Goal: Task Accomplishment & Management: Manage account settings

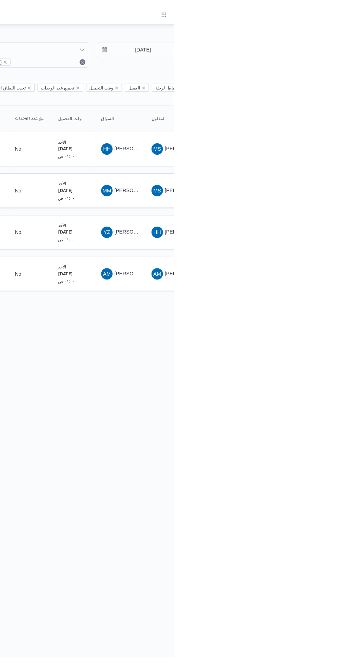
scroll to position [0, 11]
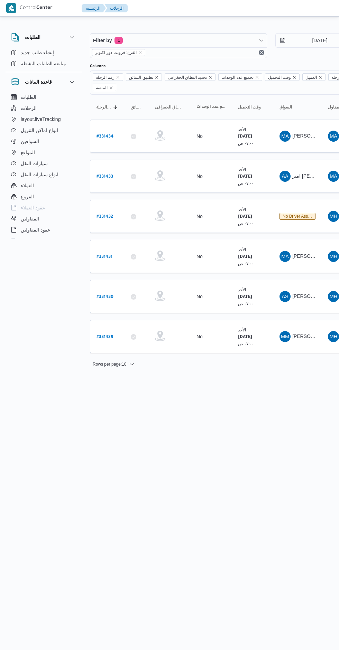
scroll to position [0, 11]
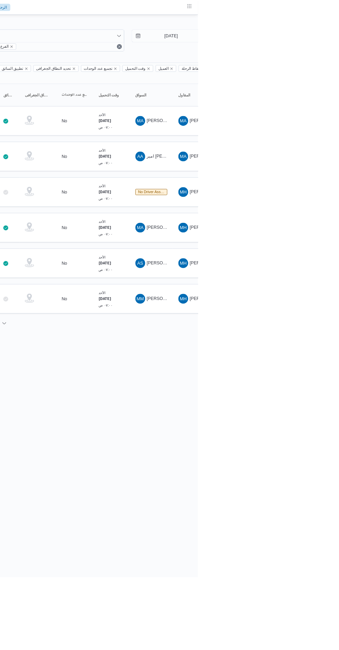
scroll to position [0, 11]
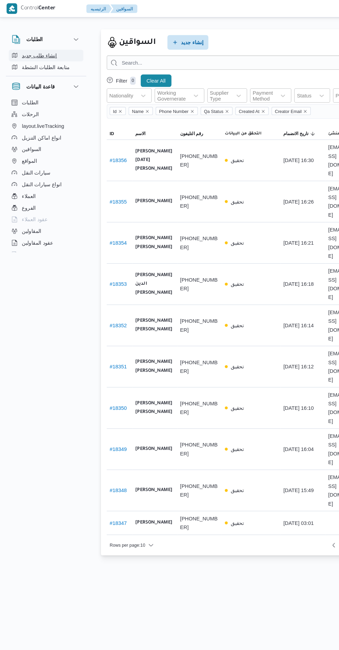
click at [24, 48] on button "إنشاء طلب جديد" at bounding box center [43, 52] width 70 height 11
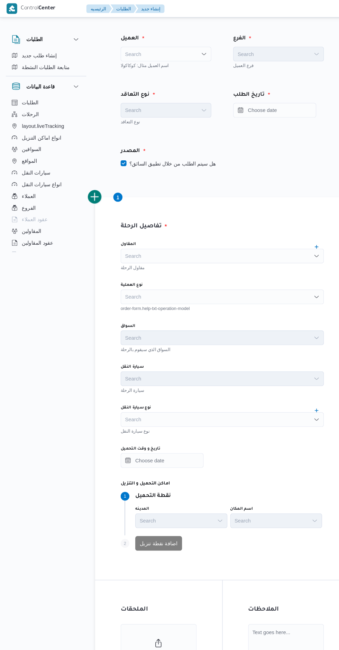
click at [143, 46] on div "Search" at bounding box center [157, 51] width 86 height 14
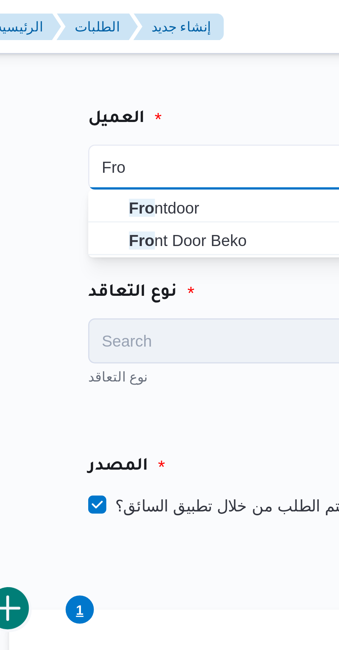
type input "Fro"
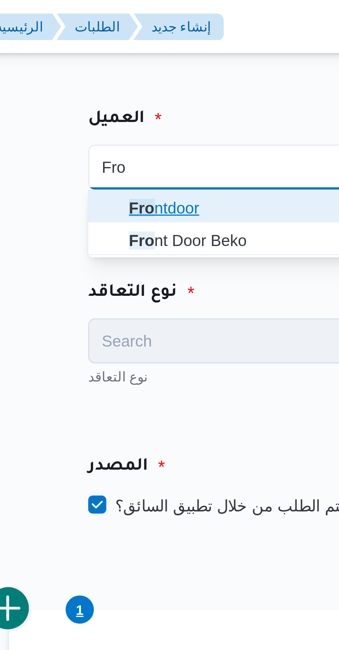
click at [167, 63] on span "Fro ntdoor" at bounding box center [160, 63] width 69 height 8
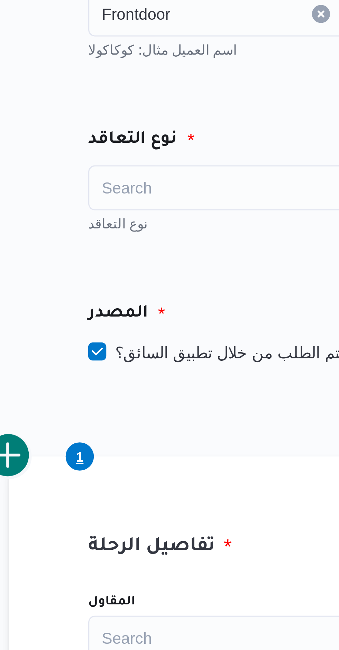
click at [165, 109] on div "Search" at bounding box center [157, 104] width 86 height 14
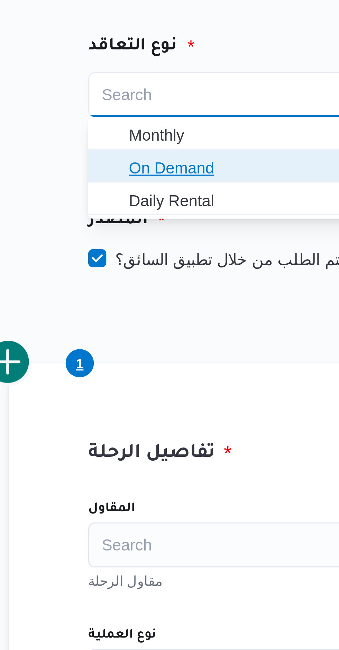
click at [167, 129] on span "On Demand" at bounding box center [160, 127] width 69 height 8
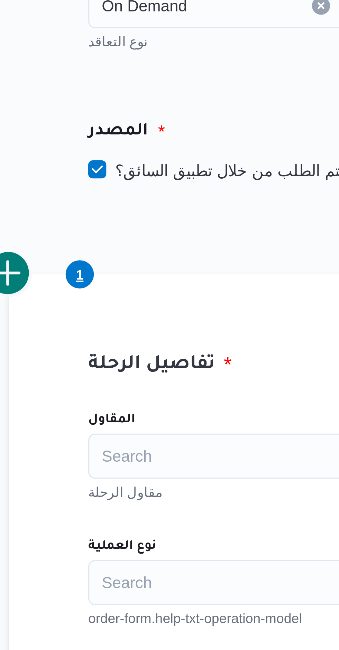
click at [173, 156] on label "هل سيتم الطلب من خلال تطبيق السائق؟" at bounding box center [159, 155] width 90 height 8
checkbox input "false"
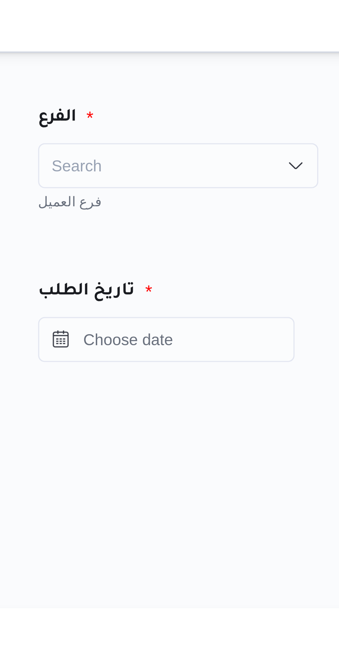
click at [289, 51] on div "Search" at bounding box center [263, 51] width 86 height 14
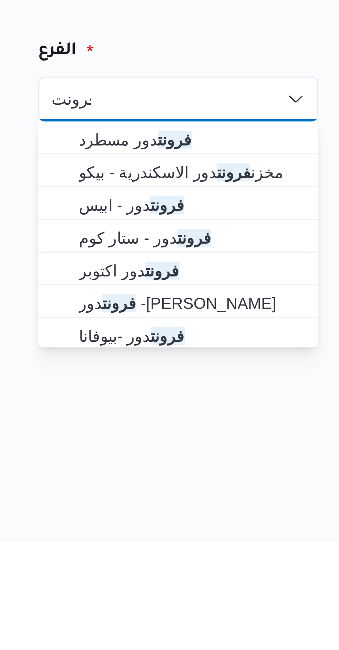
type input "فرونت"
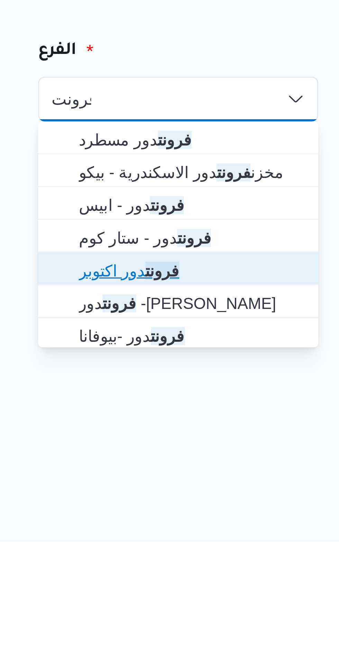
click at [274, 105] on span "فرونت دور اكتوبر" at bounding box center [267, 103] width 69 height 8
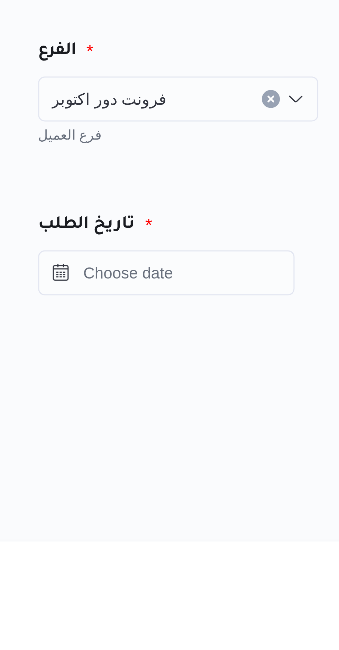
click at [249, 79] on div "تاريخ الطلب" at bounding box center [263, 101] width 106 height 53
click at [284, 103] on input "Press the down key to open a popover containing a calendar." at bounding box center [259, 104] width 78 height 14
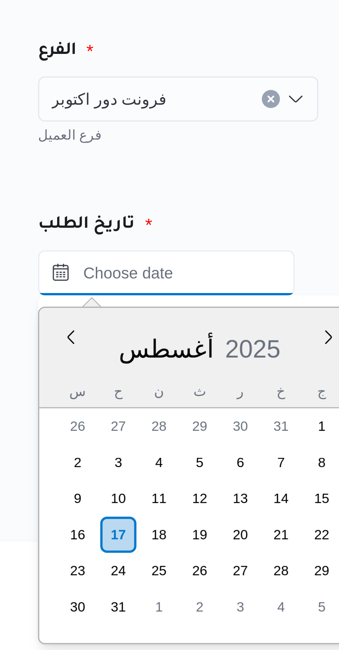
scroll to position [209, 0]
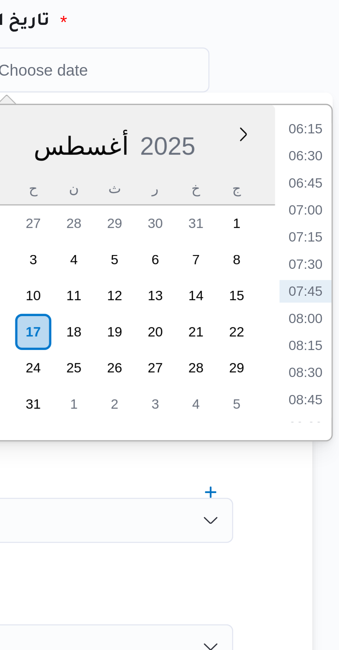
click at [328, 147] on li "07:00" at bounding box center [328, 147] width 16 height 7
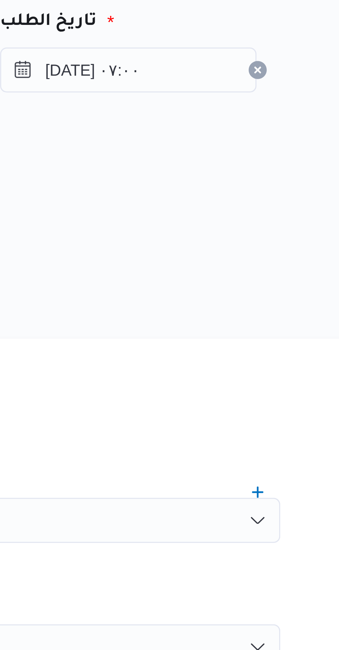
click at [297, 136] on div "المصدر" at bounding box center [210, 143] width 200 height 17
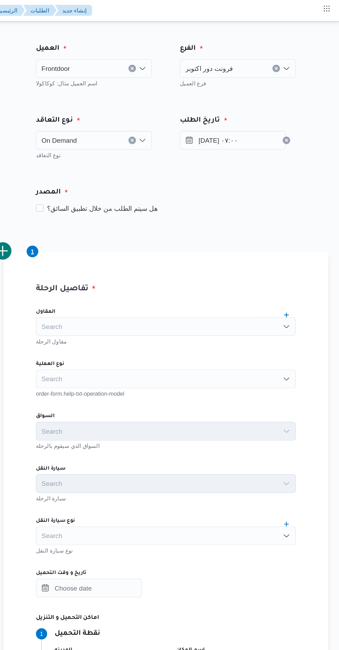
scroll to position [0, 0]
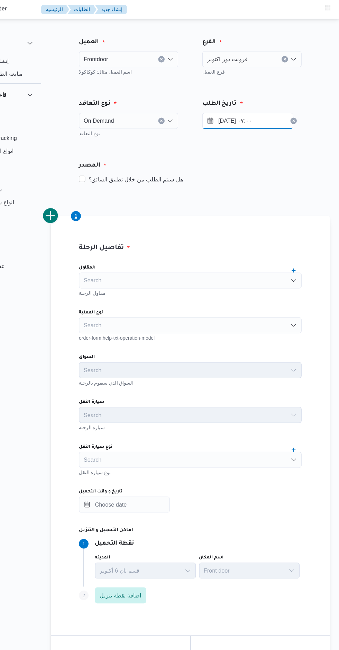
click at [257, 105] on input "[DATE] ٠٧:٠٠" at bounding box center [259, 104] width 78 height 14
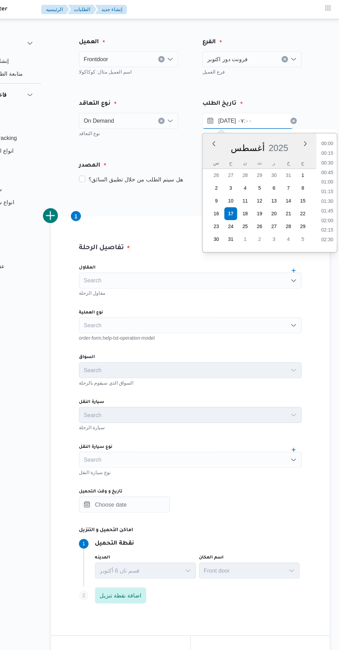
scroll to position [184, 0]
click at [328, 130] on li "05:45" at bounding box center [328, 130] width 16 height 7
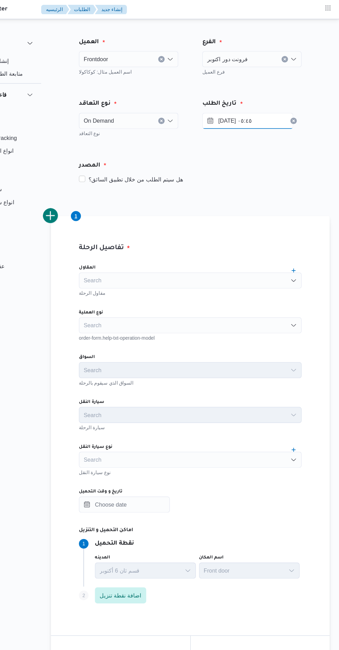
scroll to position [0, 0]
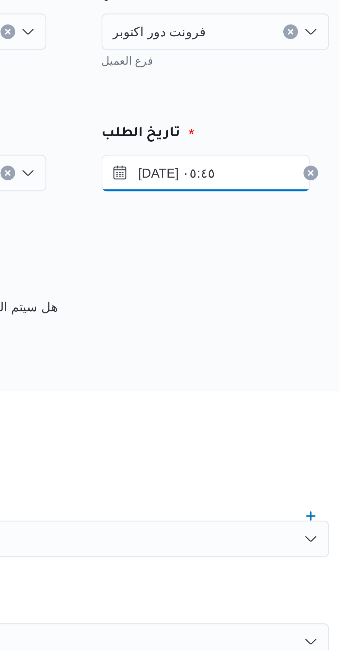
click at [266, 102] on input "١٧/٠٨/٢٠٢٥ ٠٥:٤٥" at bounding box center [259, 104] width 78 height 14
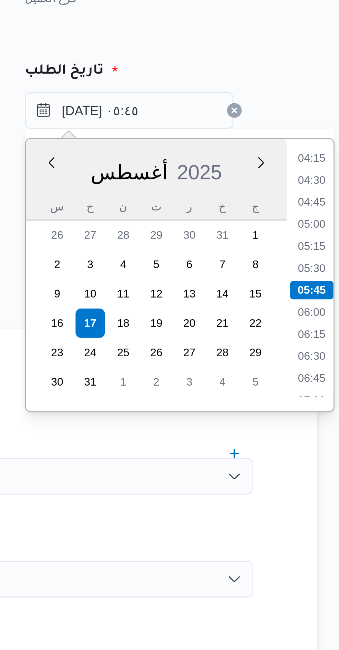
click at [329, 145] on li "05:00" at bounding box center [328, 147] width 16 height 7
type input "[DATE] ٠٥:٠٠"
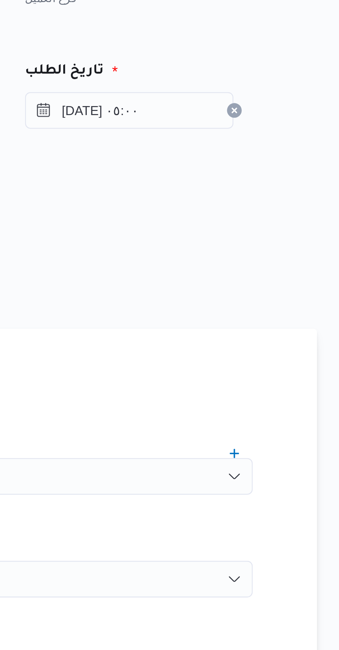
click at [306, 132] on div "المصدر هل سيتم الطلب من خلال تطبيق السائق؟" at bounding box center [210, 149] width 213 height 41
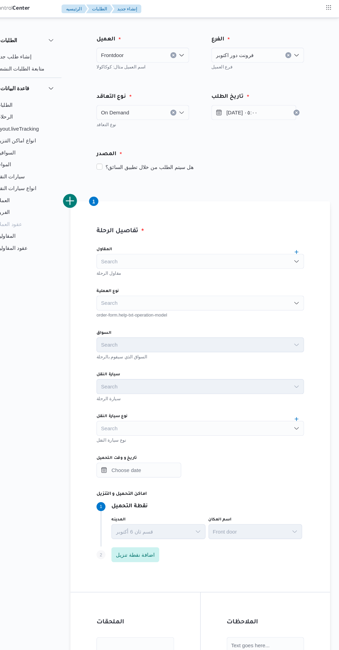
click at [216, 275] on div "Search" at bounding box center [210, 281] width 192 height 14
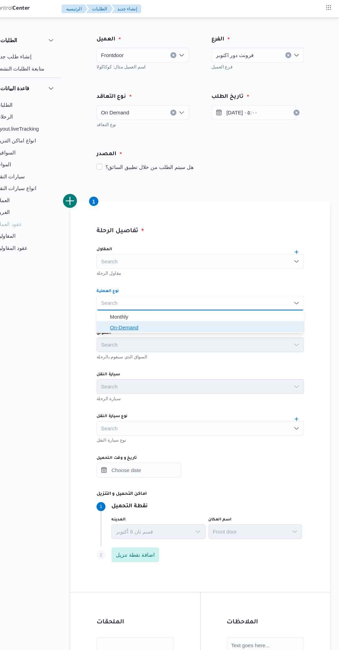
click at [209, 305] on span "On-Demand" at bounding box center [213, 303] width 175 height 8
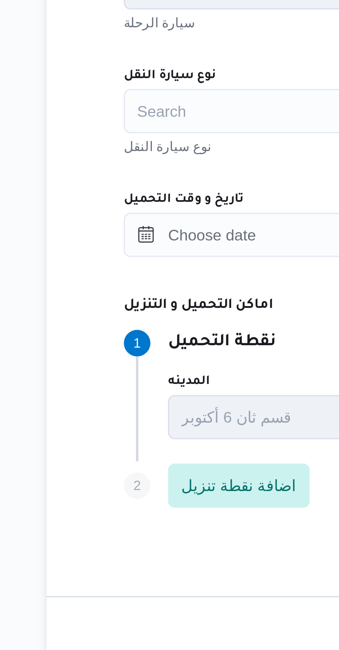
click at [158, 402] on div "Search" at bounding box center [210, 397] width 192 height 14
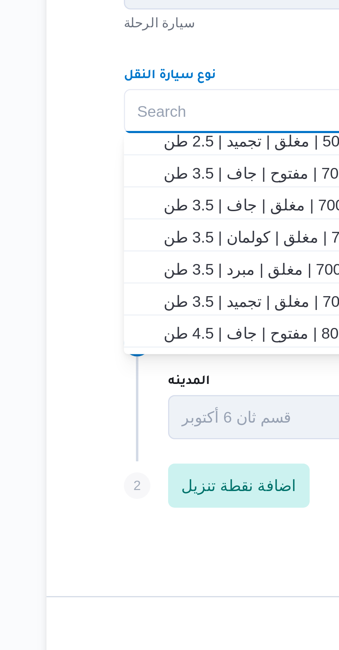
scroll to position [113, 0]
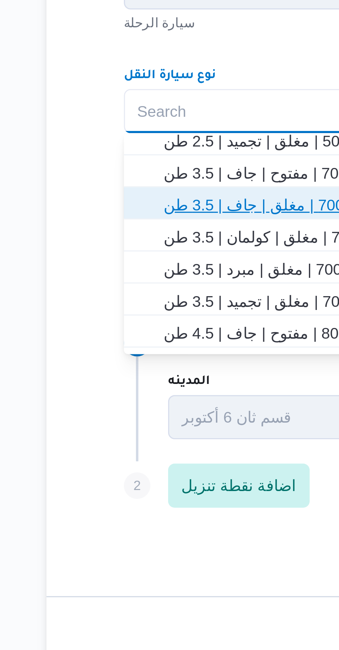
click at [162, 424] on span "جامبو 7000 | مغلق | جاف | 3.5 طن" at bounding box center [213, 426] width 175 height 8
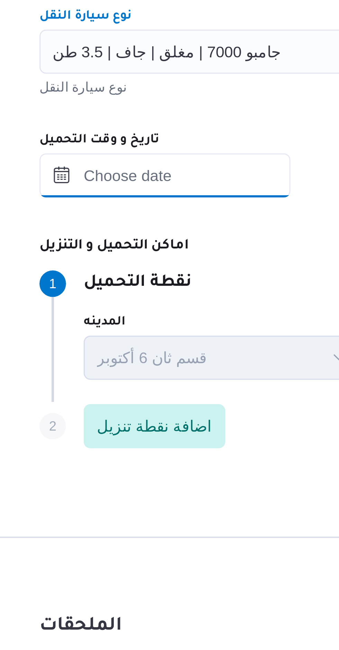
click at [164, 435] on input "تاريخ و وقت التحميل" at bounding box center [153, 436] width 78 height 14
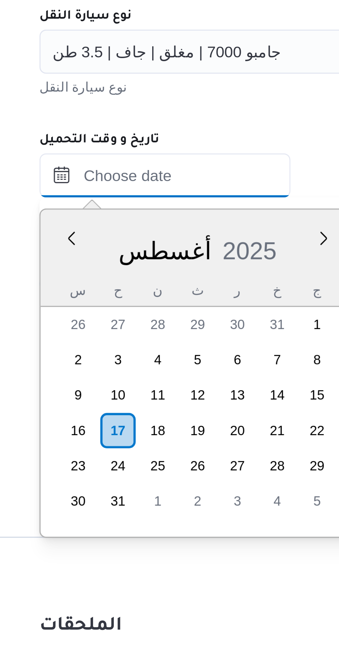
scroll to position [209, 0]
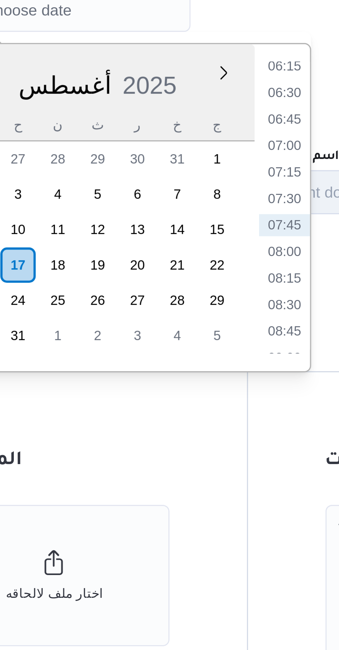
click at [226, 456] on li "06:15" at bounding box center [222, 453] width 16 height 7
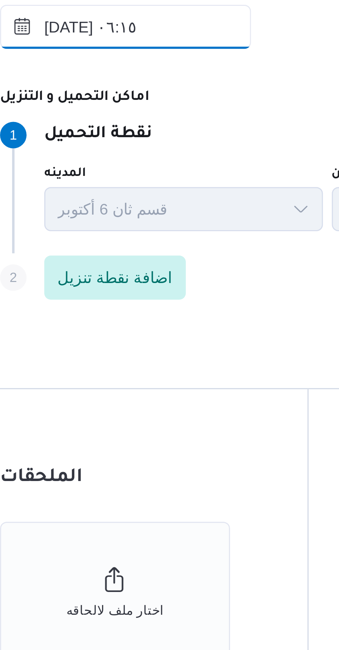
click at [178, 439] on input "١٧/٠٨/٢٠٢٥ ٠٦:١٥" at bounding box center [153, 436] width 78 height 14
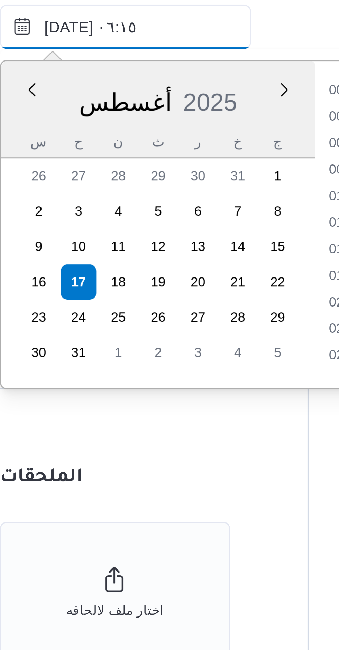
scroll to position [160, 0]
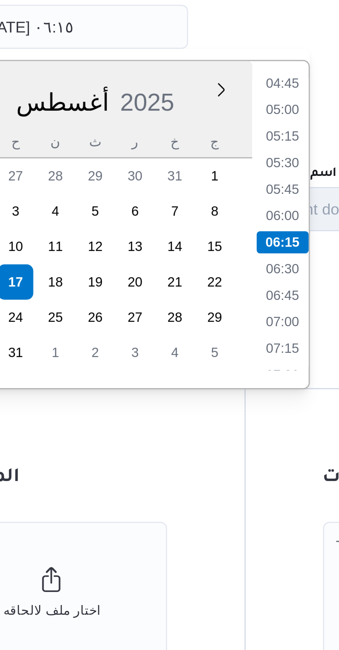
click at [225, 463] on li "05:00" at bounding box center [222, 461] width 16 height 7
type input "[DATE] ٠٥:٠٠"
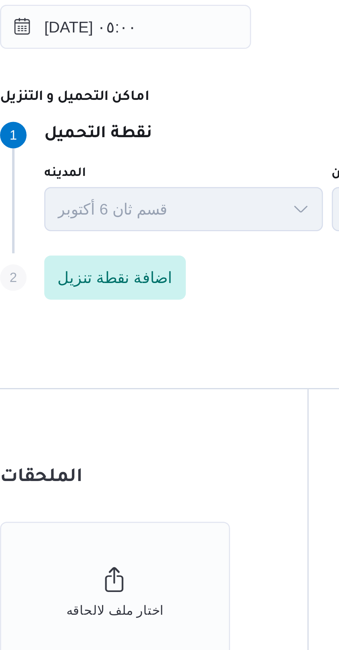
click at [200, 463] on div "Step 1 1 نقطة التحميل المدينه قسم ثان 6 أكتوبر اسم المكان Front door" at bounding box center [210, 484] width 192 height 45
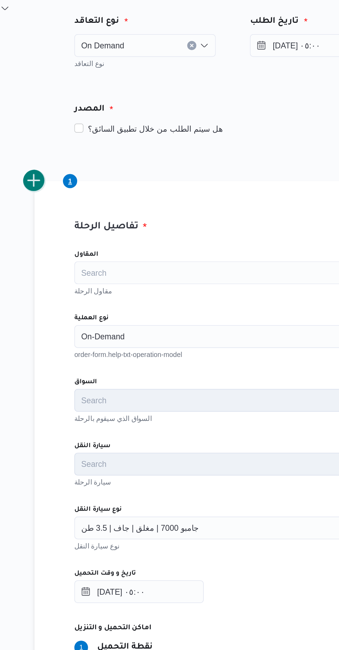
click at [95, 188] on button "add trip" at bounding box center [90, 187] width 14 height 14
click at [189, 280] on div "Search" at bounding box center [210, 281] width 192 height 14
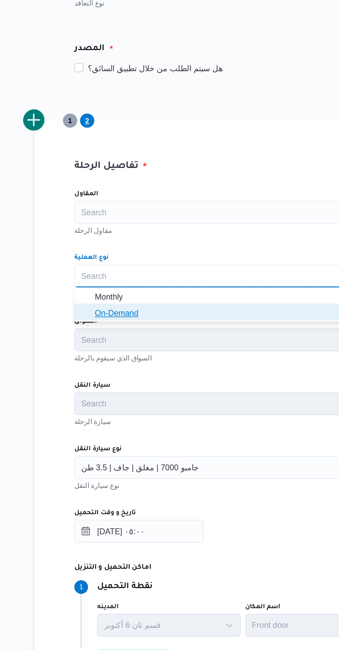
click at [172, 307] on span "On-Demand" at bounding box center [213, 303] width 175 height 8
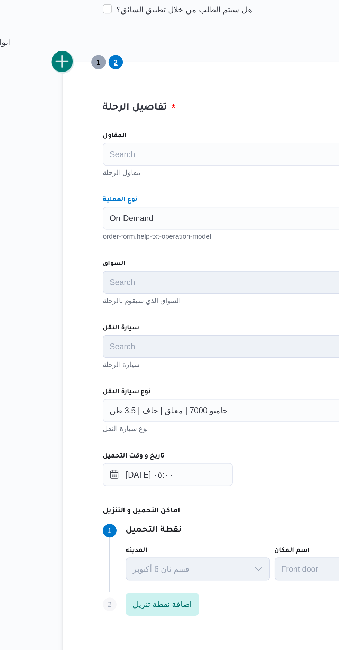
click at [96, 188] on button "add trip" at bounding box center [90, 187] width 14 height 14
click at [169, 283] on div "Search" at bounding box center [210, 281] width 192 height 14
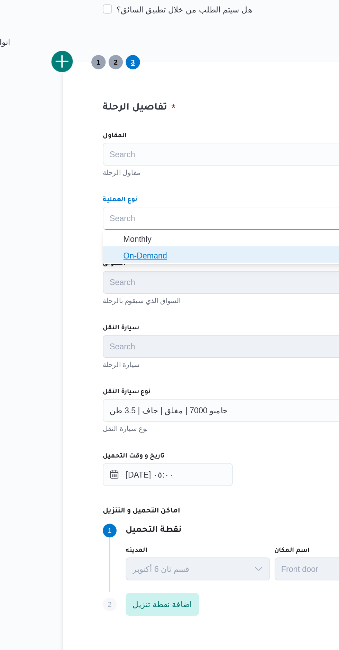
click at [172, 306] on span "On-Demand" at bounding box center [213, 303] width 175 height 8
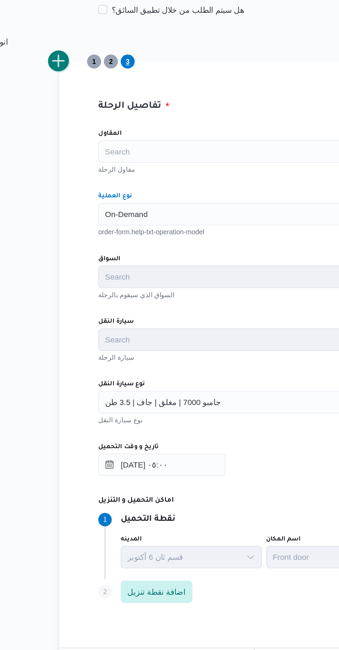
click at [95, 187] on button "add trip" at bounding box center [90, 187] width 14 height 14
click at [177, 282] on div "Search" at bounding box center [210, 281] width 192 height 14
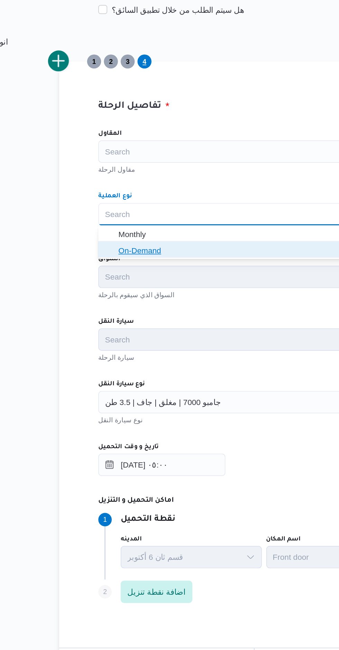
click at [176, 304] on span "On-Demand" at bounding box center [213, 303] width 175 height 8
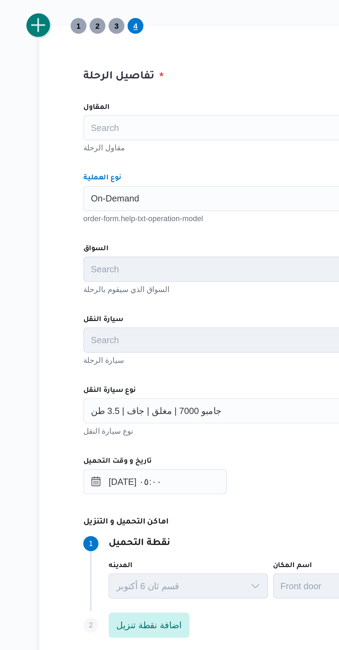
click at [94, 186] on button "add trip" at bounding box center [90, 187] width 14 height 14
click at [175, 277] on div "Search" at bounding box center [210, 281] width 192 height 14
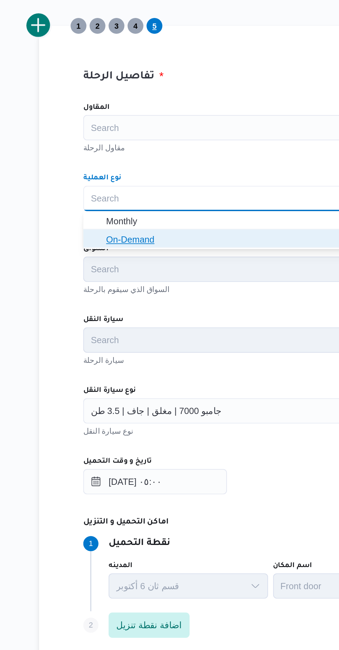
click at [179, 303] on span "On-Demand" at bounding box center [213, 303] width 175 height 8
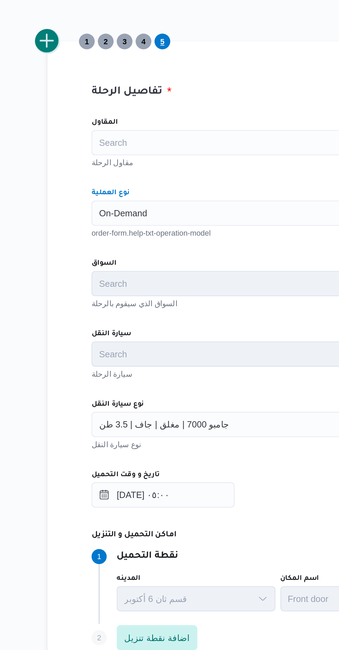
click at [90, 190] on button "add trip" at bounding box center [90, 187] width 14 height 14
click at [165, 278] on div "Search" at bounding box center [210, 281] width 192 height 14
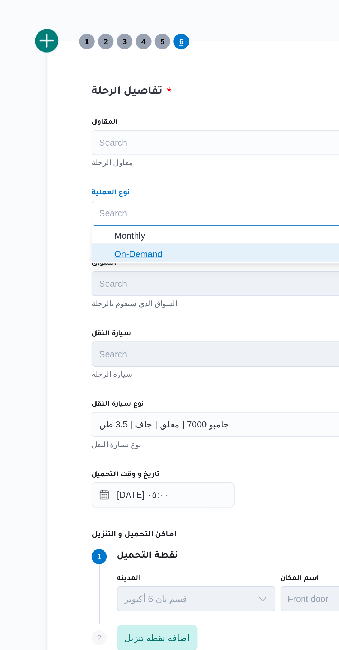
click at [165, 303] on span "On-Demand" at bounding box center [213, 303] width 175 height 8
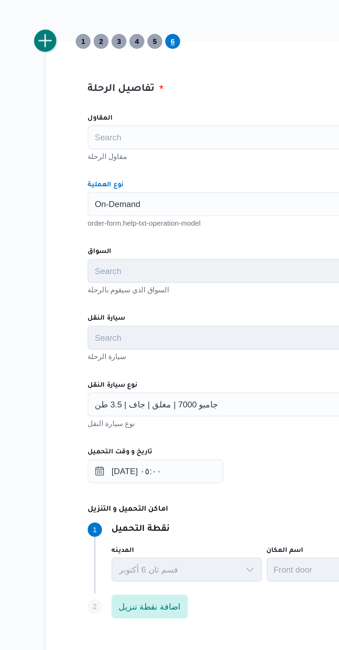
click at [91, 187] on button "add trip" at bounding box center [90, 187] width 14 height 14
click at [173, 278] on div "Search" at bounding box center [210, 281] width 192 height 14
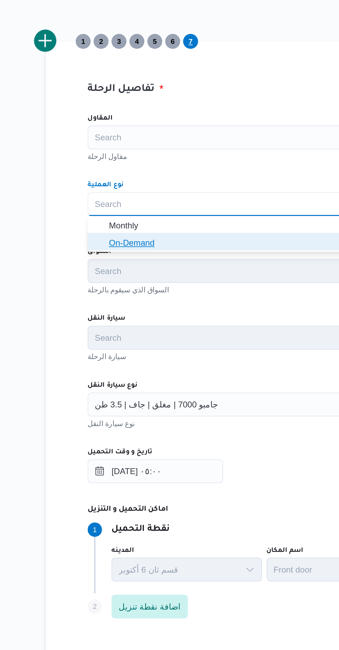
click at [185, 302] on span "On-Demand" at bounding box center [213, 303] width 175 height 8
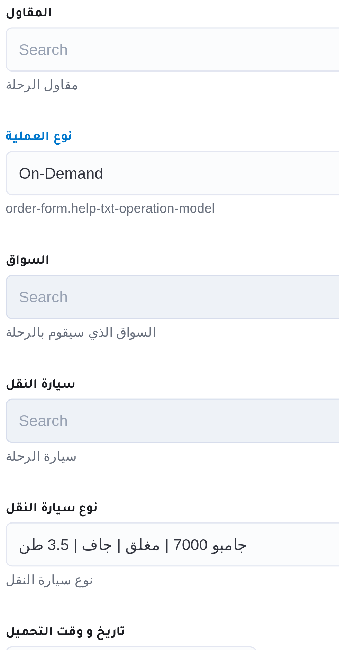
click at [194, 297] on div "المقاول Search مقاول الرحلة نوع العملية On-Demand Combo box. Selected. On-Deman…" at bounding box center [209, 376] width 203 height 307
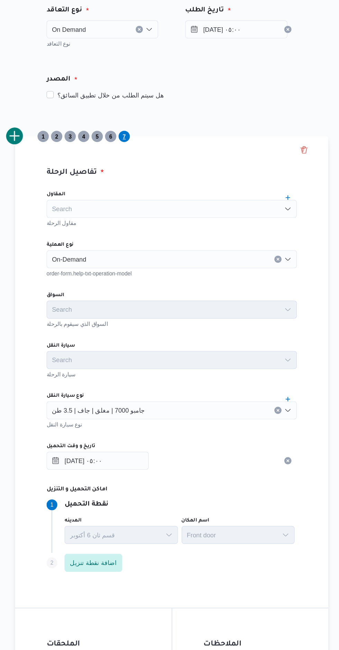
scroll to position [0, 0]
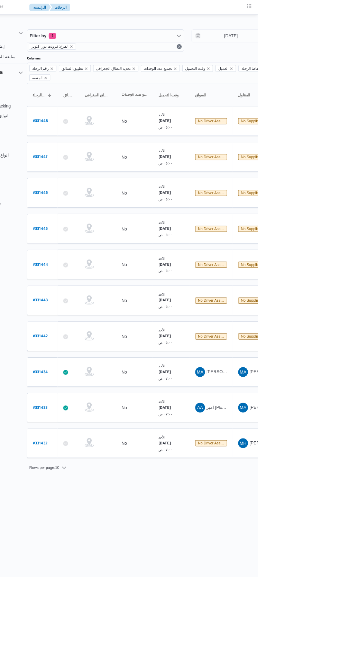
click at [269, 601] on html "Control Center الرئيسيه الرحلات الطلبات إنشاء طلب جديد متابعة الطلبات النشطة قا…" at bounding box center [158, 325] width 339 height 650
click at [95, 377] on b "# 331442" at bounding box center [93, 379] width 17 height 5
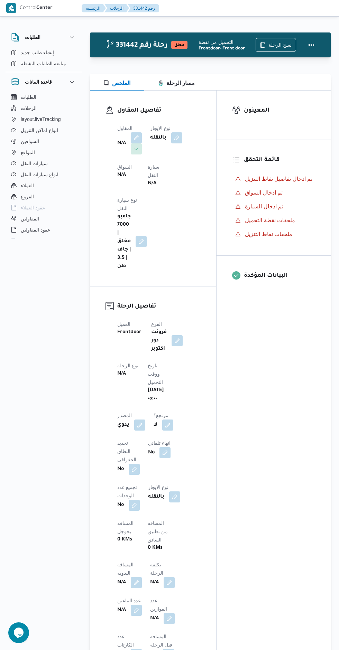
click at [133, 133] on button "button" at bounding box center [136, 137] width 11 height 11
click at [114, 173] on div "Search" at bounding box center [115, 177] width 52 height 14
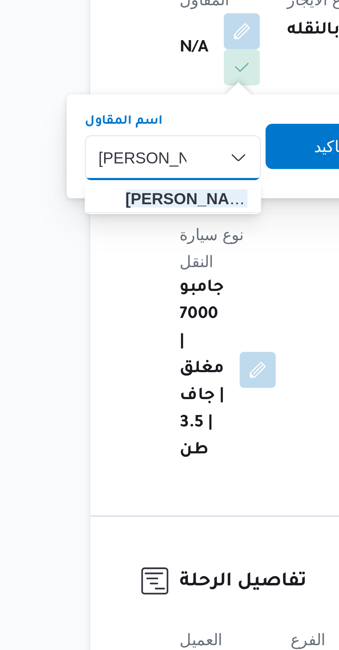
type input "[PERSON_NAME]"
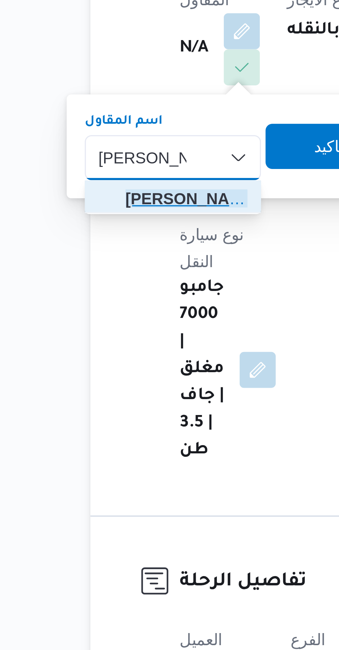
click at [104, 191] on span "[PERSON_NAME]" at bounding box center [119, 189] width 37 height 8
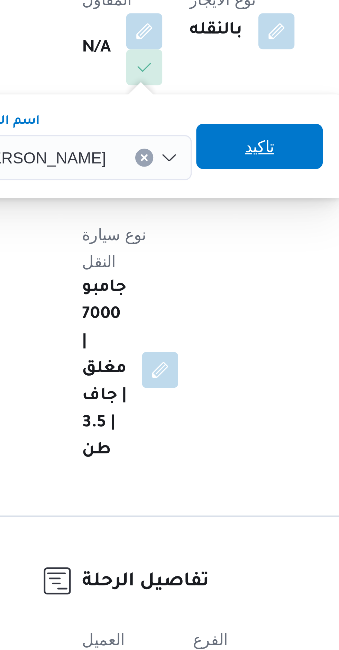
click at [161, 173] on span "تاكيد" at bounding box center [171, 173] width 39 height 14
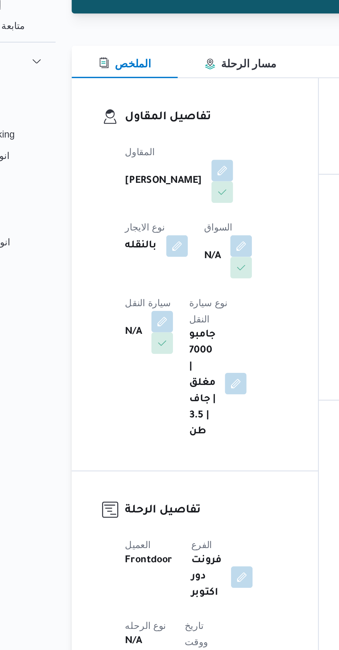
click at [171, 182] on button "button" at bounding box center [176, 176] width 11 height 11
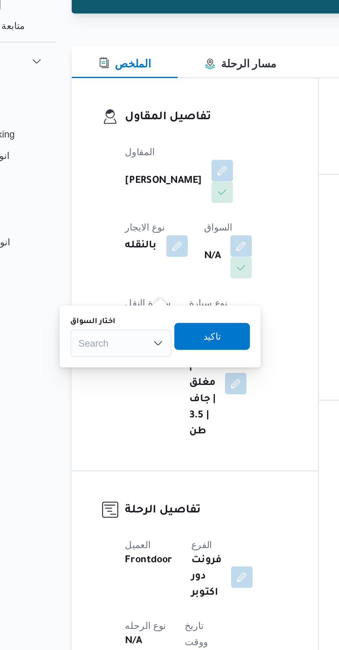
click at [112, 230] on div "Search" at bounding box center [115, 226] width 52 height 14
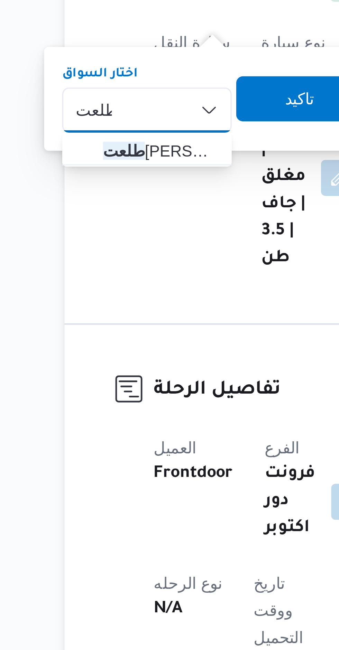
type input "طلعت"
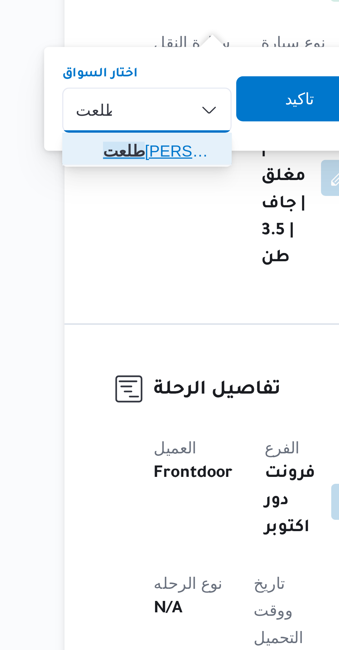
click at [106, 237] on span "[PERSON_NAME]" at bounding box center [119, 239] width 35 height 8
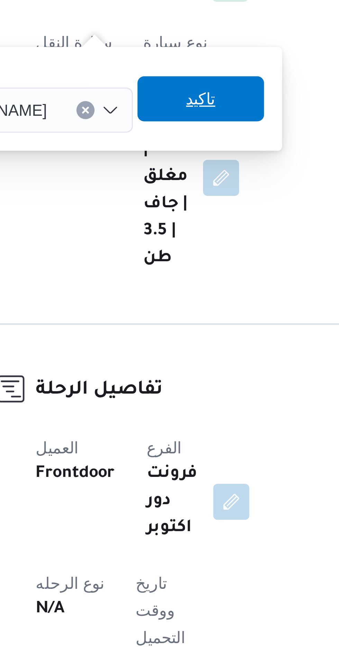
click at [168, 225] on span "تاكيد" at bounding box center [167, 223] width 39 height 14
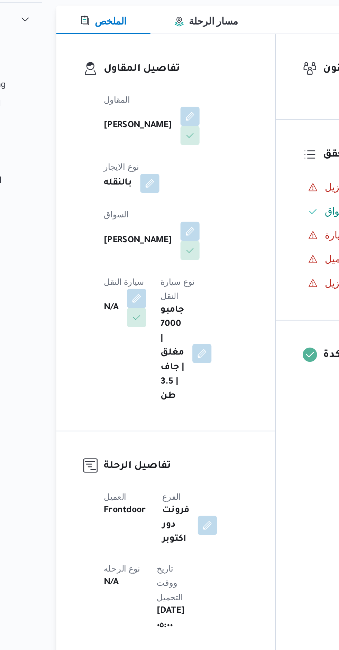
click at [142, 237] on button "button" at bounding box center [136, 242] width 11 height 11
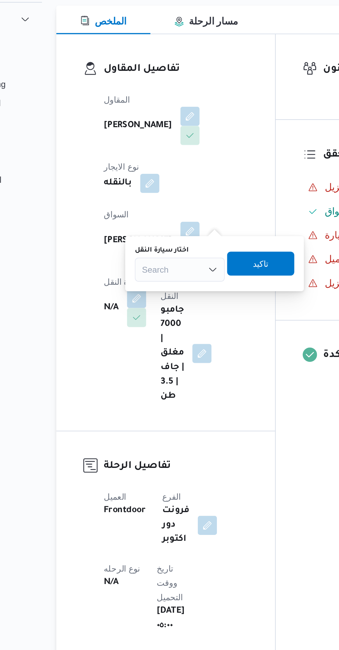
click at [152, 225] on div "Search" at bounding box center [161, 226] width 52 height 14
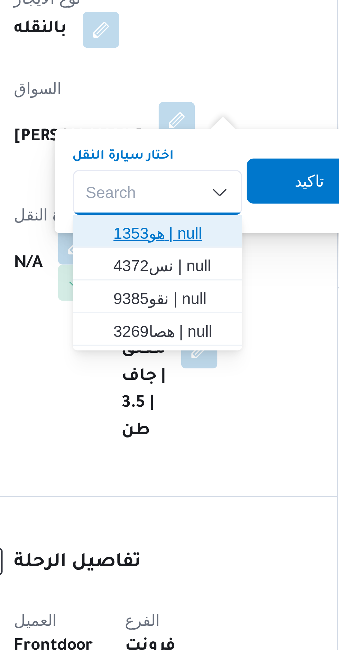
click at [153, 239] on span "هو1353 | null" at bounding box center [165, 239] width 35 height 8
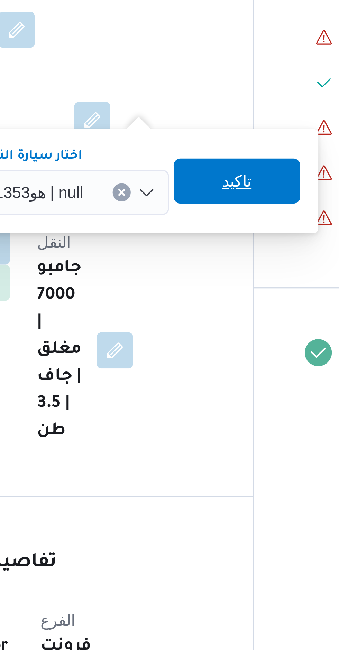
click at [201, 225] on span "تاكيد" at bounding box center [211, 223] width 39 height 14
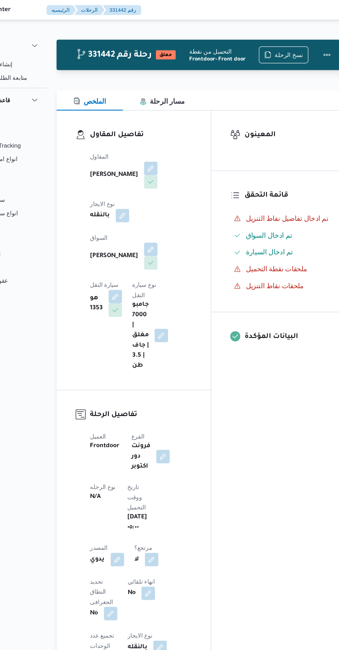
scroll to position [7, 0]
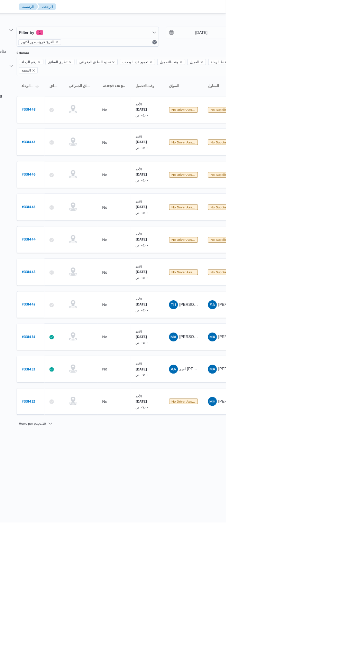
scroll to position [0, 11]
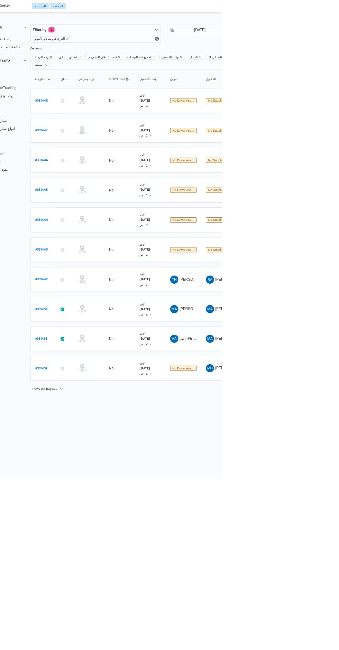
click at [95, 336] on b "# 331443" at bounding box center [94, 338] width 17 height 5
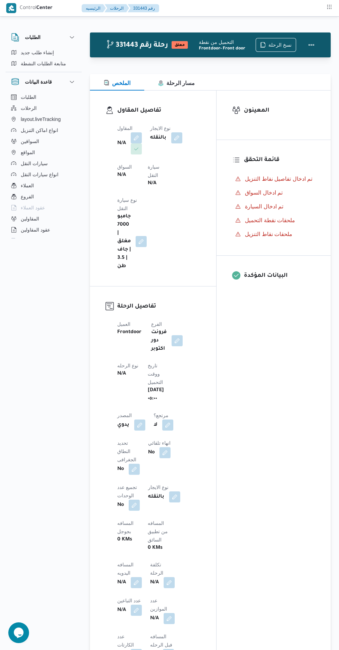
click at [137, 134] on button "button" at bounding box center [136, 137] width 11 height 11
click at [119, 178] on div "Search" at bounding box center [115, 177] width 52 height 14
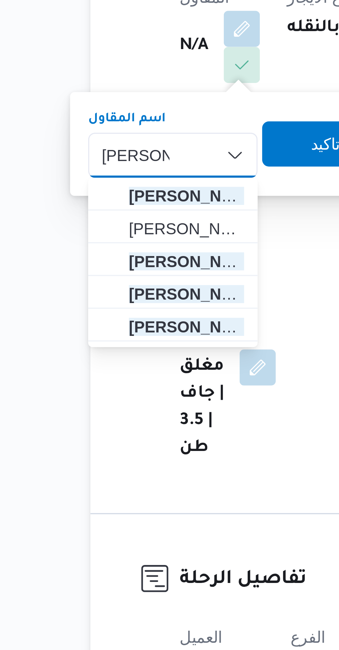
type input "[PERSON_NAME]"
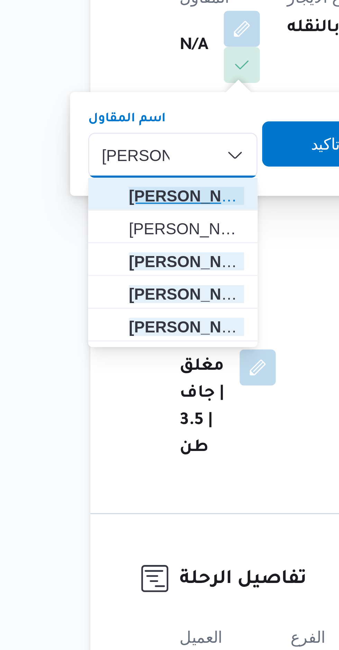
click at [104, 191] on span "[PERSON_NAME] ن [PERSON_NAME]" at bounding box center [119, 189] width 35 height 8
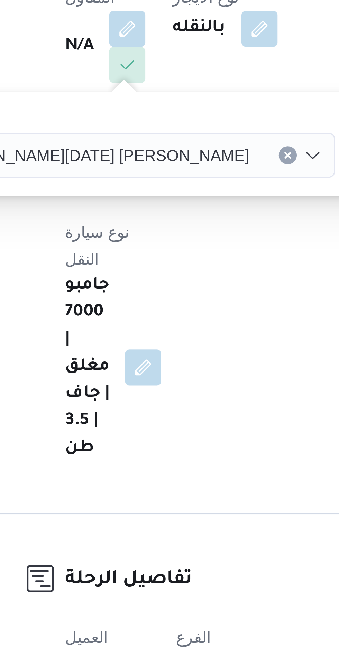
click at [201, 172] on span "تاكيد" at bounding box center [220, 173] width 39 height 14
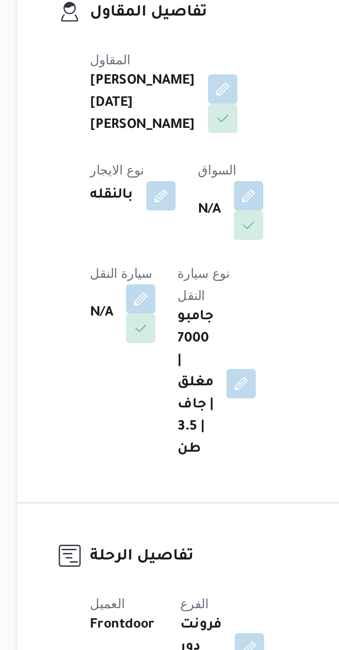
click at [171, 185] on button "button" at bounding box center [176, 179] width 11 height 11
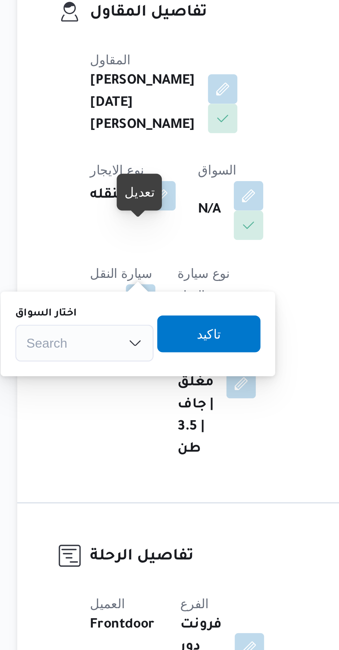
click at [118, 225] on div "اختار السواق" at bounding box center [115, 224] width 52 height 6
click at [122, 233] on div "Search" at bounding box center [115, 235] width 52 height 14
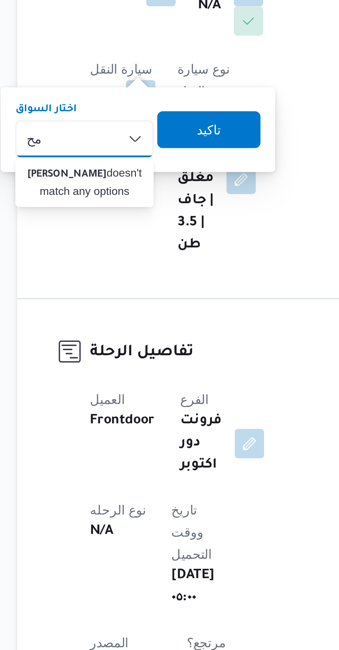
type input "م"
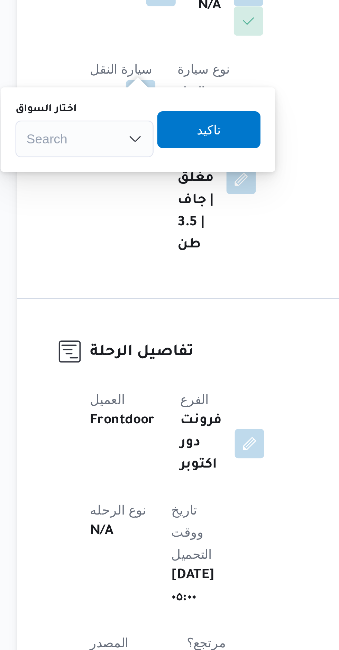
click at [111, 234] on div "Search" at bounding box center [115, 235] width 52 height 14
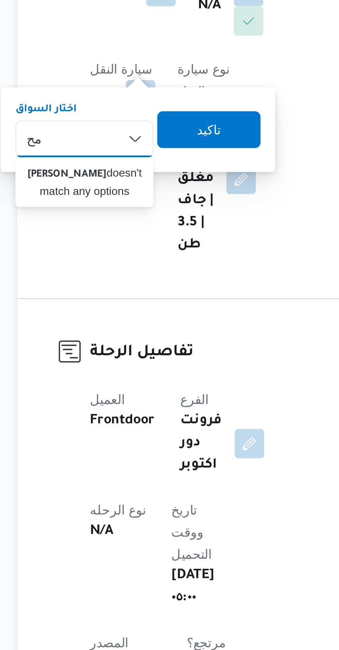
type input "م"
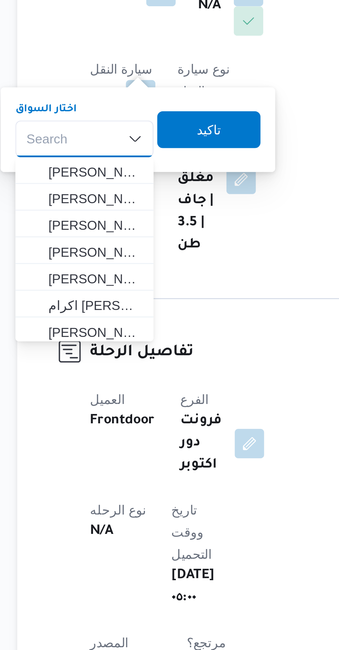
click at [114, 235] on div "Search Combo box. Selected. Combo box input. Search. Type some text or, to disp…" at bounding box center [115, 235] width 52 height 14
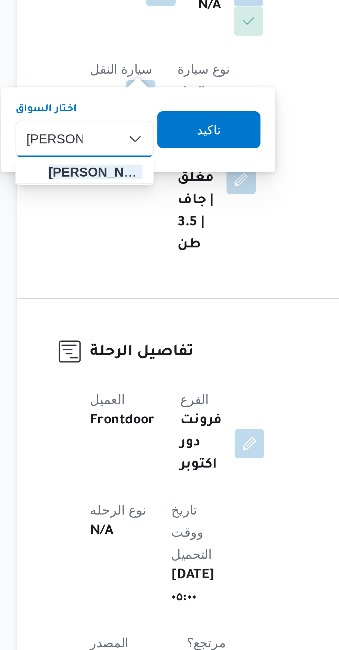
type input "[PERSON_NAME]"
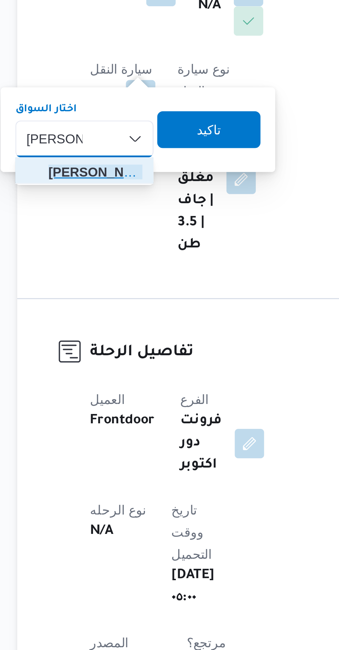
click at [106, 248] on span "[PERSON_NAME]" at bounding box center [119, 247] width 35 height 8
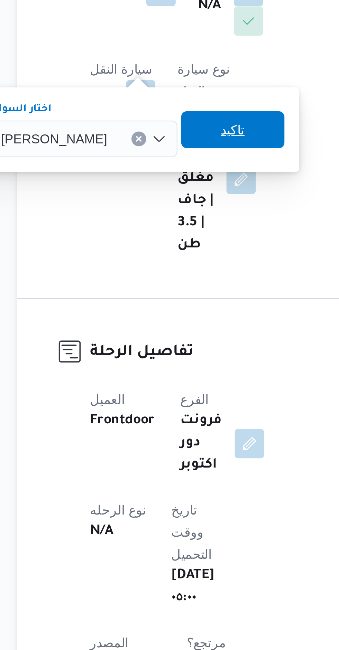
click at [162, 234] on span "تاكيد" at bounding box center [170, 231] width 39 height 14
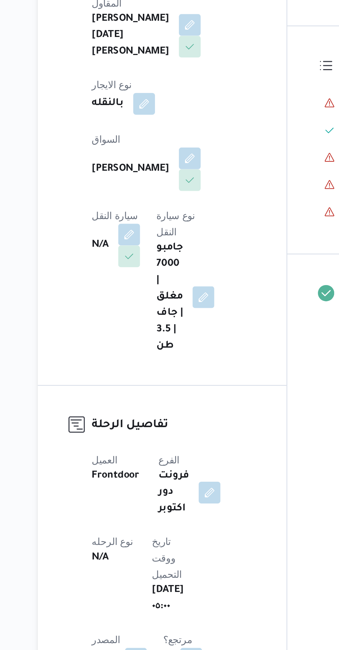
click at [142, 240] on button "button" at bounding box center [136, 245] width 11 height 11
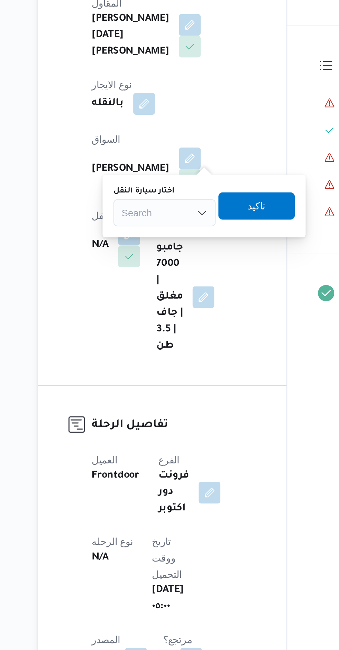
click at [152, 239] on div "Search" at bounding box center [154, 235] width 52 height 14
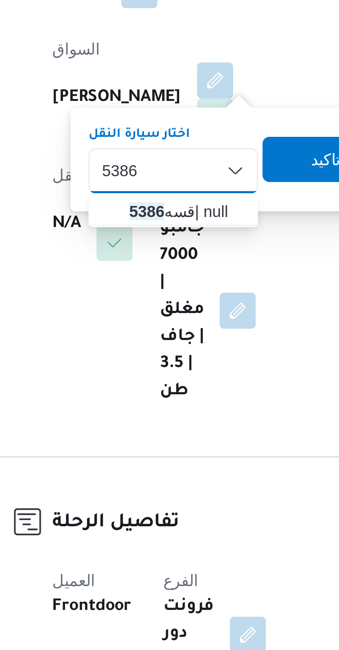
type input "5386"
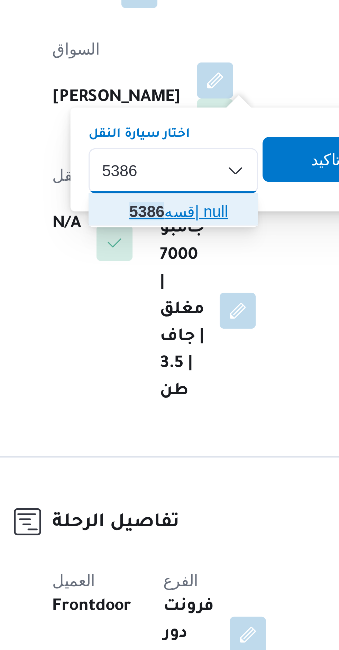
click at [139, 247] on span "قسه 5386 | null" at bounding box center [154, 246] width 46 height 11
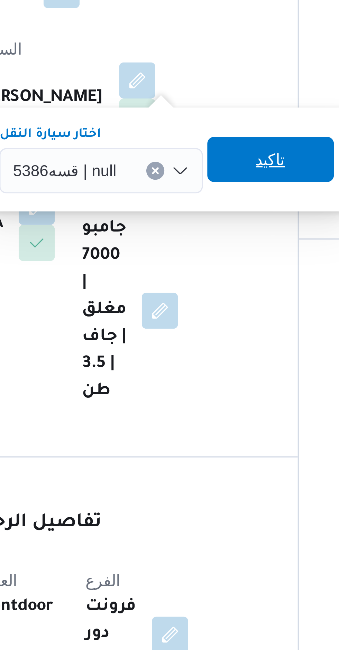
click at [193, 230] on span "تاكيد" at bounding box center [207, 231] width 39 height 14
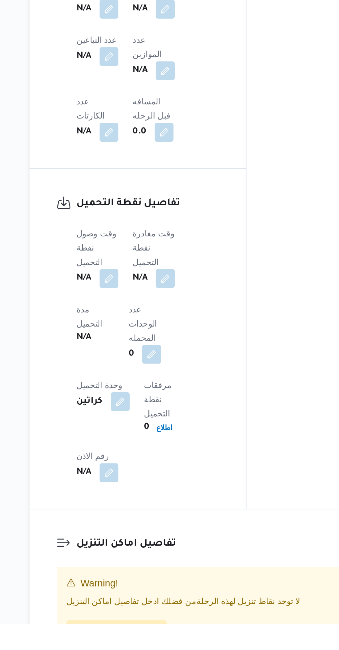
scroll to position [379, 0]
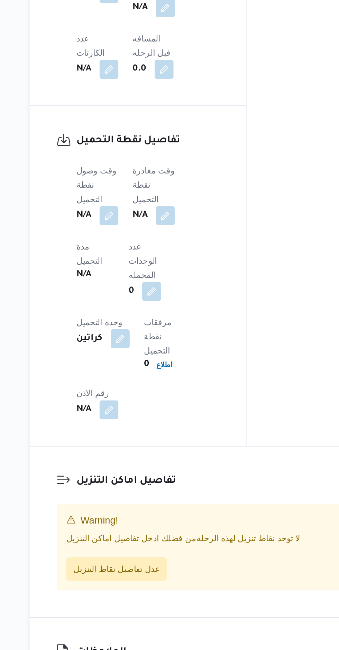
click at [157, 553] on div "تفاصيل اماكن التنزيل Warning! لا توجد نقاط تنزيل لهذه الرحلة من فضلك ادخل تفاصي…" at bounding box center [210, 580] width 240 height 99
click at [153, 598] on span "عدل تفاصيل نقاط التنزيل" at bounding box center [140, 602] width 50 height 8
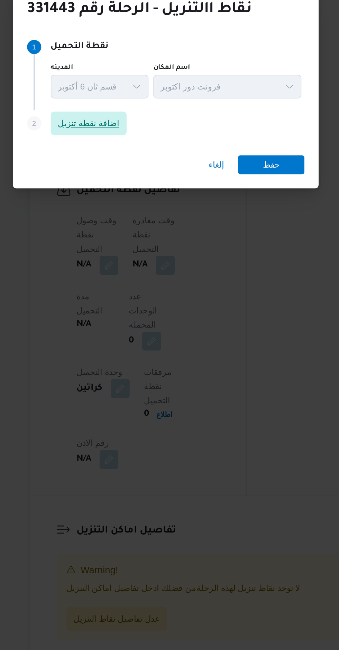
click at [120, 310] on span "اضافة نقطة تنزيل" at bounding box center [124, 313] width 36 height 8
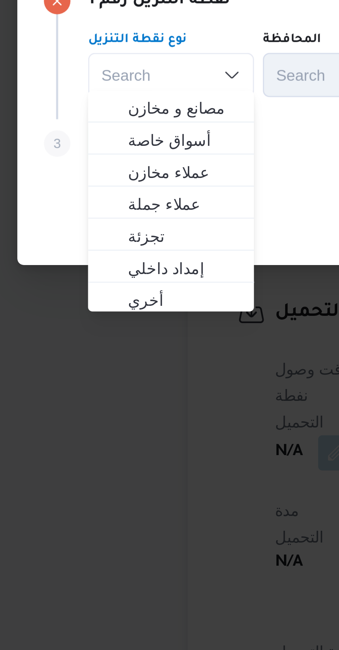
scroll to position [343, 0]
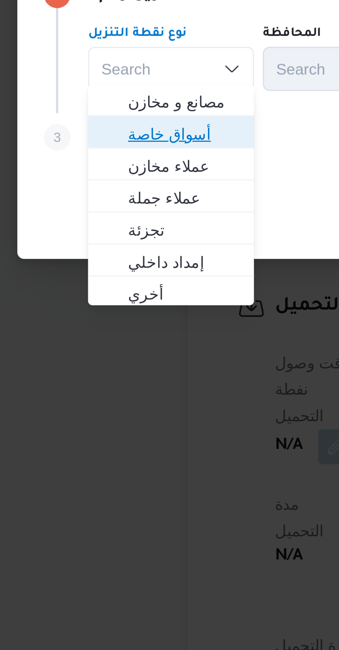
click at [69, 331] on span "أسواق خاصة" at bounding box center [84, 334] width 46 height 11
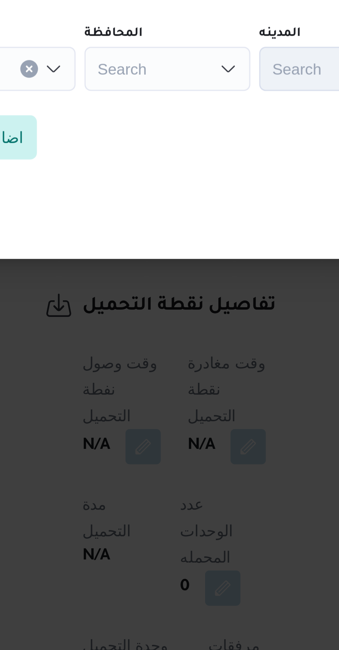
click at [134, 311] on div "Search" at bounding box center [144, 314] width 52 height 14
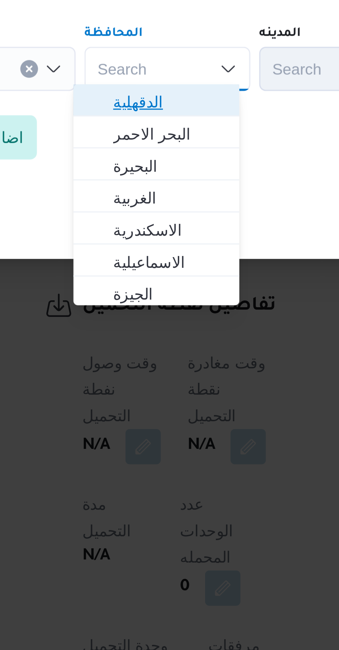
click at [125, 324] on span "الدقهلية" at bounding box center [140, 324] width 46 height 11
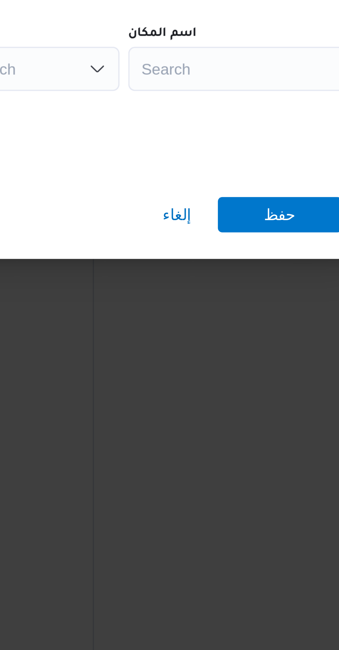
click at [239, 314] on div "Search" at bounding box center [270, 314] width 86 height 14
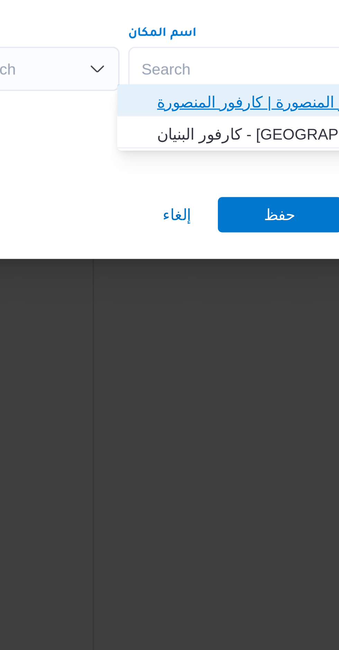
click at [239, 327] on span "كارفور المنصورة | كارفور المنصورة | [GEOGRAPHIC_DATA] (قسم 2)" at bounding box center [271, 324] width 70 height 8
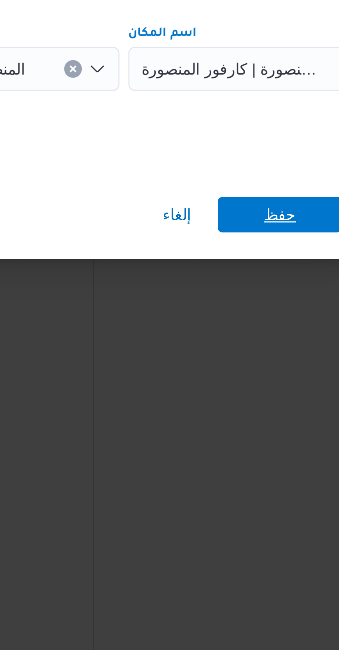
click at [262, 359] on span "حفظ" at bounding box center [274, 359] width 39 height 11
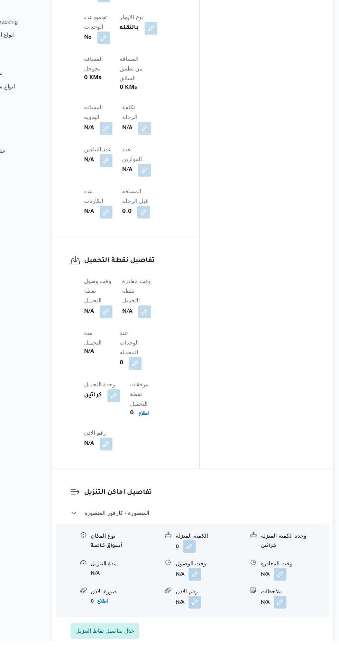
scroll to position [504, 0]
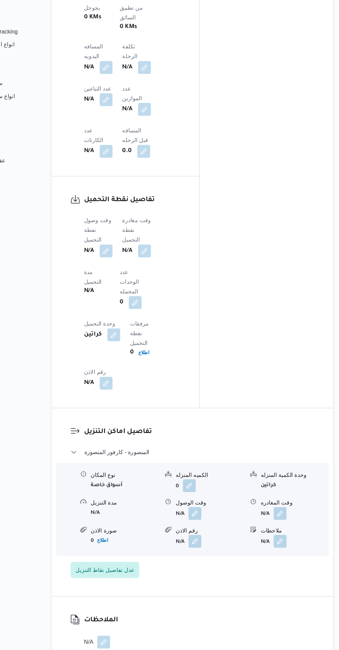
click at [132, 273] on div "وقت وصول نفطة التحميل N/A وقت مغادرة نقطة التحميل N/A مدة التحميل N/A عدد الوحد…" at bounding box center [159, 352] width 92 height 158
click at [134, 302] on button "button" at bounding box center [136, 307] width 11 height 11
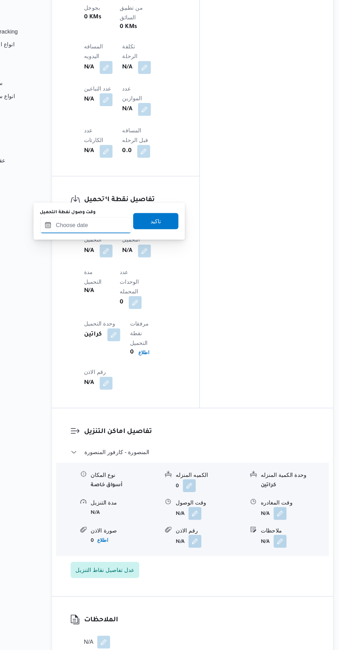
click at [122, 285] on input "وقت وصول نفطة التحميل" at bounding box center [118, 285] width 78 height 14
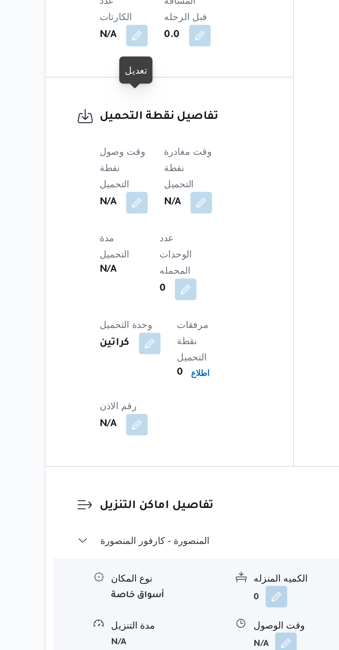
scroll to position [413, 0]
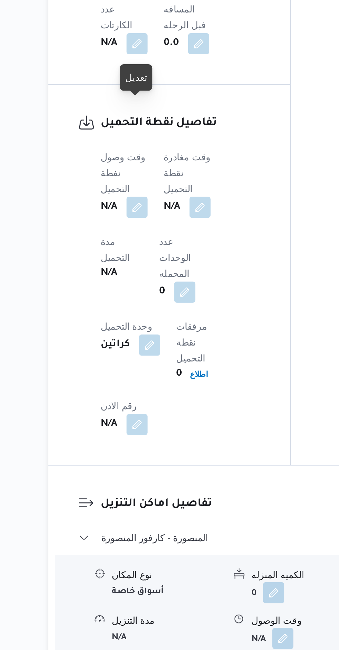
click at [131, 393] on button "button" at bounding box center [136, 398] width 11 height 11
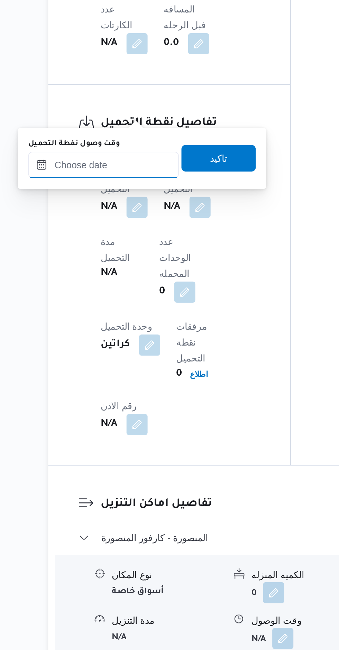
click at [122, 377] on input "وقت وصول نفطة التحميل" at bounding box center [118, 376] width 78 height 14
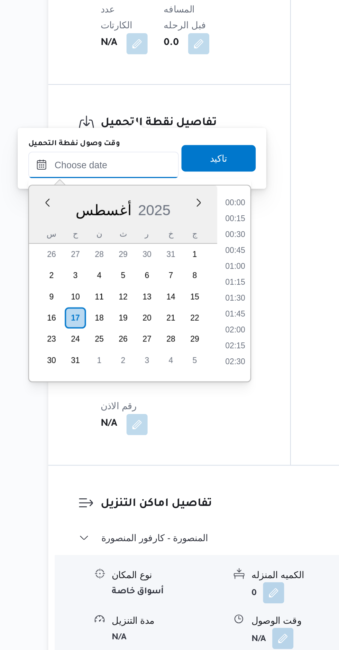
scroll to position [218, 0]
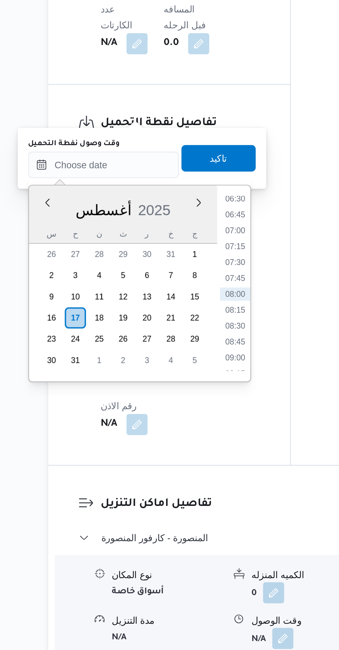
click at [183, 434] on li "07:45" at bounding box center [187, 435] width 16 height 7
type input "[DATE] ٠٧:٤٥"
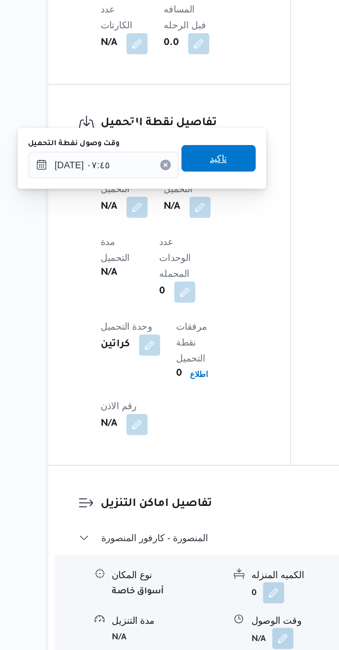
click at [174, 372] on span "تاكيد" at bounding box center [178, 373] width 9 height 8
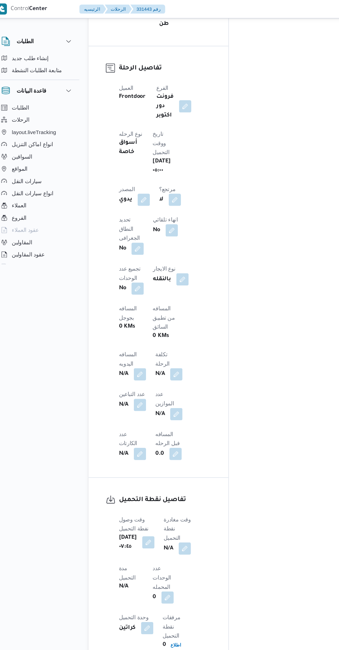
scroll to position [0, 0]
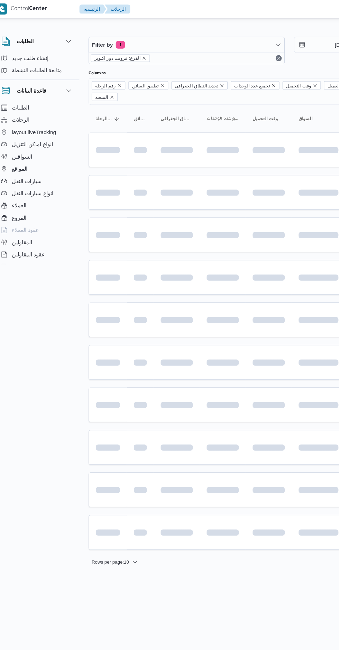
scroll to position [0, 11]
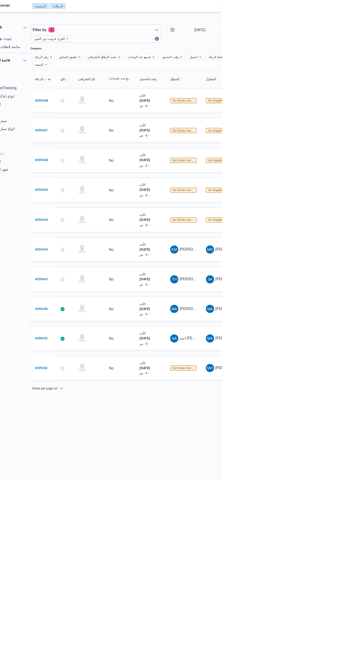
click at [99, 296] on b "# 331444" at bounding box center [94, 298] width 17 height 5
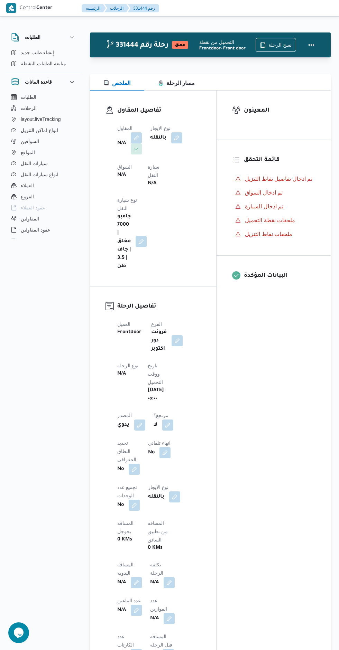
click at [137, 136] on button "button" at bounding box center [136, 137] width 11 height 11
click at [108, 174] on div "Search" at bounding box center [115, 177] width 52 height 14
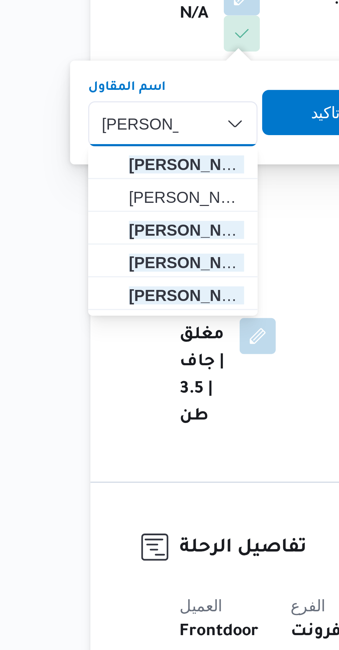
type input "[PERSON_NAME][DATE]"
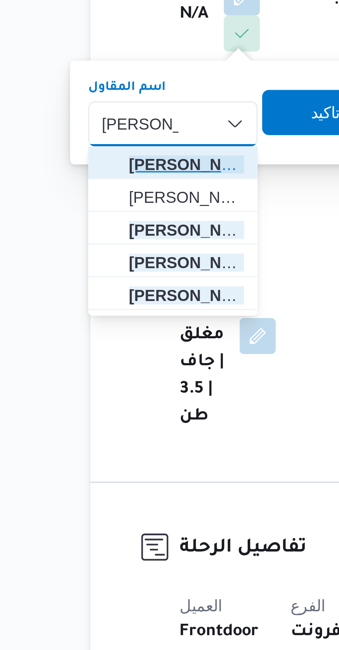
click at [105, 186] on span "[PERSON_NAME][DATE] [PERSON_NAME]" at bounding box center [119, 189] width 35 height 8
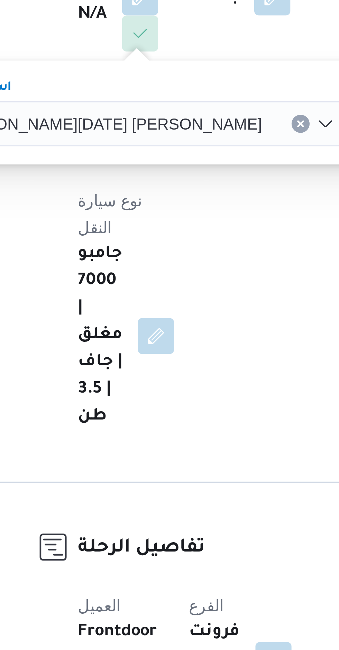
click at [201, 174] on span "تاكيد" at bounding box center [220, 173] width 39 height 14
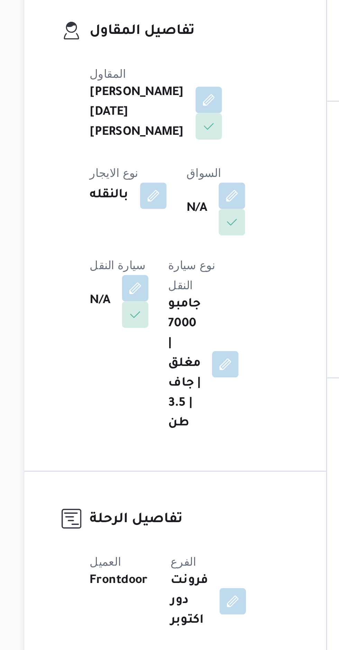
click at [171, 185] on button "button" at bounding box center [176, 179] width 11 height 11
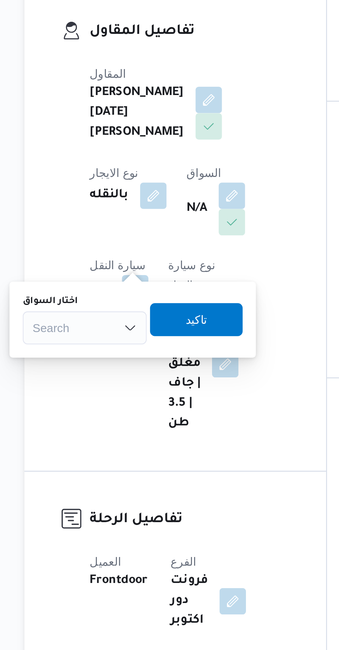
click at [118, 235] on div "Search" at bounding box center [115, 235] width 52 height 14
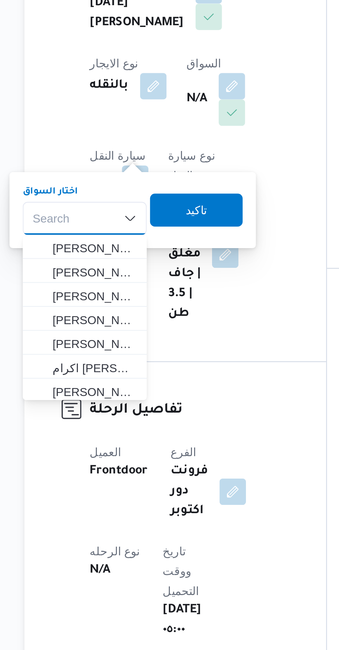
click at [118, 234] on div "Search Combo box. Selected. Combo box input. Search. Type some text or, to disp…" at bounding box center [115, 235] width 52 height 14
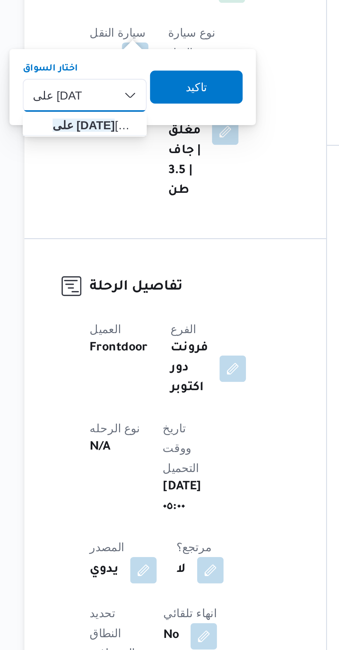
type input "على [DATE]"
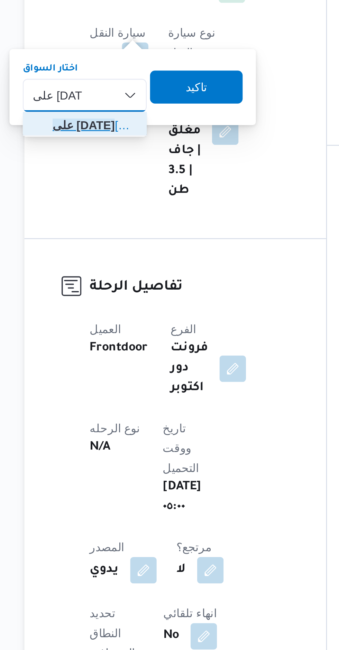
click at [114, 248] on span "على [DATE][PERSON_NAME]" at bounding box center [119, 247] width 35 height 8
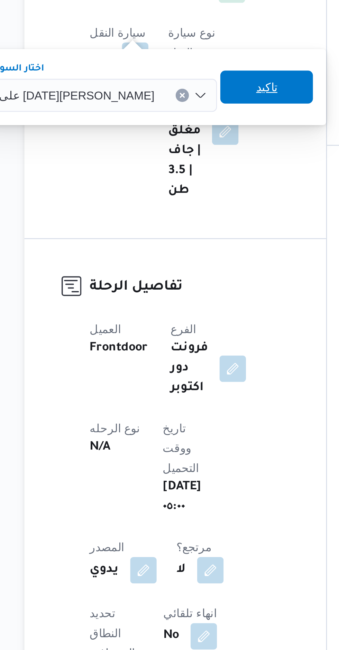
click at [172, 232] on span "تاكيد" at bounding box center [191, 231] width 39 height 14
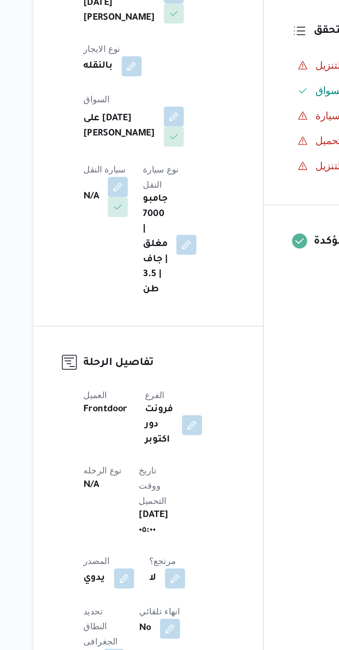
click at [142, 240] on button "button" at bounding box center [136, 245] width 11 height 11
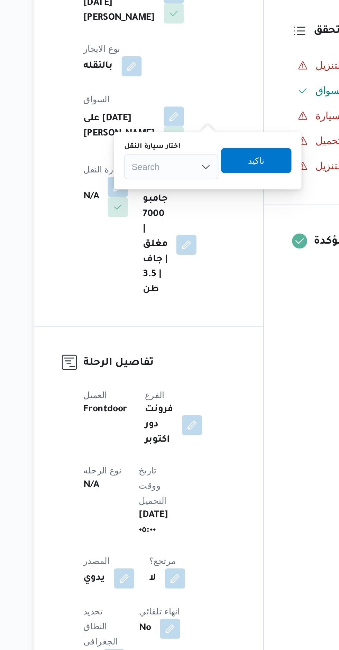
click at [169, 222] on label "اختار سيارة النقل" at bounding box center [155, 224] width 31 height 6
click at [144, 230] on input "اختار سيارة النقل" at bounding box center [144, 234] width 1 height 8
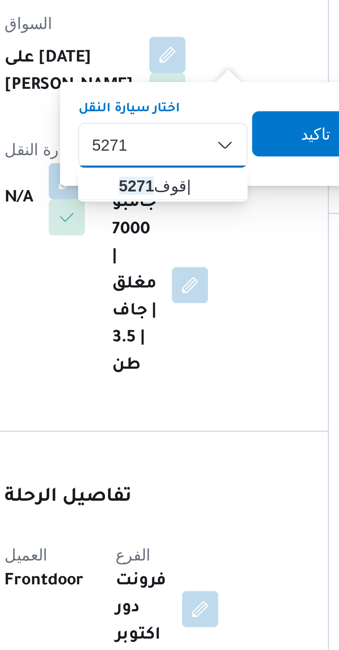
type input "5271"
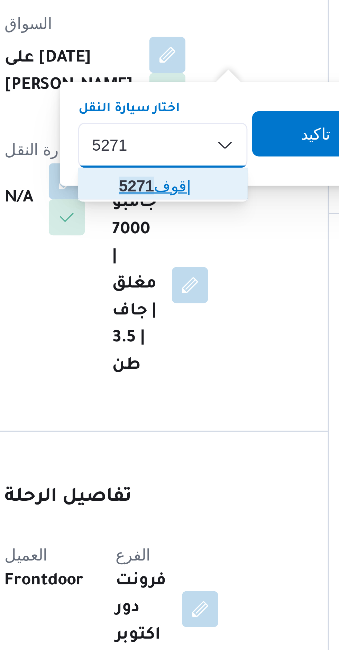
click at [152, 245] on mark "5271" at bounding box center [157, 247] width 11 height 6
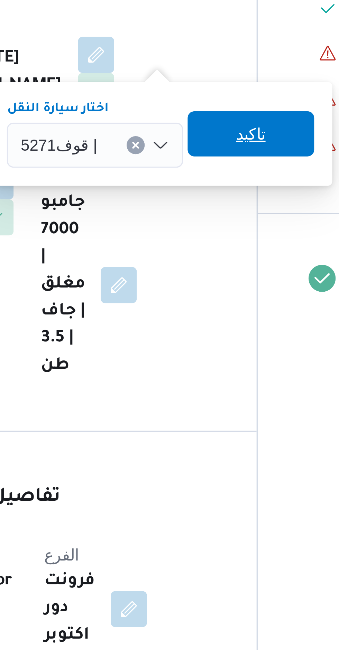
click at [202, 231] on span "تاكيد" at bounding box center [214, 231] width 39 height 14
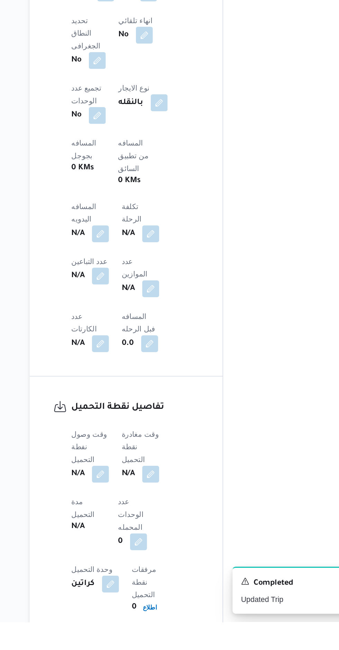
scroll to position [226, 0]
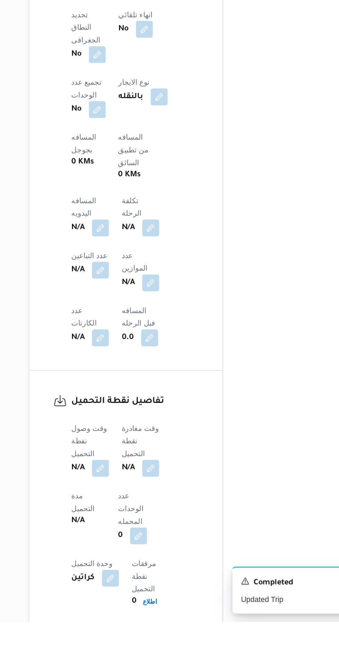
click at [138, 544] on button "button" at bounding box center [136, 549] width 11 height 11
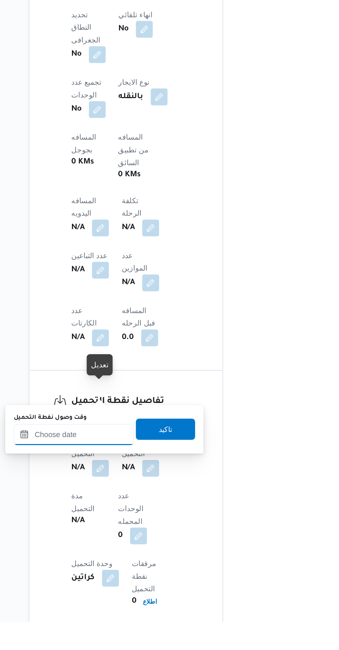
click at [119, 526] on input "وقت وصول نفطة التحميل" at bounding box center [118, 527] width 78 height 14
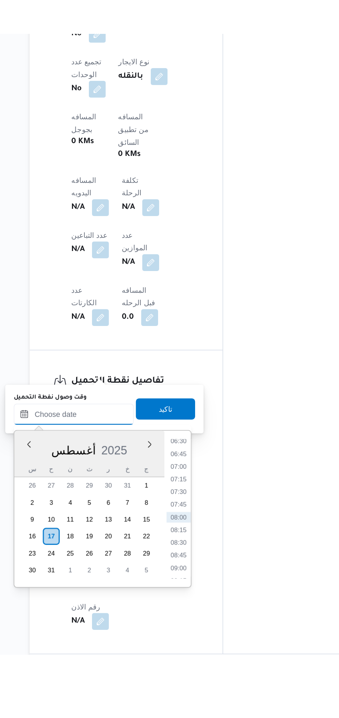
scroll to position [261, 0]
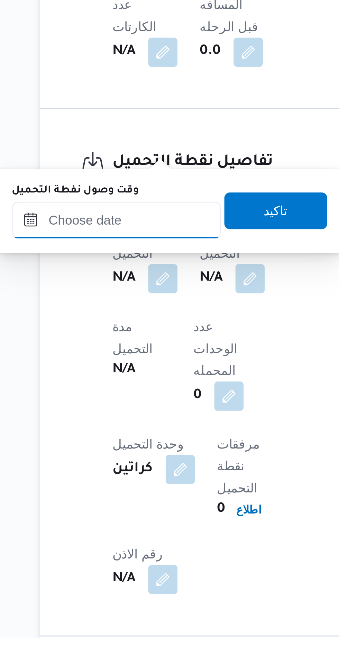
click at [124, 494] on input "وقت وصول نفطة التحميل" at bounding box center [118, 493] width 78 height 14
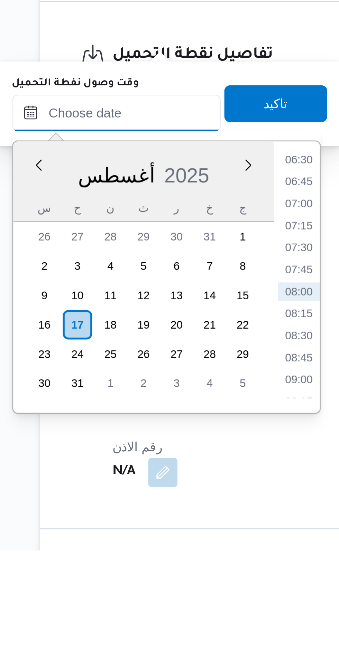
scroll to position [268, 0]
click at [187, 546] on li "07:45" at bounding box center [187, 544] width 16 height 7
type input "[DATE] ٠٧:٤٥"
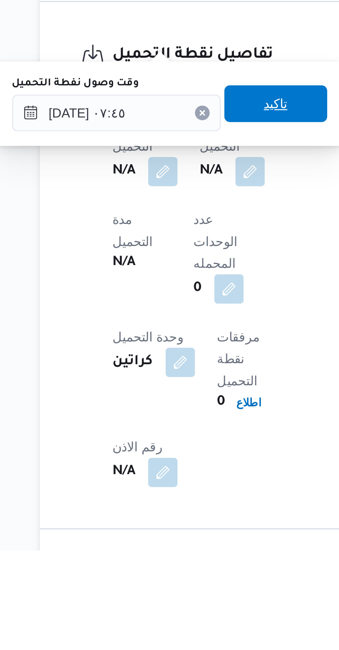
click at [166, 485] on span "تاكيد" at bounding box center [178, 482] width 39 height 14
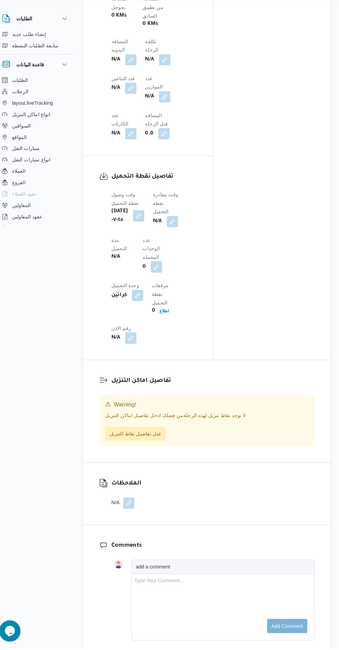
scroll to position [554, 0]
click at [139, 437] on span "عدل تفاصيل نقاط التنزيل" at bounding box center [140, 441] width 50 height 8
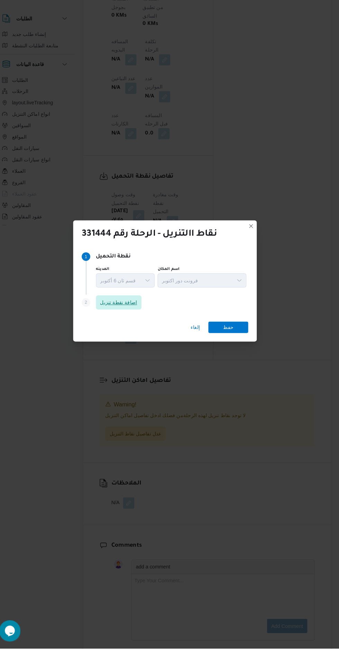
click at [110, 317] on span "اضافة نقطة تنزيل" at bounding box center [124, 313] width 36 height 8
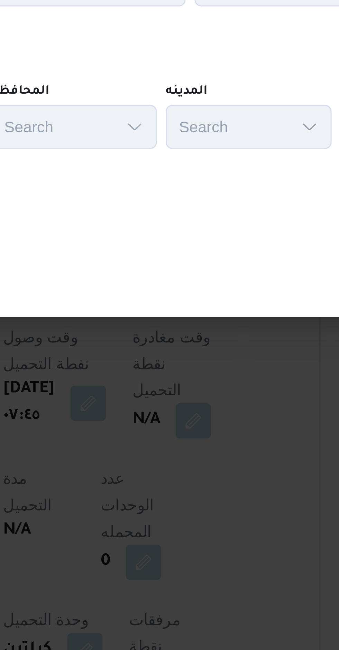
scroll to position [382, 0]
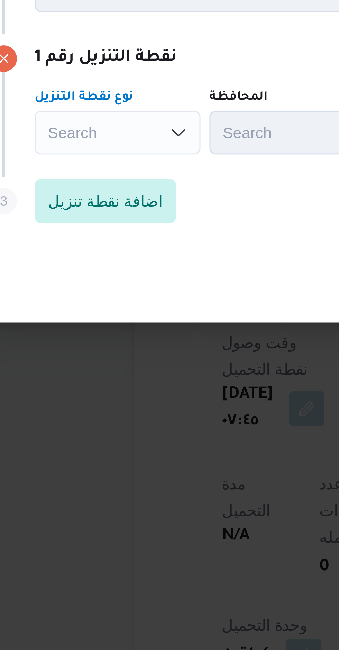
click at [79, 312] on div "Search Combo box. Selected. Combo box input. Search. Type some text or, to disp…" at bounding box center [85, 314] width 52 height 14
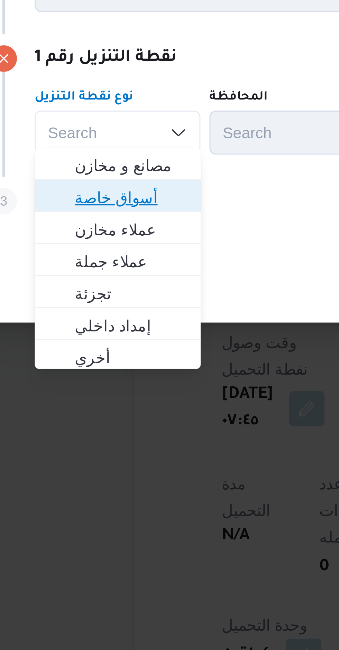
click at [76, 334] on span "أسواق خاصة" at bounding box center [88, 334] width 35 height 8
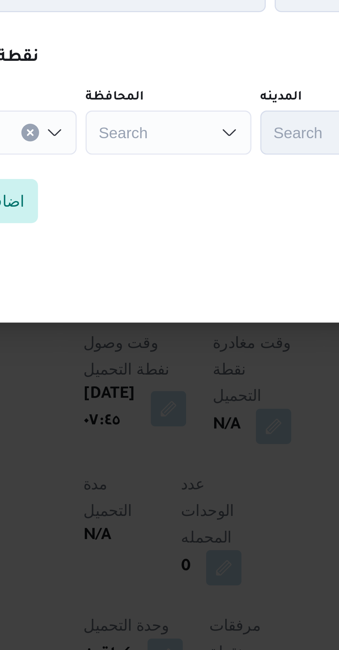
click at [131, 313] on div "Search" at bounding box center [144, 314] width 52 height 14
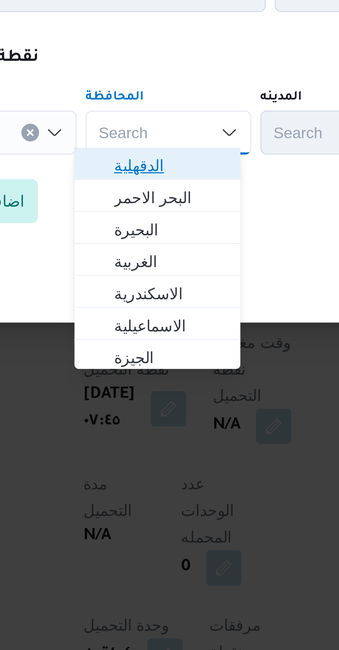
click at [131, 325] on span "الدقهلية" at bounding box center [144, 324] width 35 height 8
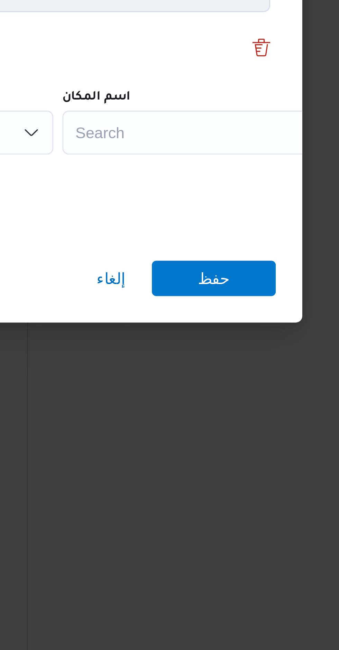
click at [241, 312] on div "Search" at bounding box center [270, 314] width 86 height 14
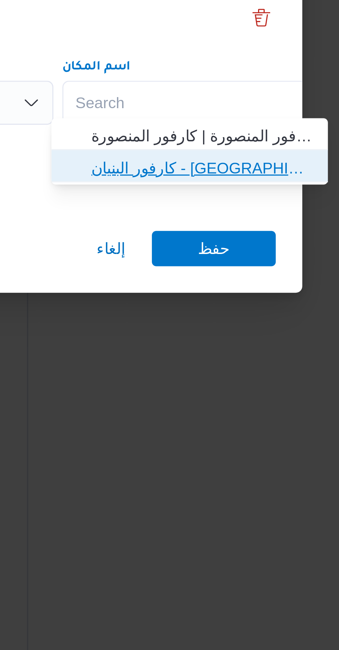
click at [250, 334] on span "كارفور البنيان - [GEOGRAPHIC_DATA] | [GEOGRAPHIC_DATA] | [GEOGRAPHIC_DATA] (قسم…" at bounding box center [271, 334] width 70 height 8
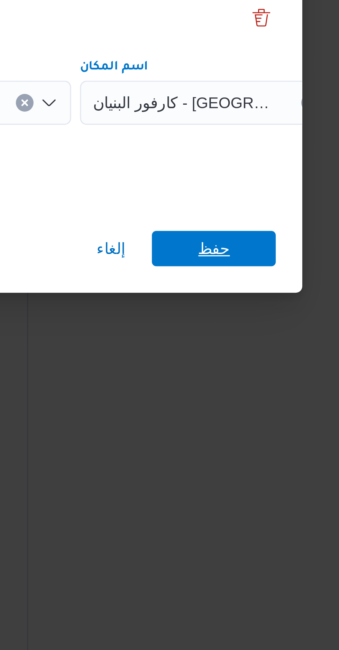
click at [263, 359] on span "حفظ" at bounding box center [274, 359] width 39 height 11
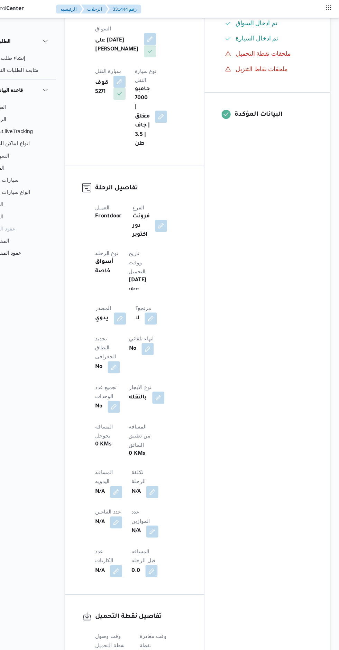
scroll to position [0, 0]
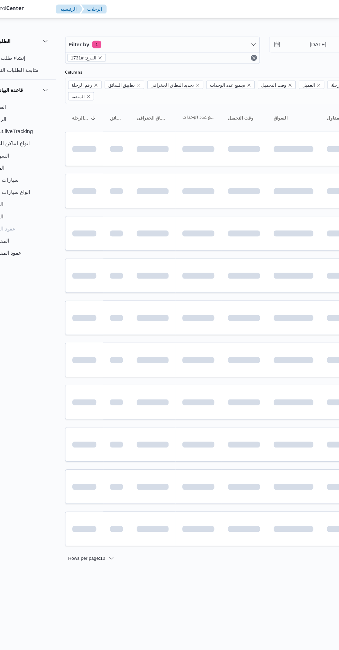
scroll to position [0, 11]
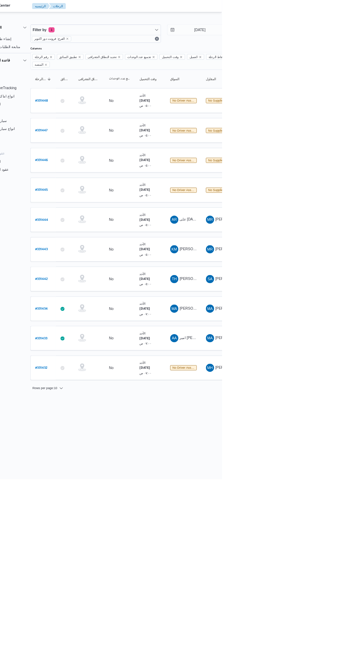
click at [295, 375] on span "[PERSON_NAME]" at bounding box center [301, 378] width 40 height 6
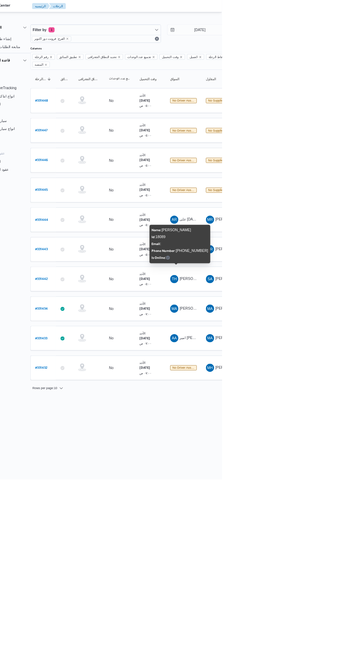
click at [317, 626] on html "Control Center الرئيسيه الرحلات English عربي Dark mode Logout الطلبات إنشاء طلب…" at bounding box center [158, 325] width 339 height 650
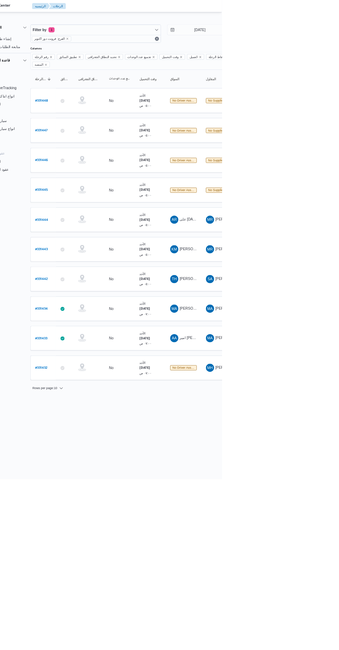
click at [96, 376] on b "# 331442" at bounding box center [94, 378] width 17 height 5
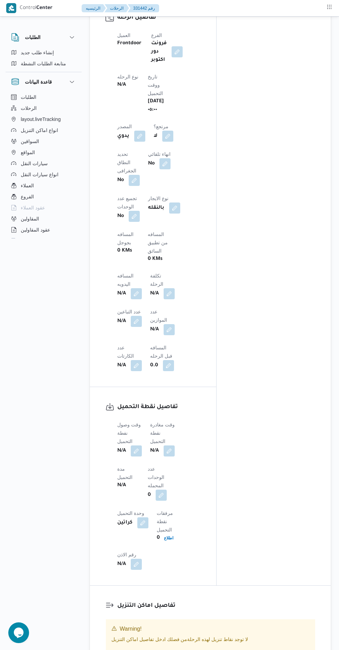
scroll to position [394, 0]
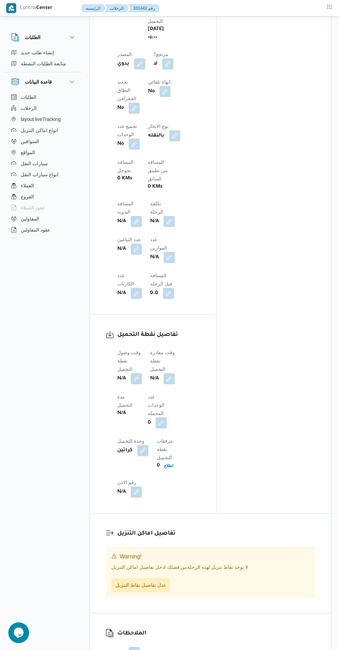
click at [136, 373] on button "button" at bounding box center [136, 378] width 11 height 11
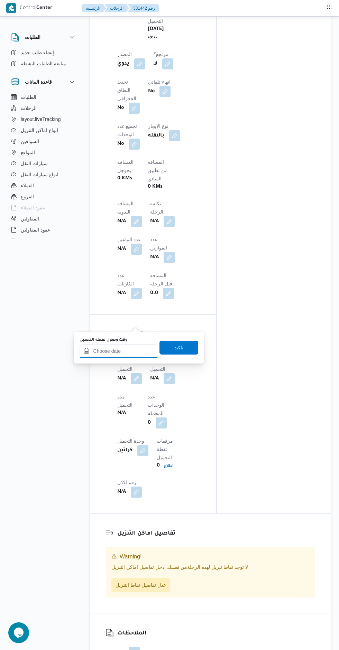
click at [113, 352] on input "وقت وصول نفطة التحميل" at bounding box center [118, 351] width 78 height 14
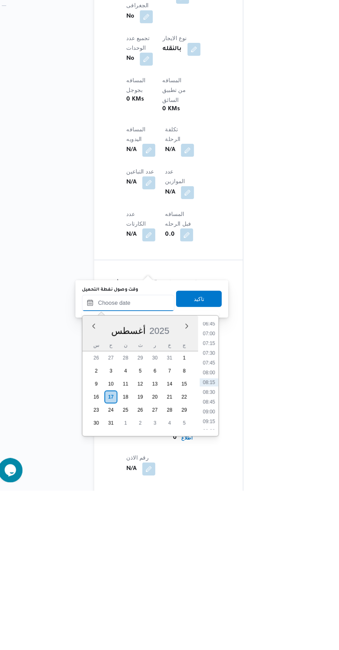
scroll to position [255, 0]
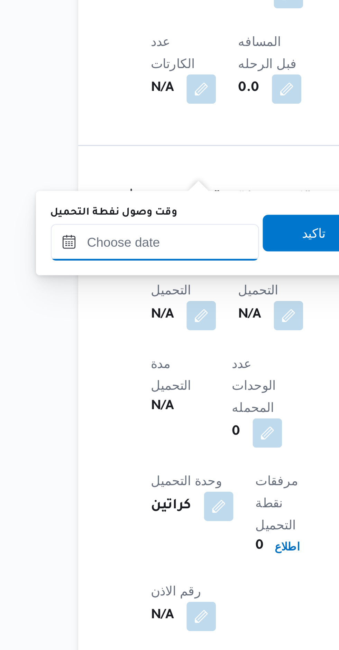
click at [121, 491] on input "وقت وصول نفطة التحميل" at bounding box center [118, 490] width 78 height 14
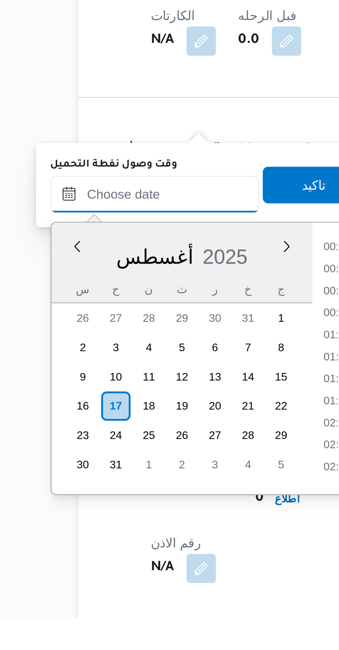
scroll to position [226, 0]
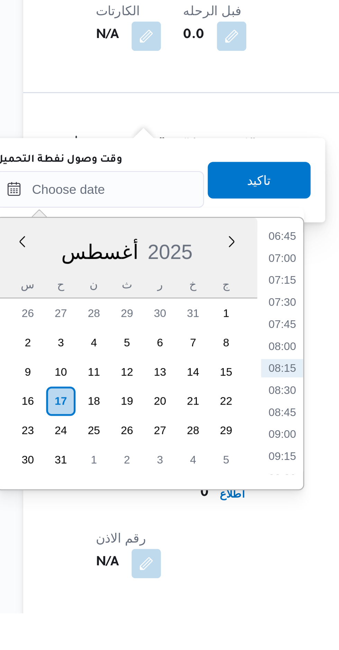
click at [183, 510] on li "06:45" at bounding box center [187, 507] width 16 height 7
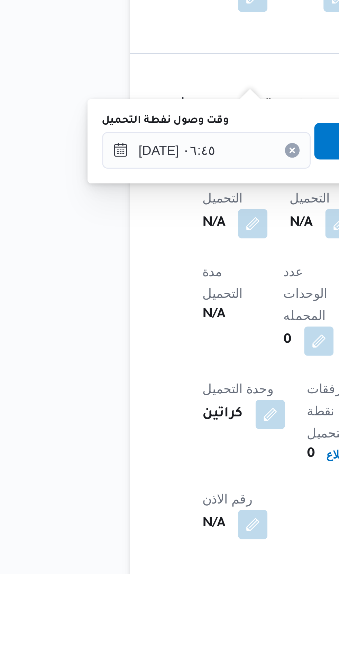
click at [79, 501] on div "You are in a dialog. To close this dialog, hit escape. وقت وصول نفطة التحميل [D…" at bounding box center [139, 487] width 130 height 32
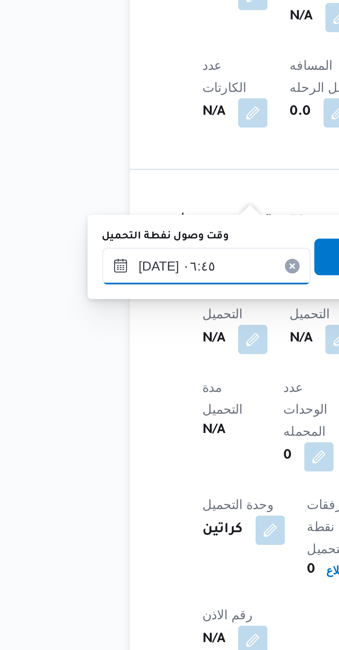
click at [113, 491] on input "[DATE] ٠٦:٤٥" at bounding box center [118, 491] width 78 height 14
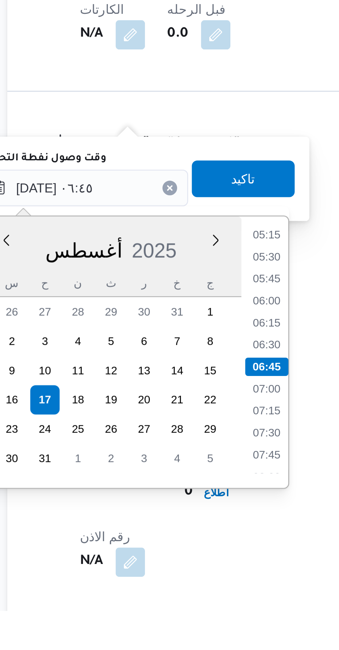
click at [187, 509] on li "05:15" at bounding box center [187, 508] width 16 height 7
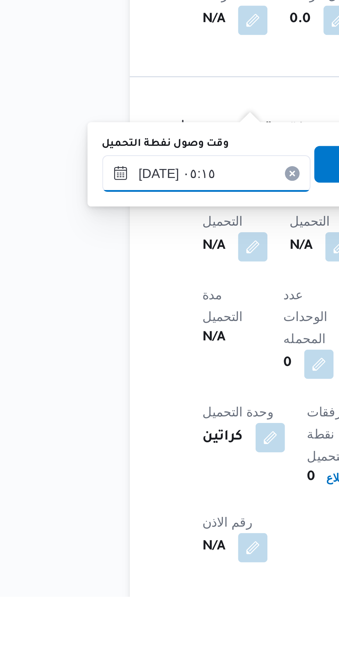
click at [120, 494] on input "[DATE] ٠٥:١٥" at bounding box center [118, 491] width 78 height 14
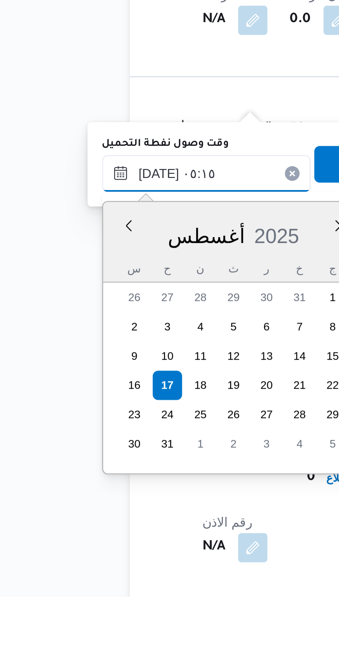
scroll to position [126, 0]
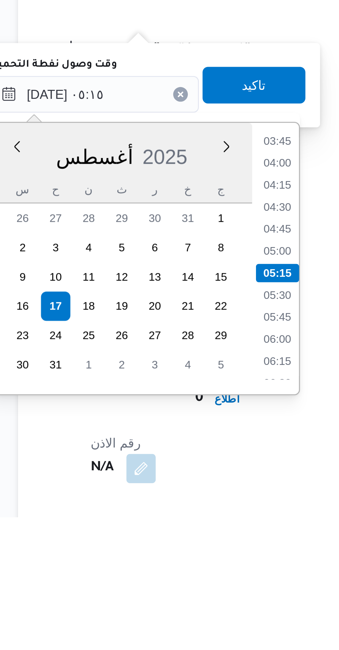
click at [186, 546] on li "05:00" at bounding box center [187, 549] width 16 height 7
type input "[DATE] ٠٥:٠٠"
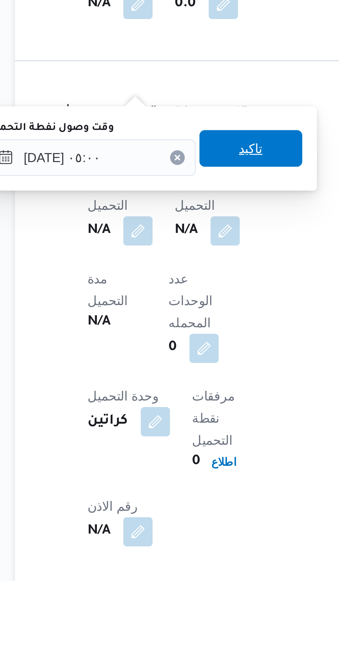
click at [165, 487] on span "تاكيد" at bounding box center [178, 487] width 39 height 14
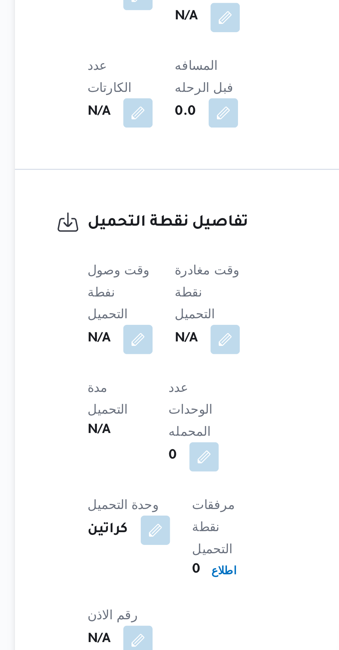
scroll to position [267, 0]
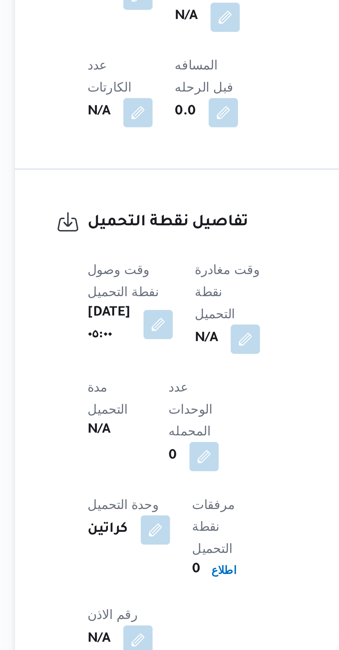
click at [166, 514] on b "N/A" at bounding box center [162, 518] width 9 height 8
click at [181, 513] on button "button" at bounding box center [176, 518] width 11 height 11
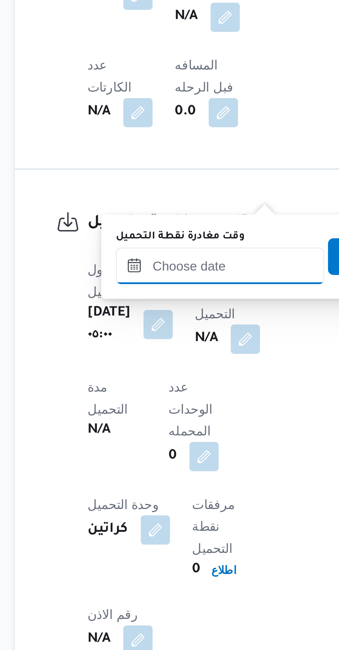
click at [145, 492] on input "وقت مغادرة نقطة التحميل" at bounding box center [167, 491] width 78 height 14
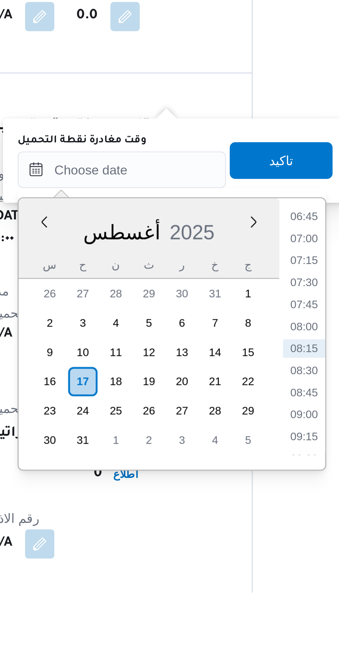
click at [237, 509] on li "06:45" at bounding box center [236, 508] width 16 height 7
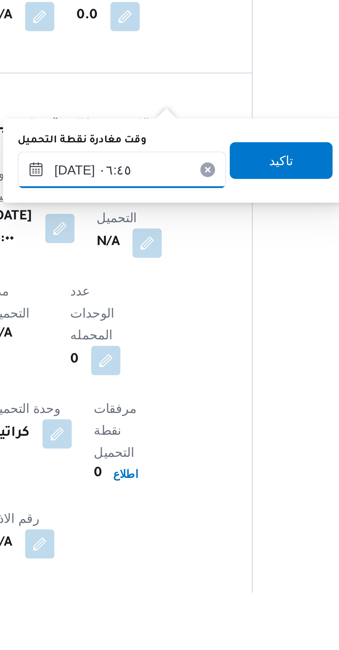
click at [175, 493] on input "[DATE] ٠٦:٤٥" at bounding box center [167, 491] width 78 height 14
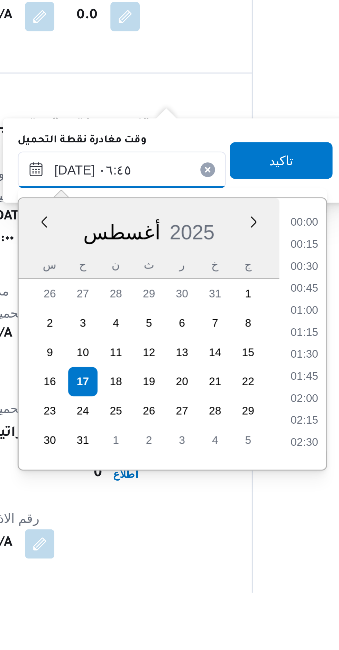
scroll to position [176, 0]
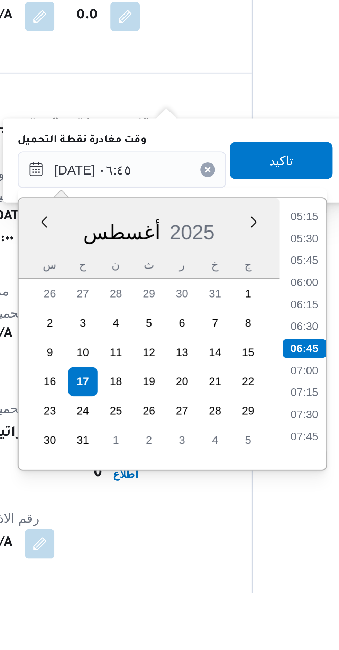
click at [235, 517] on li "05:30" at bounding box center [236, 516] width 16 height 7
type input "[DATE] ٠٥:٣٠"
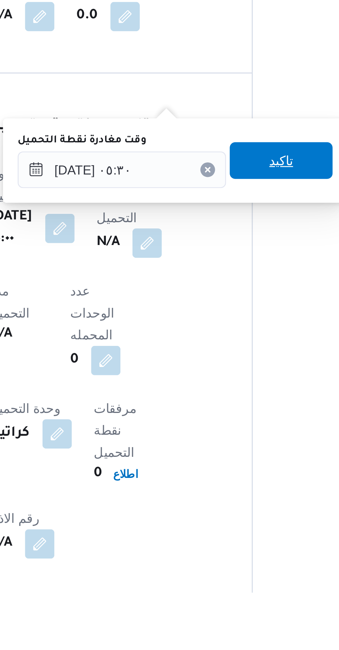
click at [210, 489] on span "تاكيد" at bounding box center [227, 487] width 39 height 14
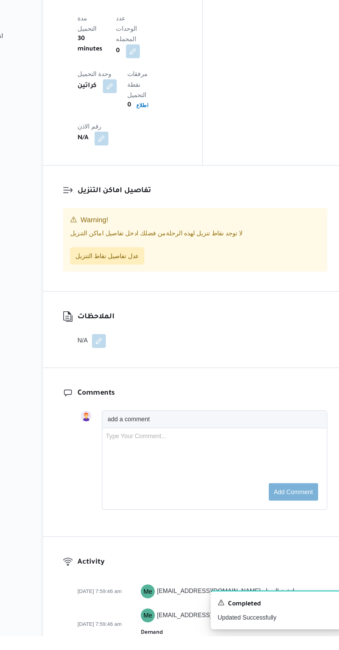
scroll to position [647, 0]
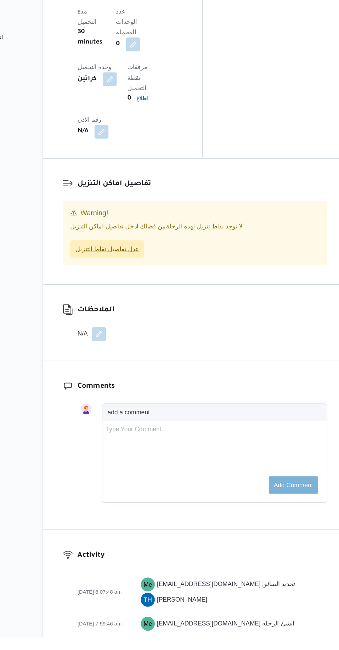
click at [131, 338] on span "عدل تفاصيل نقاط التنزيل" at bounding box center [140, 342] width 50 height 8
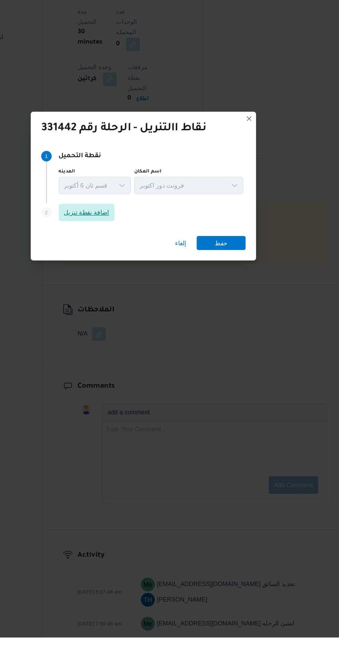
click at [118, 317] on span "اضافة نقطة تنزيل" at bounding box center [124, 313] width 36 height 8
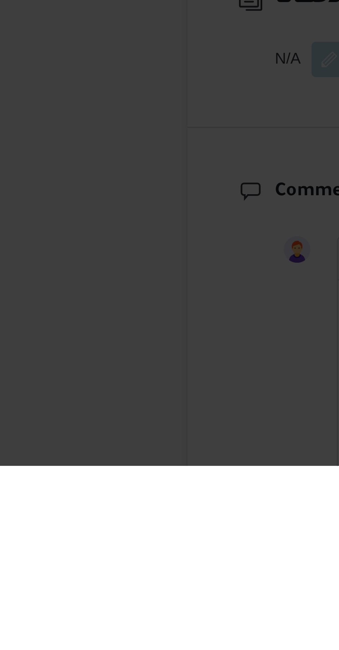
scroll to position [534, 0]
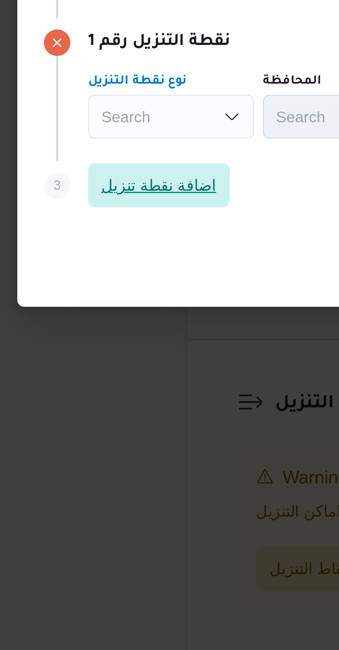
click at [75, 332] on span "اضافة نقطة تنزيل" at bounding box center [81, 335] width 36 height 8
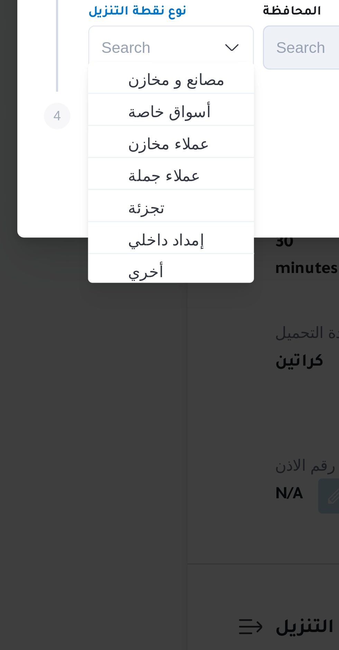
scroll to position [419, 0]
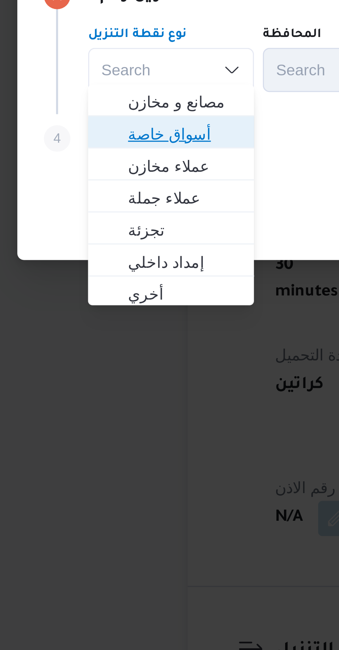
click at [66, 354] on icon "button" at bounding box center [66, 357] width 6 height 6
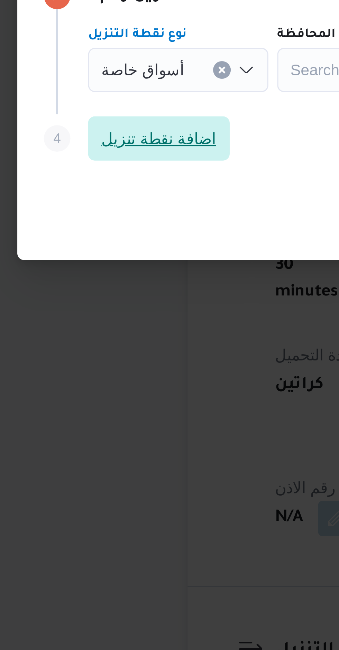
click at [69, 359] on span "اضافة نقطة تنزيل" at bounding box center [81, 358] width 44 height 14
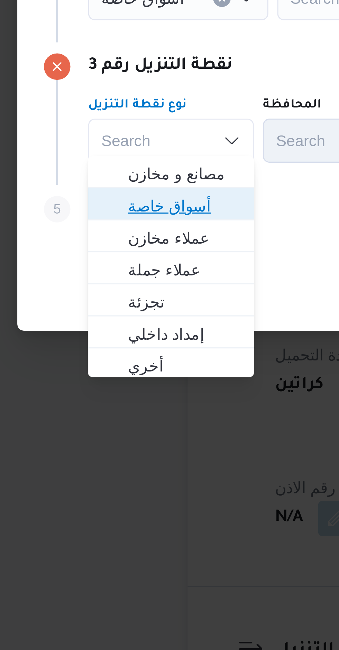
click at [74, 380] on span "أسواق خاصة" at bounding box center [88, 379] width 35 height 8
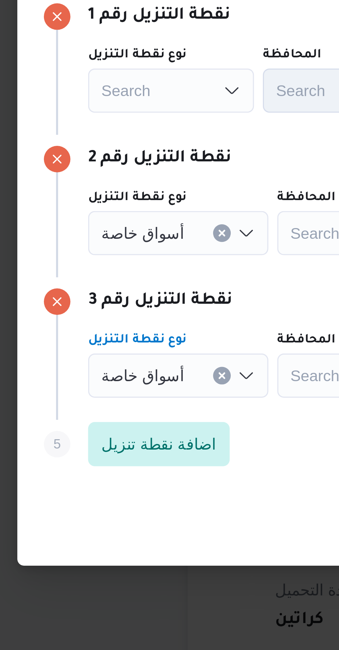
click at [72, 267] on div "Search" at bounding box center [85, 270] width 52 height 14
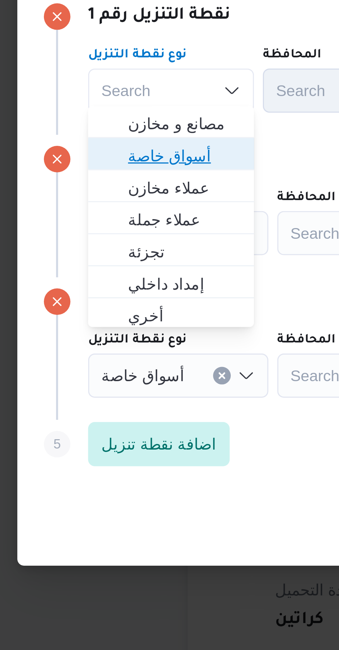
click at [73, 287] on span "أسواق خاصة" at bounding box center [88, 290] width 35 height 8
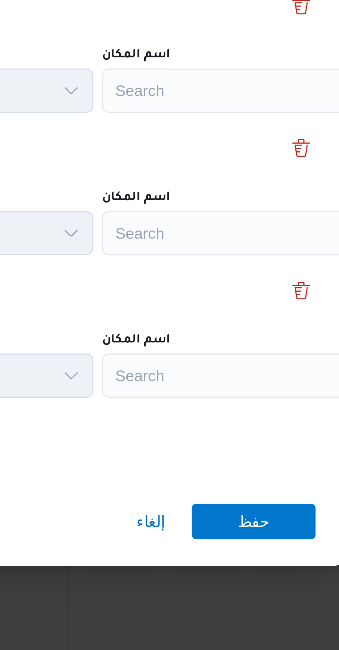
click at [237, 268] on div "Search" at bounding box center [270, 270] width 86 height 14
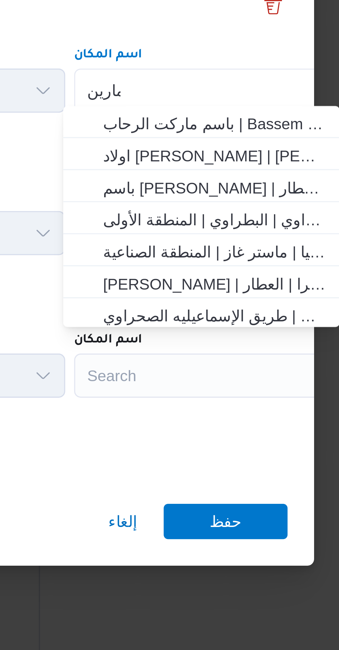
scroll to position [0, 0]
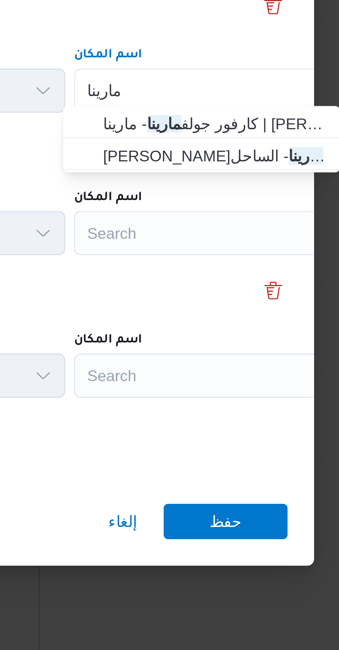
type input "مارينا"
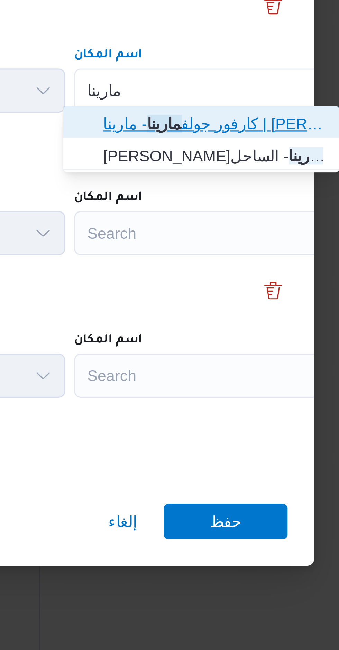
click at [238, 276] on span "كارفور [PERSON_NAME] | [PERSON_NAME] | مدينة [GEOGRAPHIC_DATA]" at bounding box center [271, 280] width 70 height 8
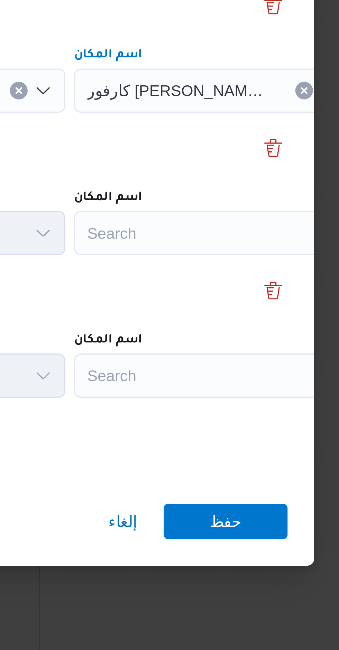
click at [243, 276] on div "Search" at bounding box center [270, 270] width 86 height 14
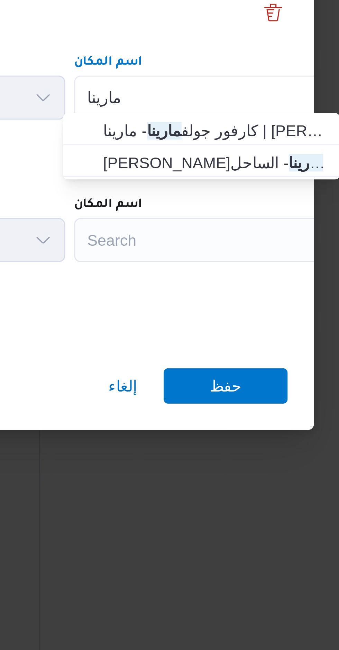
scroll to position [419, 0]
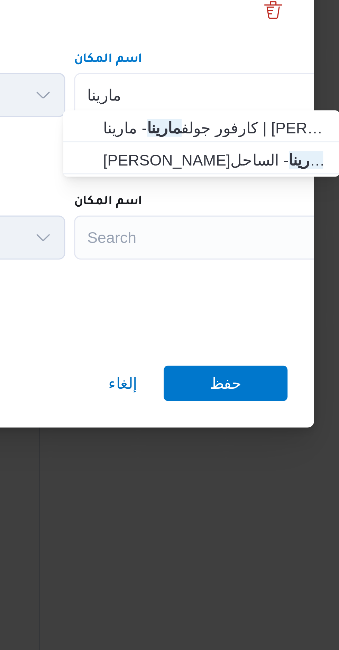
type input "مارينا"
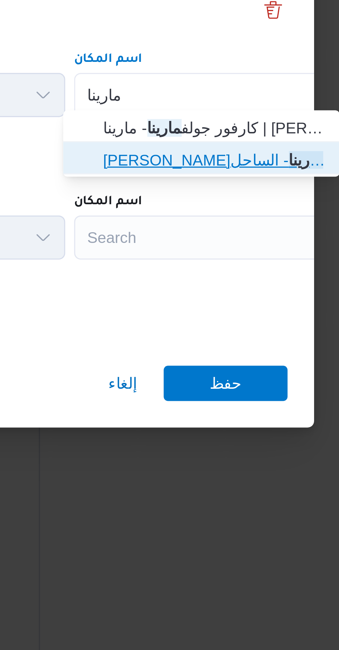
click at [239, 335] on span "كارفور بورتو مارينا - الساحل [PERSON_NAME] | [GEOGRAPHIC_DATA] | null" at bounding box center [271, 334] width 70 height 8
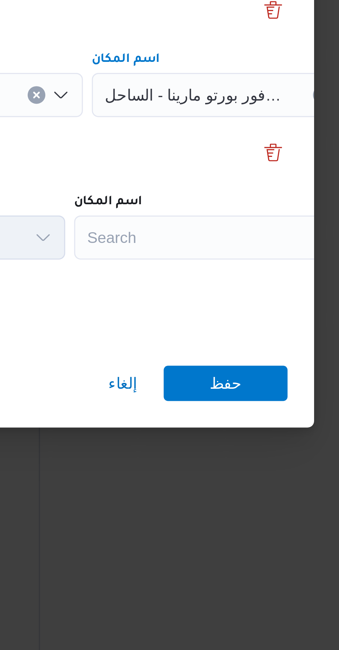
click at [241, 276] on div "Search" at bounding box center [270, 270] width 86 height 14
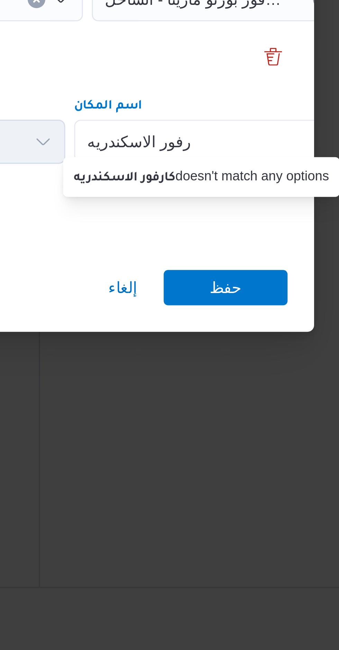
scroll to position [0, 0]
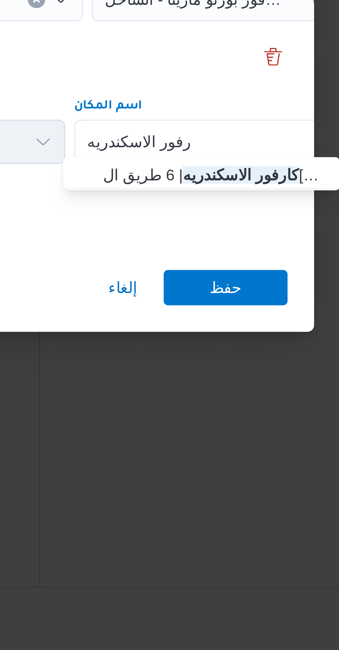
type input "كارفور الاسكندريه"
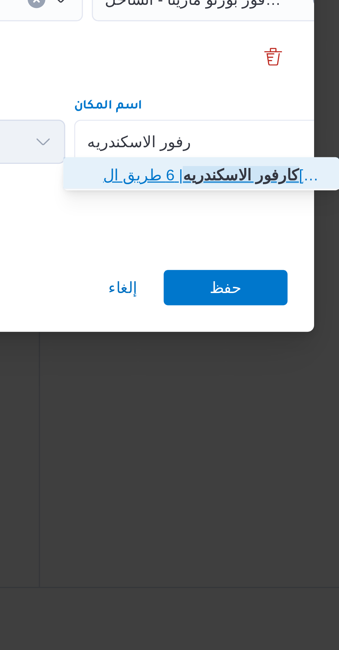
click at [240, 368] on span "كارفور الاسكندريه | 6 طريق ال[GEOGRAPHIC_DATA] - الإسكندرية الصحراوي | null" at bounding box center [271, 369] width 70 height 8
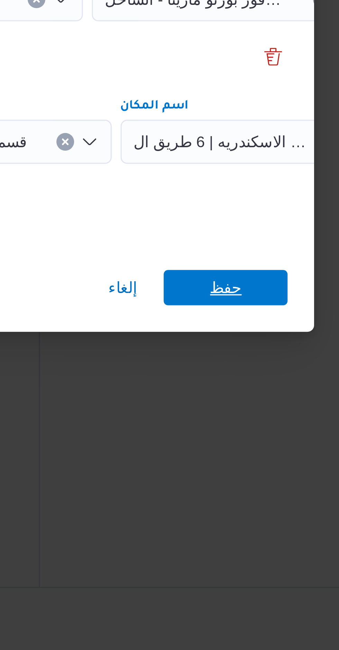
click at [264, 401] on span "حفظ" at bounding box center [274, 404] width 39 height 11
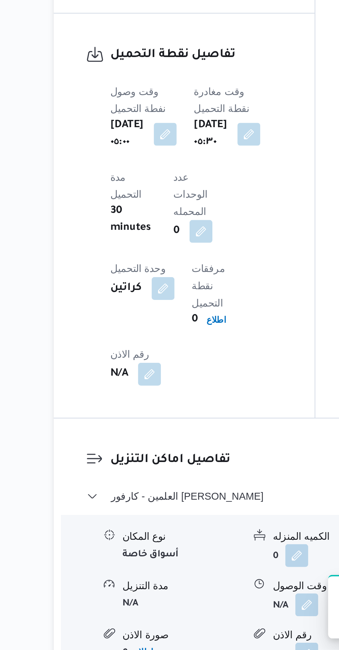
scroll to position [450, 0]
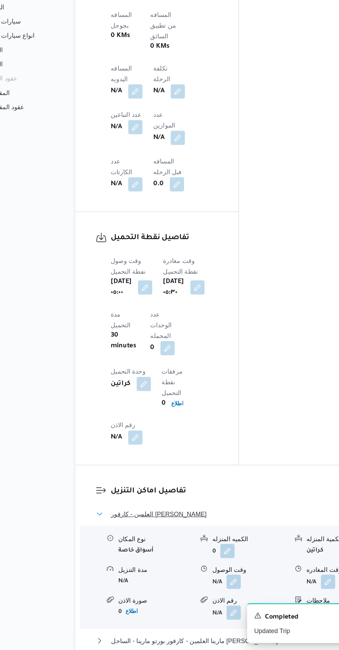
click at [217, 540] on button "العلمين - كارفور [PERSON_NAME]" at bounding box center [210, 544] width 209 height 8
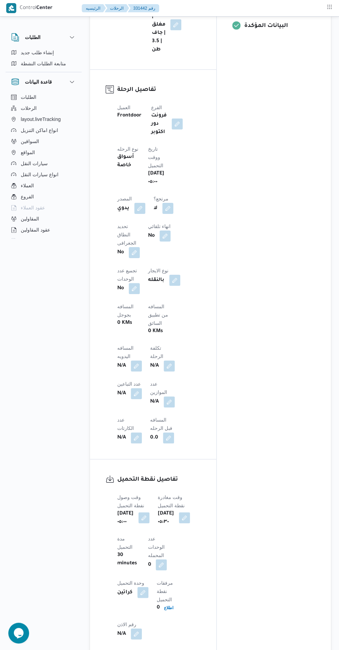
scroll to position [0, 0]
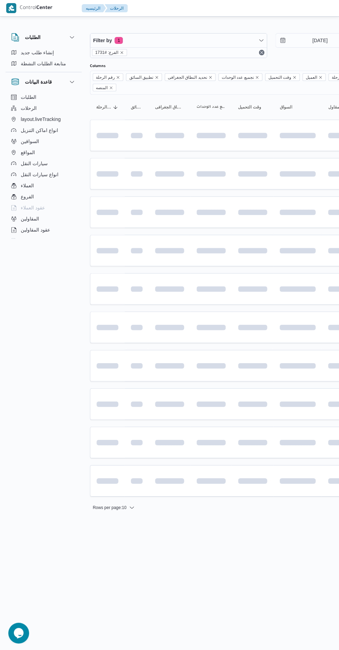
scroll to position [0, 11]
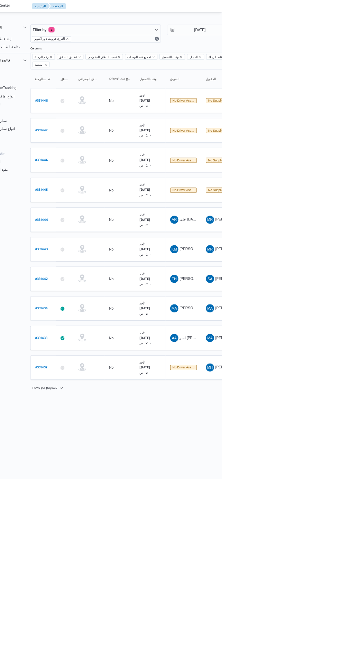
click at [291, 375] on span "[PERSON_NAME]" at bounding box center [301, 378] width 40 height 6
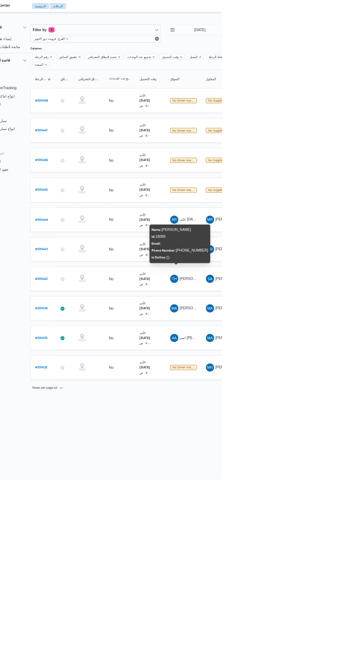
click at [328, 649] on html "Control Center الرئيسيه الرحلات English عربي Dark mode Logout الطلبات إنشاء طلب…" at bounding box center [158, 325] width 339 height 650
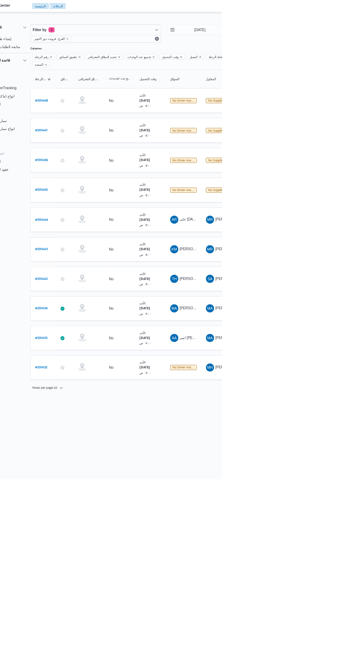
click at [91, 253] on link "# 331445" at bounding box center [94, 257] width 17 height 9
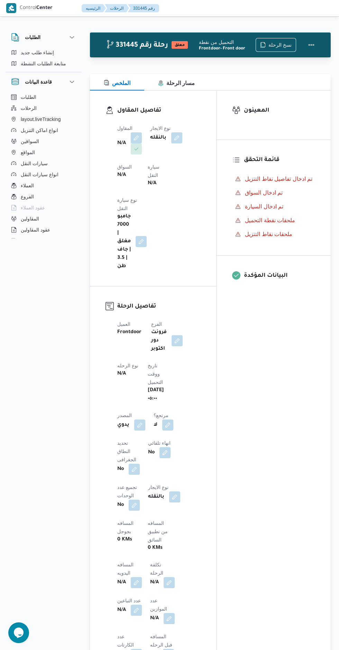
click at [137, 133] on button "button" at bounding box center [136, 137] width 11 height 11
click at [107, 179] on div "Search" at bounding box center [115, 177] width 52 height 14
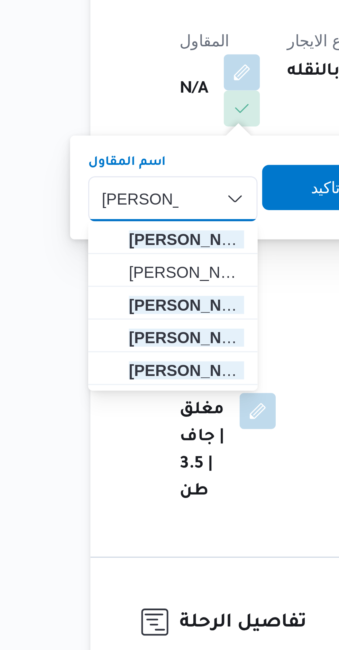
type input "[PERSON_NAME][DATE]"
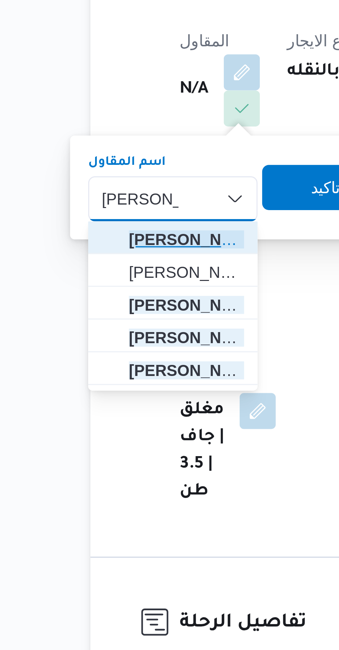
click at [103, 186] on span "[PERSON_NAME][DATE] [PERSON_NAME]" at bounding box center [119, 189] width 35 height 8
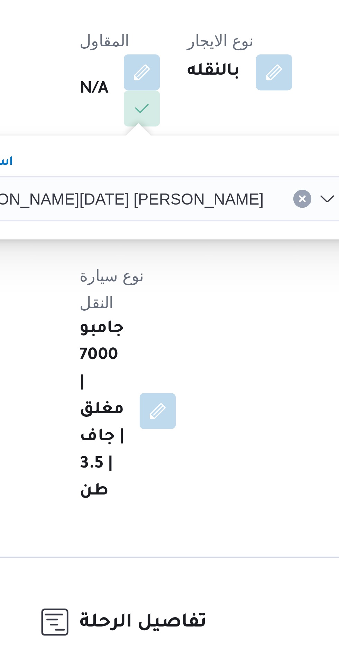
click at [201, 170] on span "تاكيد" at bounding box center [220, 173] width 39 height 14
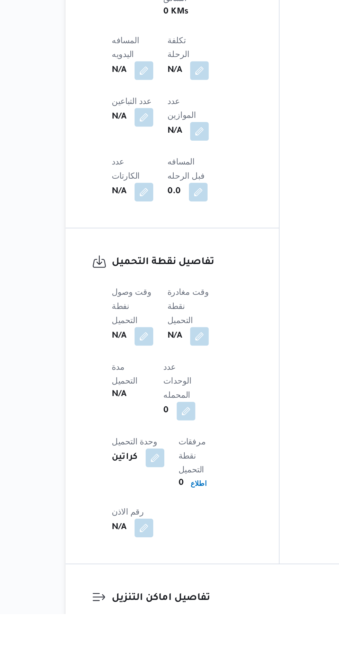
scroll to position [262, 0]
click at [136, 480] on button "button" at bounding box center [136, 485] width 11 height 11
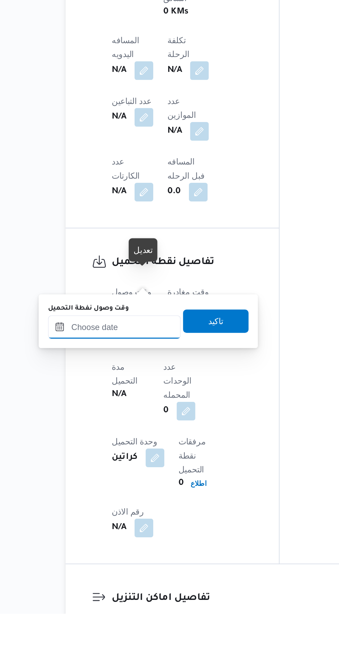
click at [124, 478] on input "وقت وصول نفطة التحميل" at bounding box center [118, 480] width 78 height 14
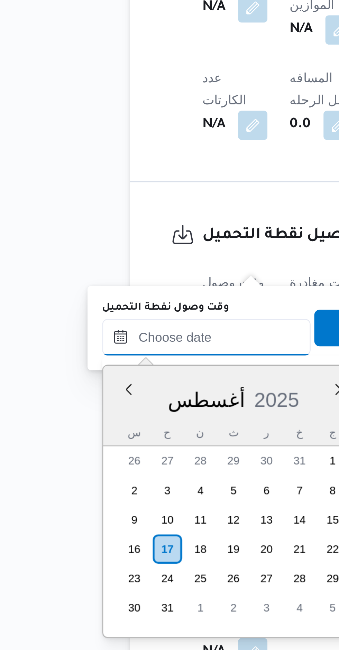
scroll to position [226, 0]
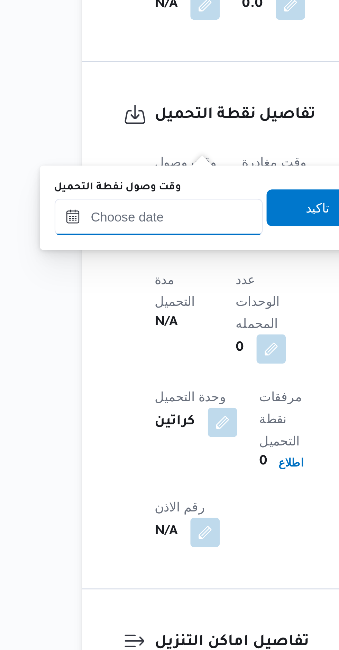
click at [124, 473] on input "وقت وصول نفطة التحميل" at bounding box center [118, 473] width 78 height 14
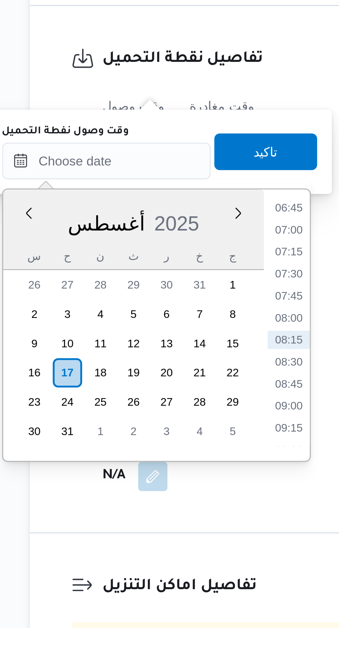
click at [186, 493] on li "06:45" at bounding box center [187, 491] width 16 height 7
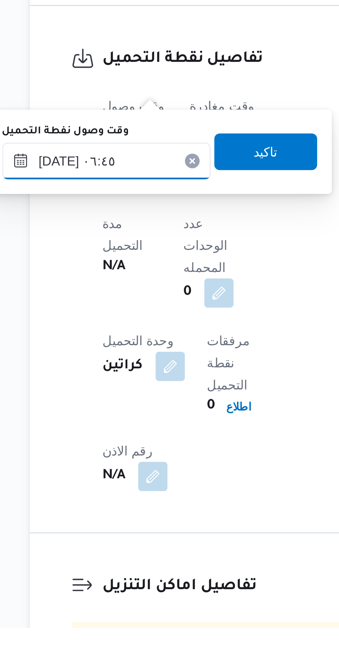
click at [121, 476] on input "[DATE] ٠٦:٤٥" at bounding box center [118, 474] width 78 height 14
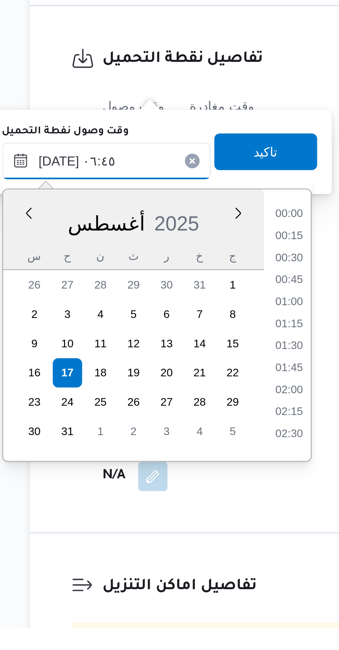
scroll to position [176, 0]
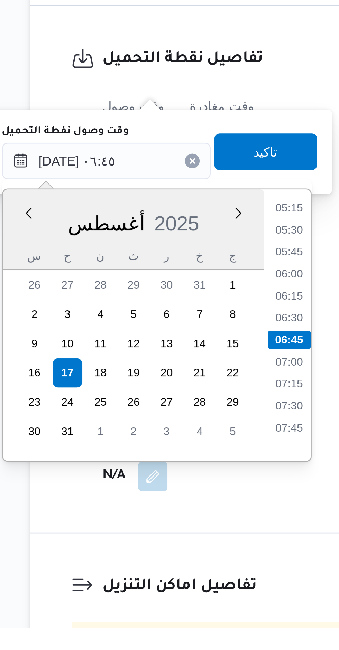
click at [187, 516] on li "06:00" at bounding box center [187, 516] width 16 height 7
type input "[DATE] ٠٦:٠٠"
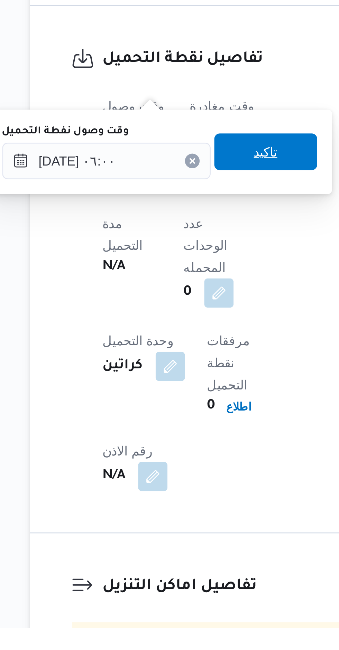
click at [167, 471] on span "تاكيد" at bounding box center [178, 471] width 39 height 14
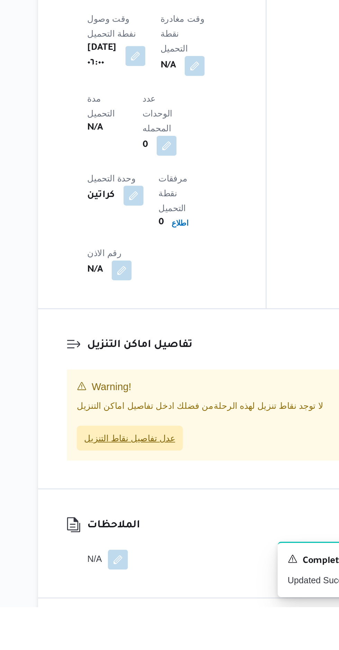
click at [132, 552] on span "عدل تفاصيل نقاط التنزيل" at bounding box center [140, 556] width 50 height 8
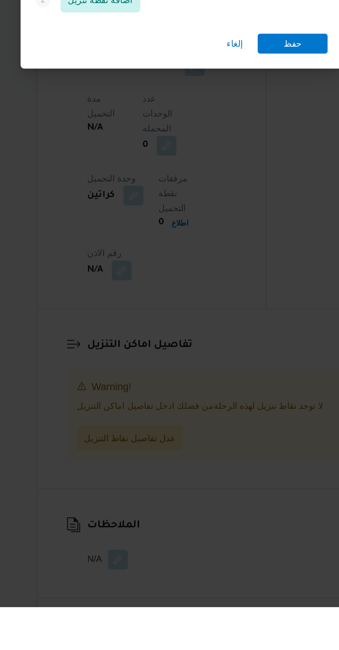
scroll to position [410, 0]
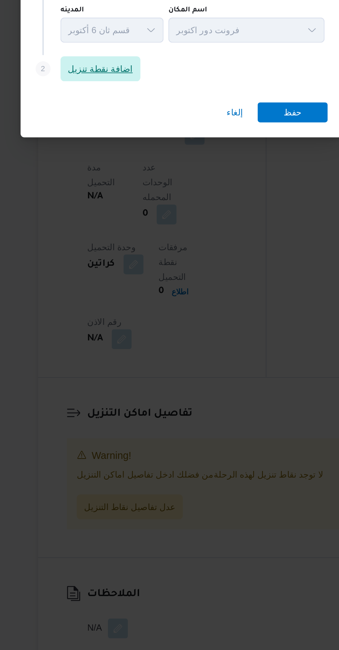
click at [119, 320] on span "اضافة نقطة تنزيل" at bounding box center [124, 313] width 44 height 14
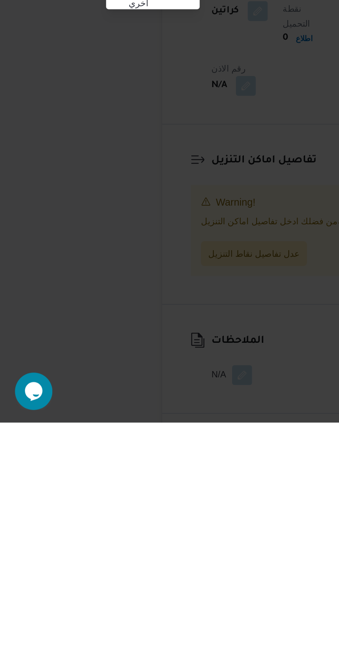
scroll to position [353, 0]
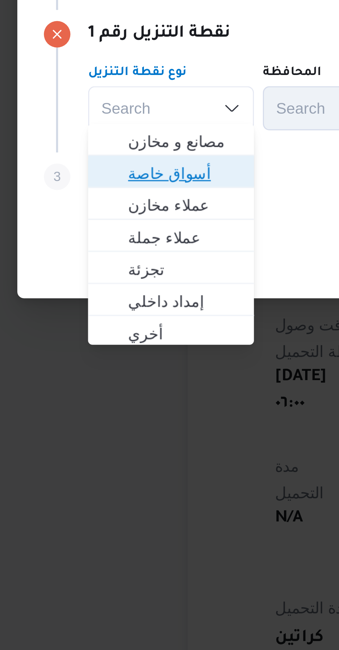
click at [72, 334] on span "أسواق خاصة" at bounding box center [88, 334] width 35 height 8
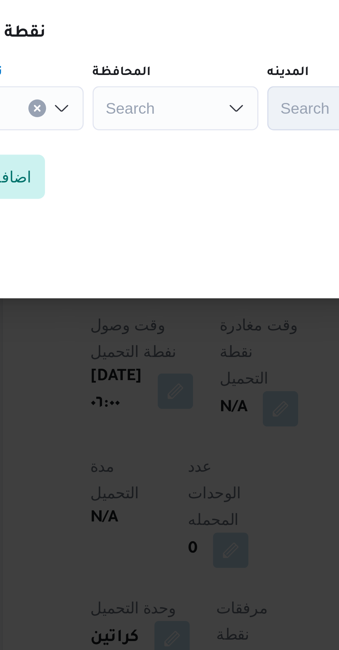
click at [134, 309] on div "Search" at bounding box center [144, 314] width 52 height 14
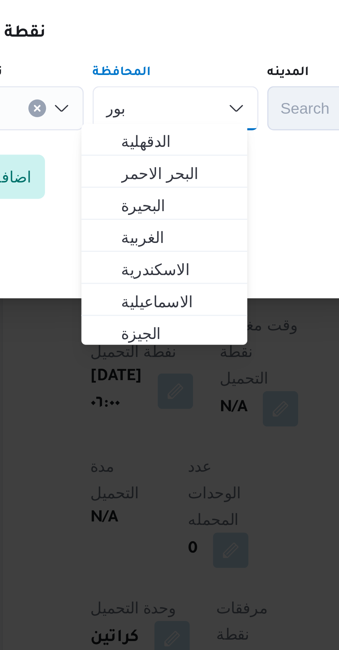
scroll to position [0, 0]
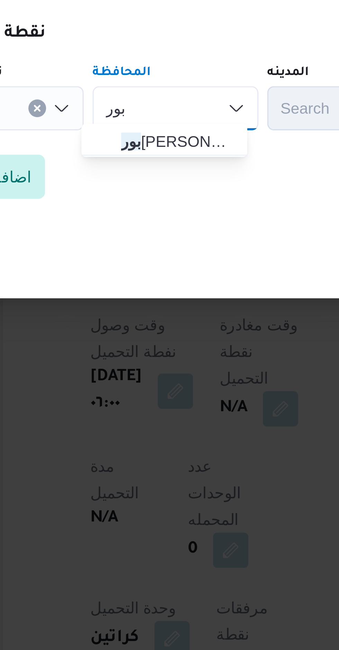
type input "بور"
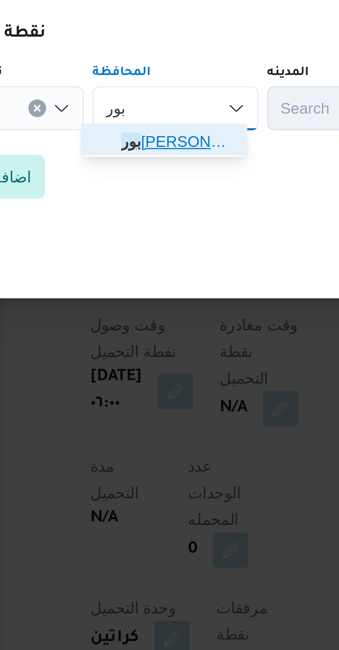
click at [125, 326] on span "[PERSON_NAME]" at bounding box center [140, 324] width 46 height 11
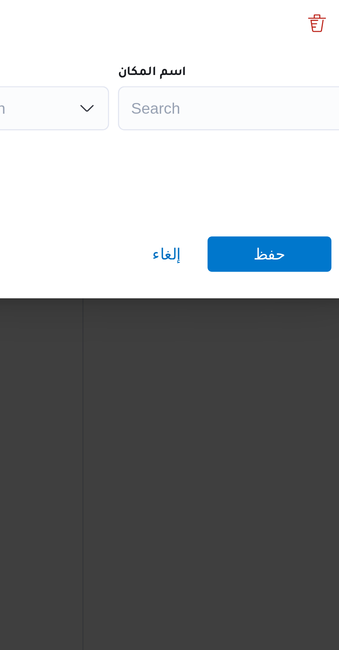
click at [235, 315] on div "Search" at bounding box center [270, 314] width 86 height 14
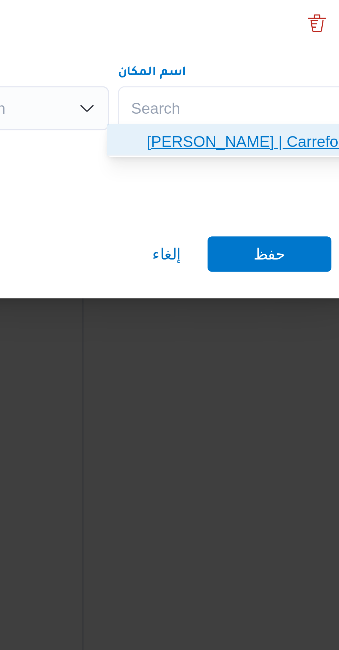
click at [238, 324] on span "[PERSON_NAME] | Carrefour Port Fouad | null" at bounding box center [271, 324] width 70 height 8
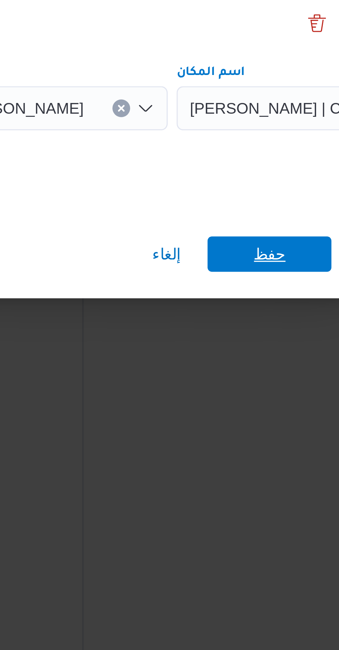
click at [260, 361] on span "حفظ" at bounding box center [274, 359] width 39 height 11
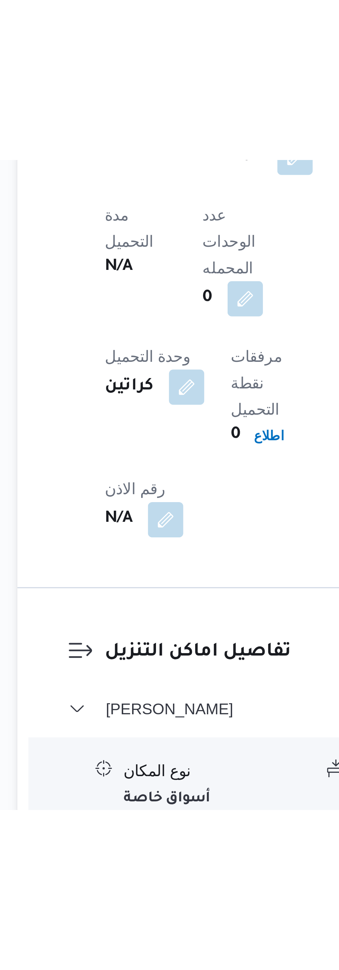
scroll to position [377, 0]
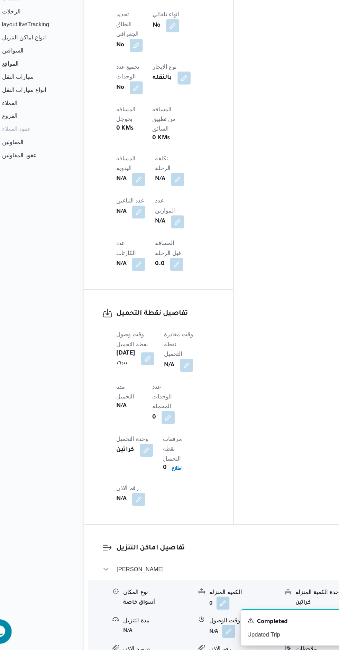
click at [182, 402] on button "button" at bounding box center [176, 407] width 11 height 11
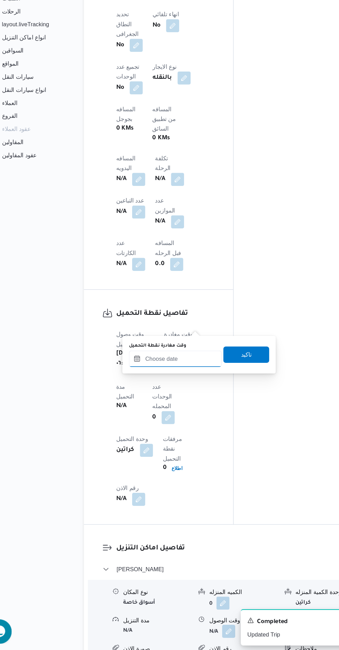
click at [172, 401] on input "وقت مغادرة نقطة التحميل" at bounding box center [167, 402] width 78 height 14
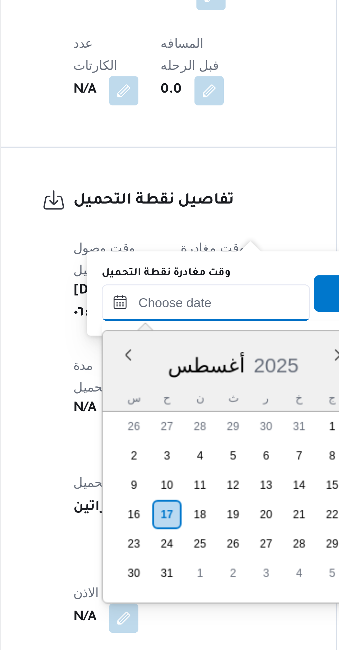
scroll to position [226, 0]
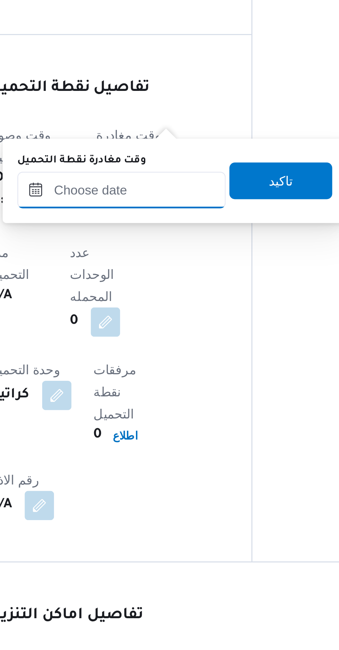
click at [168, 403] on input "وقت مغادرة نقطة التحميل" at bounding box center [167, 402] width 78 height 14
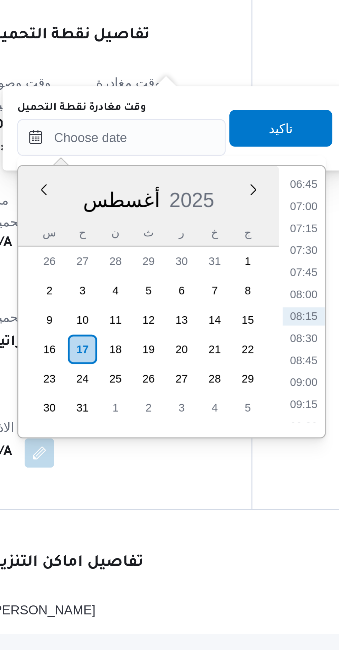
click at [235, 426] on li "07:00" at bounding box center [236, 427] width 16 height 7
type input "[DATE] ٠٧:٠٠"
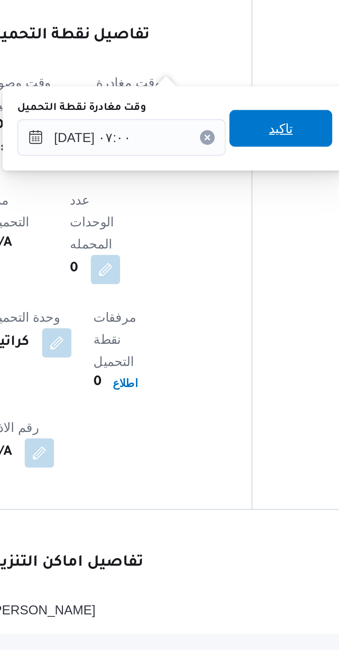
click at [234, 401] on span "تاكيد" at bounding box center [227, 398] width 39 height 14
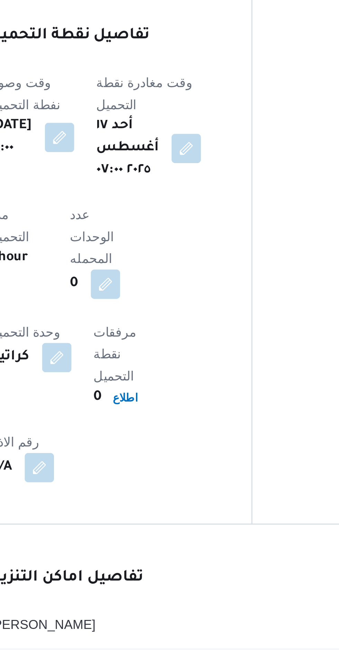
scroll to position [376, 0]
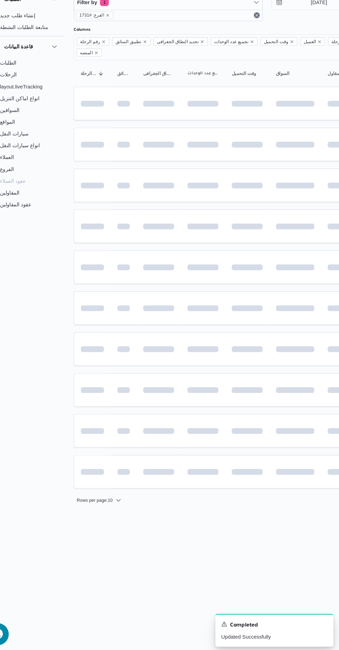
scroll to position [0, 11]
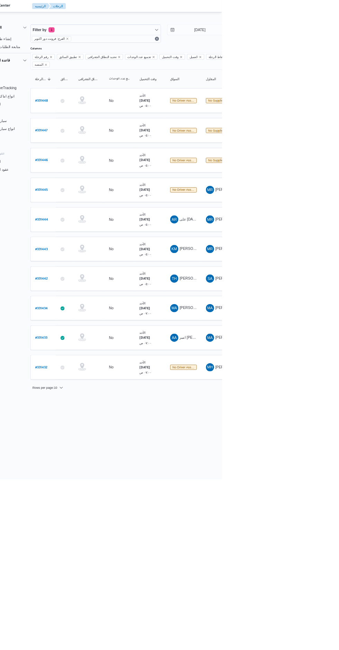
click at [100, 215] on b "# 331446" at bounding box center [94, 217] width 17 height 5
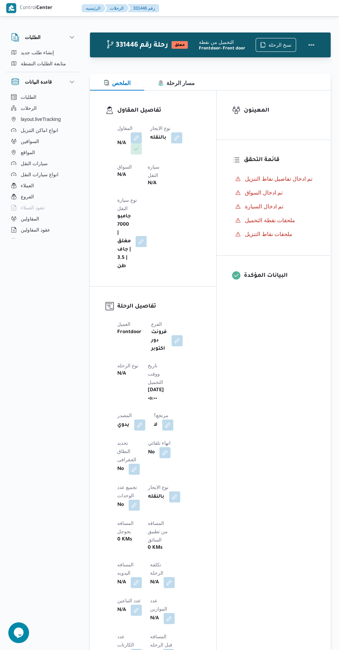
click at [137, 136] on button "button" at bounding box center [136, 137] width 11 height 11
click at [120, 180] on div "Search" at bounding box center [115, 177] width 52 height 14
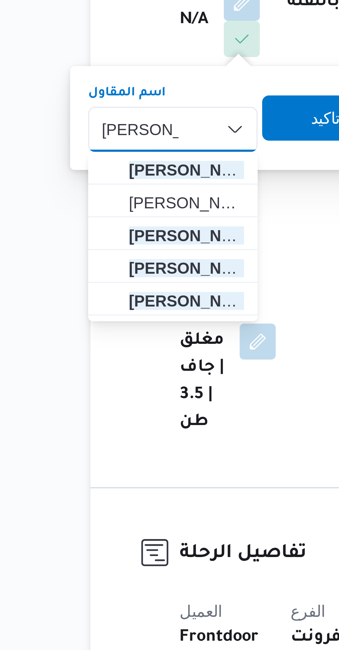
type input "[PERSON_NAME][DATE]"
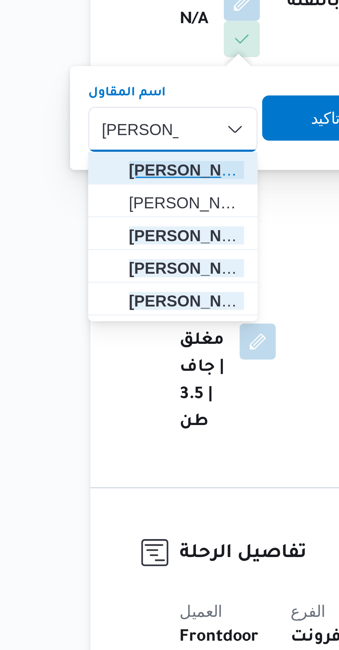
click at [103, 187] on span "[PERSON_NAME][DATE] [PERSON_NAME]" at bounding box center [119, 189] width 35 height 8
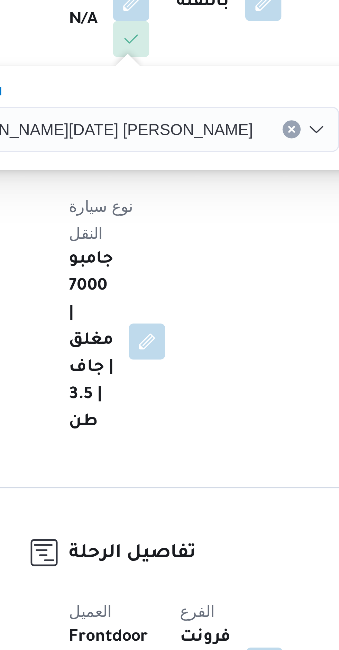
click at [201, 178] on span "تاكيد" at bounding box center [220, 173] width 39 height 14
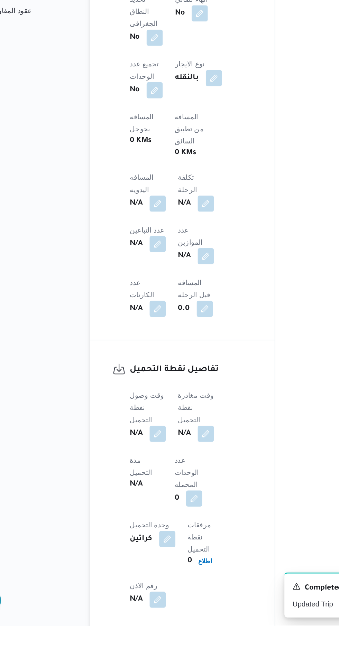
scroll to position [229, 0]
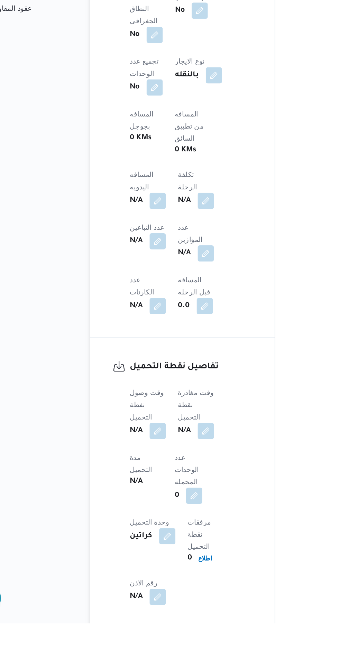
click at [132, 513] on button "button" at bounding box center [136, 518] width 11 height 11
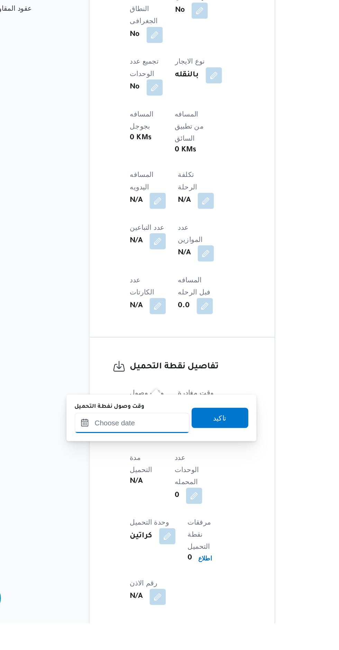
click at [122, 511] on input "وقت وصول نفطة التحميل" at bounding box center [118, 513] width 78 height 14
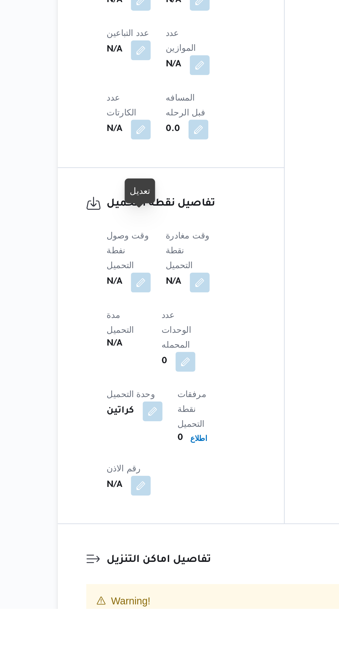
scroll to position [280, 0]
click at [136, 462] on button "button" at bounding box center [136, 467] width 11 height 11
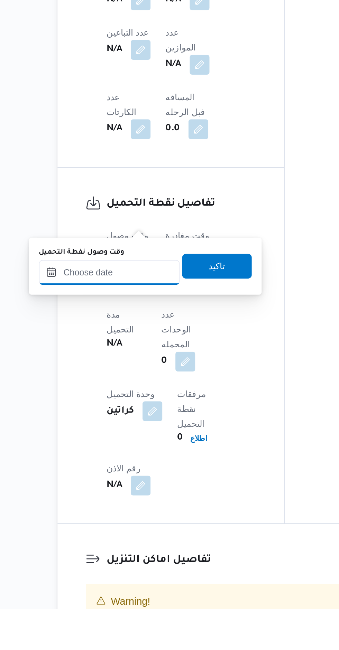
click at [117, 461] on input "وقت وصول نفطة التحميل" at bounding box center [118, 462] width 78 height 14
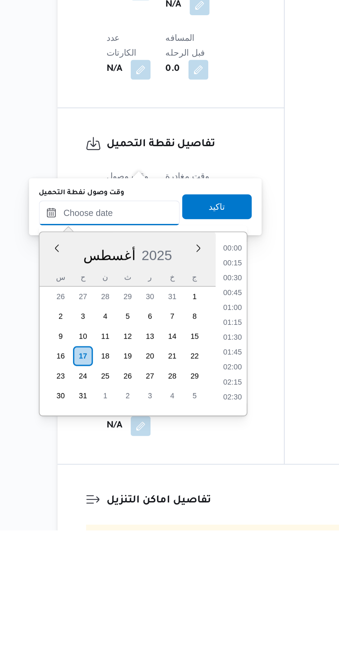
scroll to position [226, 0]
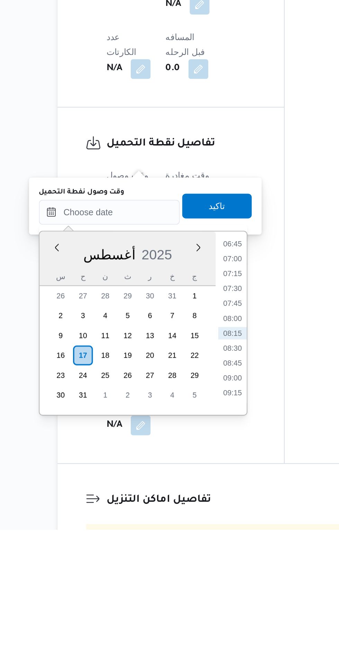
click at [188, 489] on li "06:45" at bounding box center [187, 490] width 16 height 7
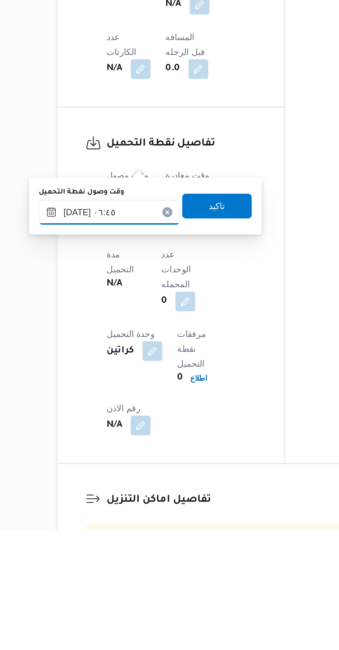
click at [119, 473] on input "[DATE] ٠٦:٤٥" at bounding box center [118, 473] width 78 height 14
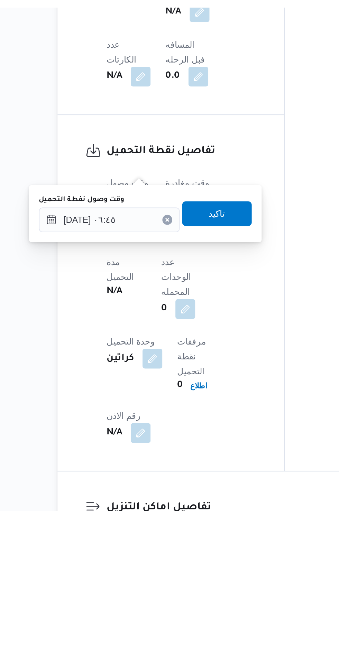
scroll to position [269, 0]
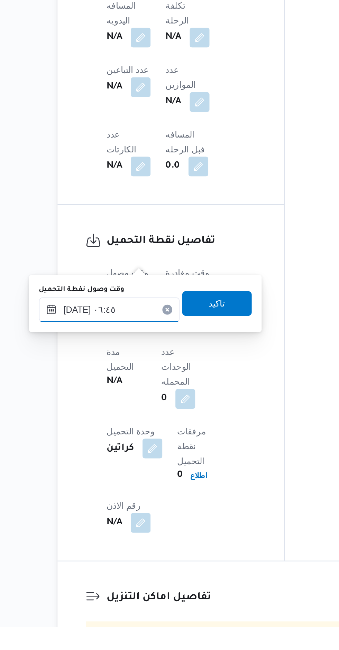
click at [126, 474] on input "[DATE] ٠٦:٤٥" at bounding box center [118, 473] width 78 height 14
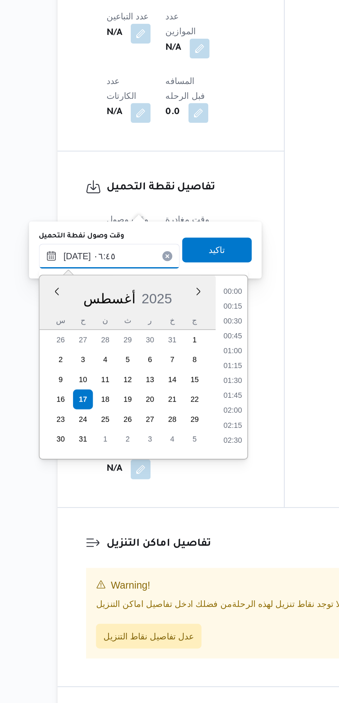
scroll to position [176, 0]
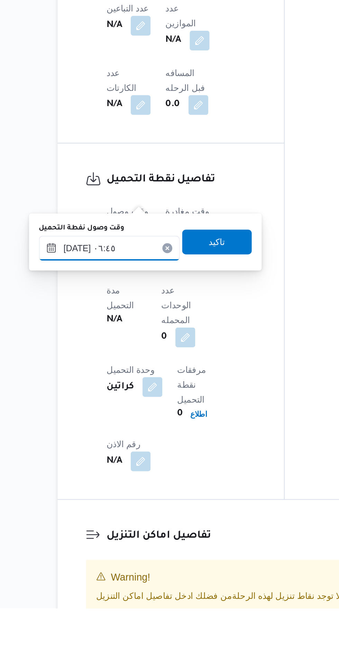
click at [127, 448] on input "[DATE] ٠٦:٤٥" at bounding box center [118, 449] width 78 height 14
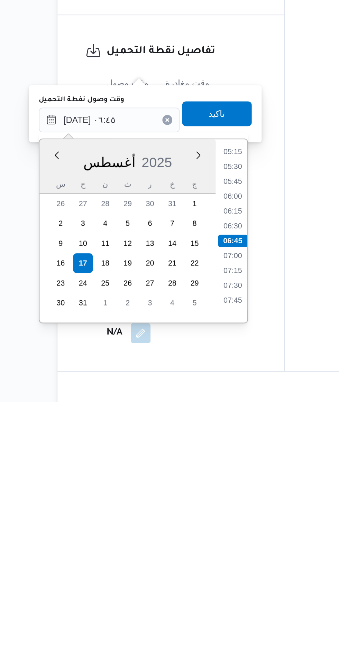
click at [191, 550] on li "06:30" at bounding box center [187, 551] width 16 height 7
type input "[DATE] ٠٦:٣٠"
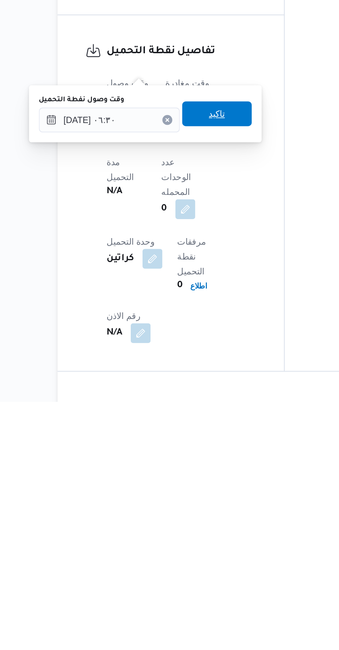
click at [174, 490] on span "تاكيد" at bounding box center [178, 489] width 9 height 8
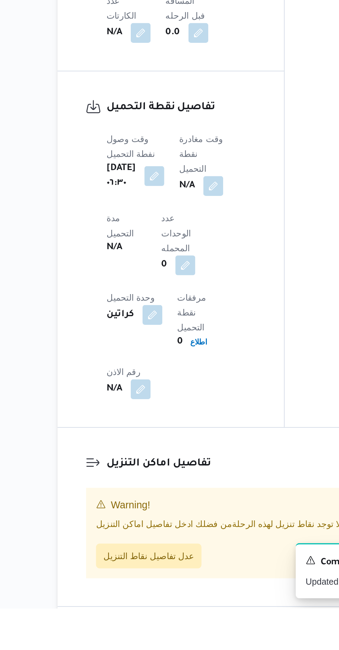
scroll to position [347, 0]
click at [151, 616] on span "عدل تفاصيل نقاط التنزيل" at bounding box center [140, 620] width 50 height 8
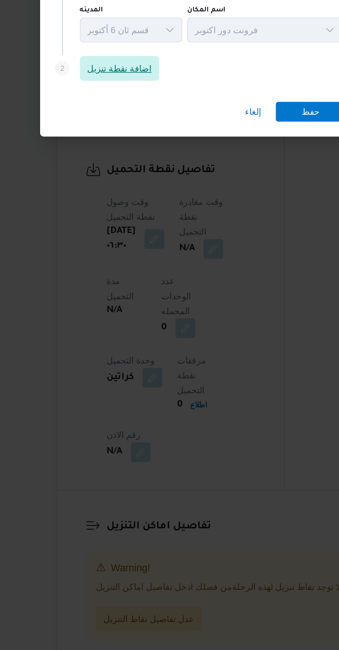
click at [117, 320] on span "اضافة نقطة تنزيل" at bounding box center [124, 313] width 44 height 14
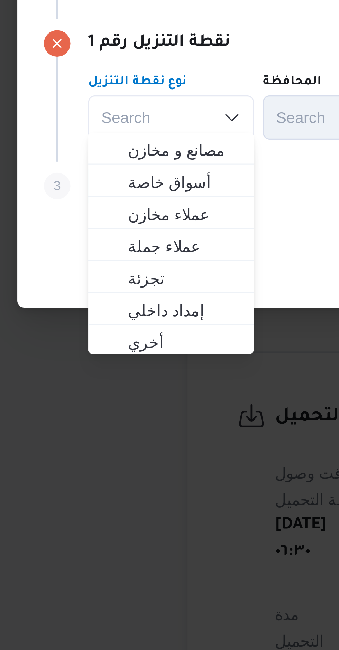
scroll to position [309, 0]
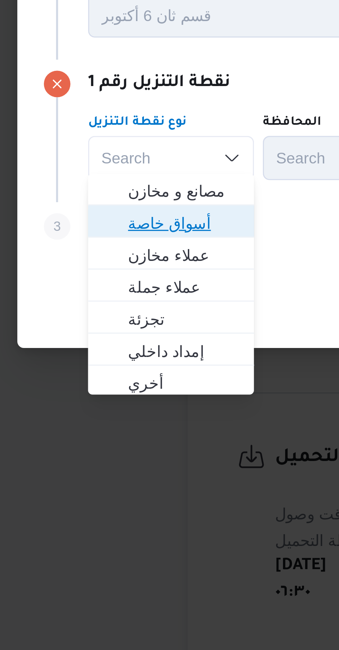
click at [72, 335] on span "أسواق خاصة" at bounding box center [88, 334] width 35 height 8
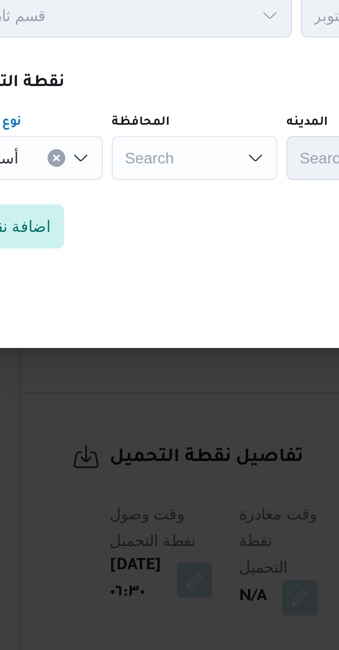
click at [131, 310] on div "Search" at bounding box center [144, 314] width 52 height 14
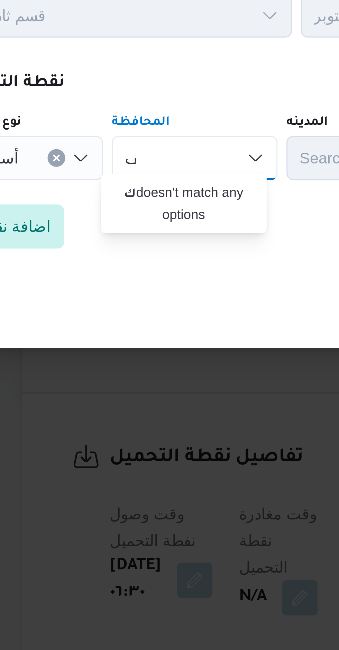
scroll to position [0, 0]
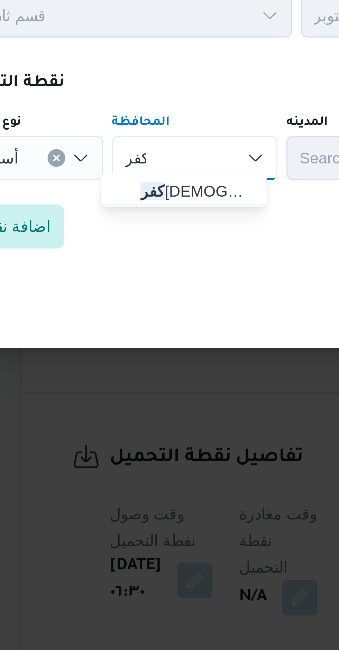
type input "كفر"
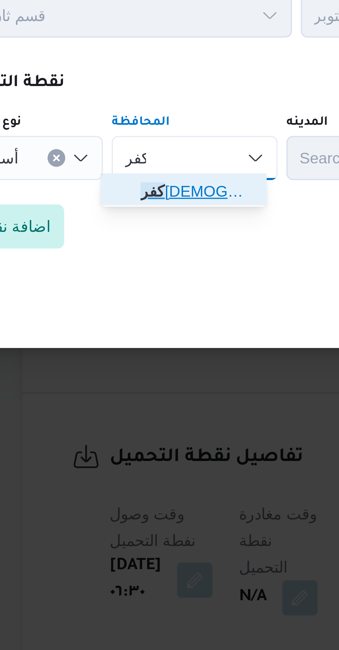
click at [129, 325] on span "[GEOGRAPHIC_DATA]" at bounding box center [144, 324] width 35 height 8
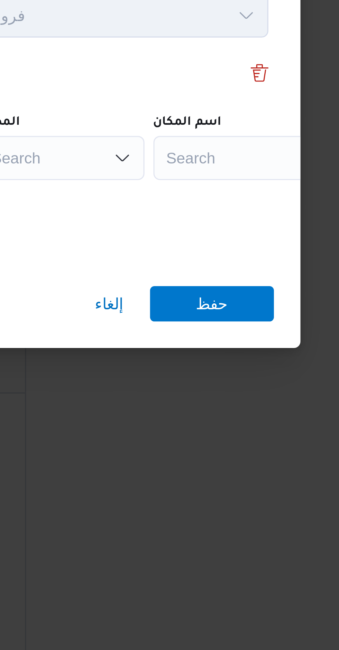
click at [256, 316] on div "Search" at bounding box center [299, 314] width 86 height 14
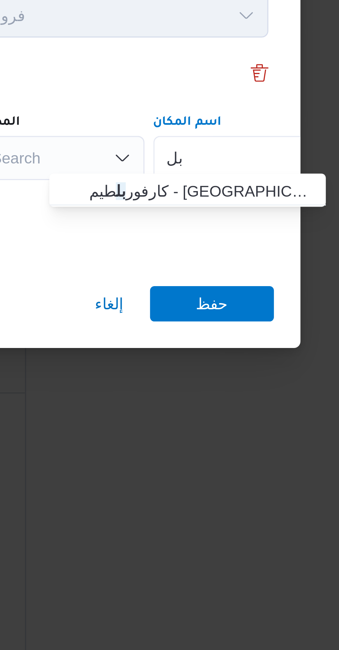
type input "بل"
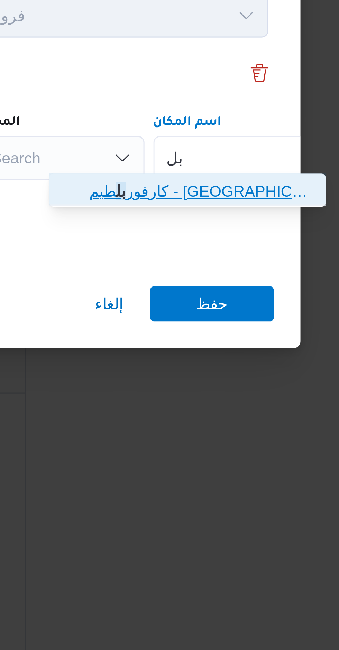
click at [239, 327] on span "كارفور بل طيم - [GEOGRAPHIC_DATA] | [GEOGRAPHIC_DATA] ماركت | مدينة [GEOGRAPHIC…" at bounding box center [271, 324] width 70 height 8
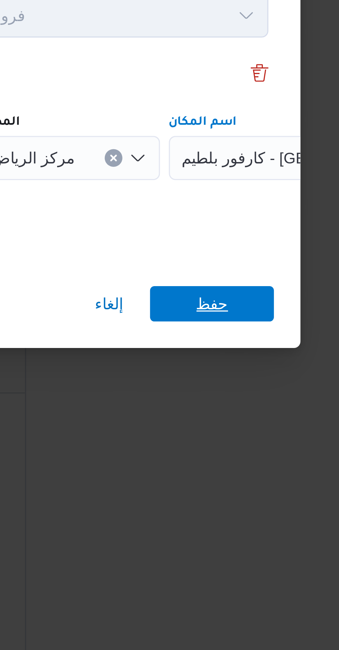
click at [265, 354] on span "حفظ" at bounding box center [274, 359] width 39 height 11
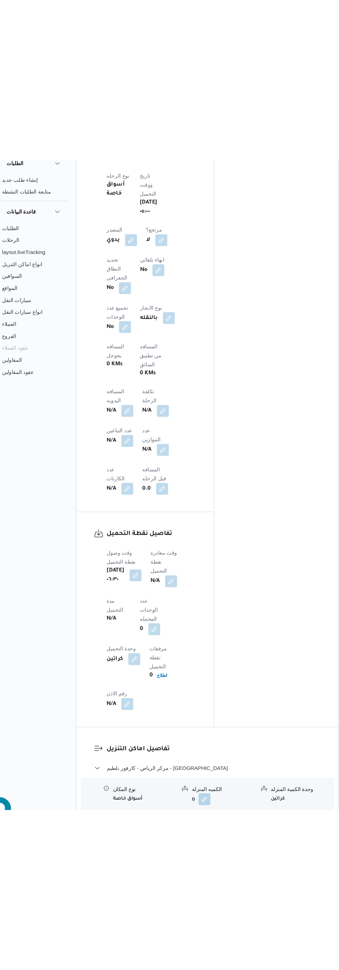
scroll to position [361, 0]
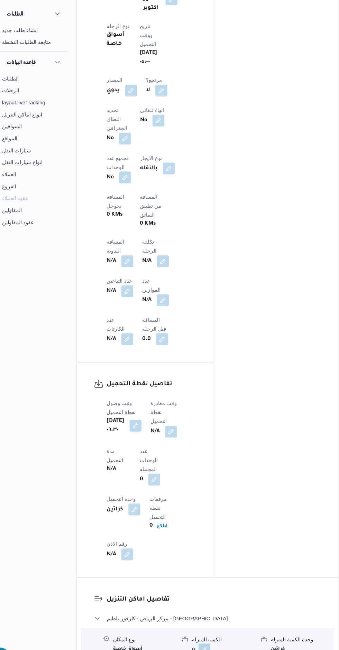
click at [182, 417] on button "button" at bounding box center [176, 422] width 11 height 11
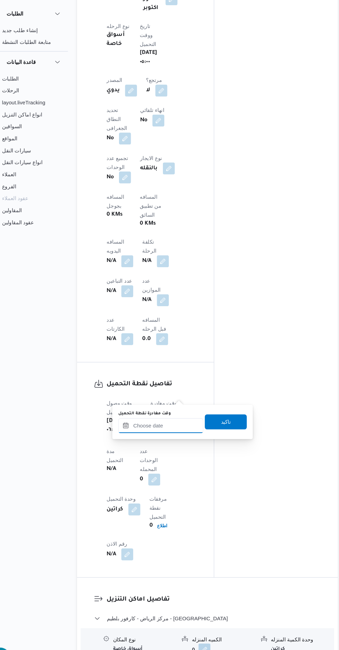
click at [180, 415] on input "وقت مغادرة نقطة التحميل" at bounding box center [167, 417] width 78 height 14
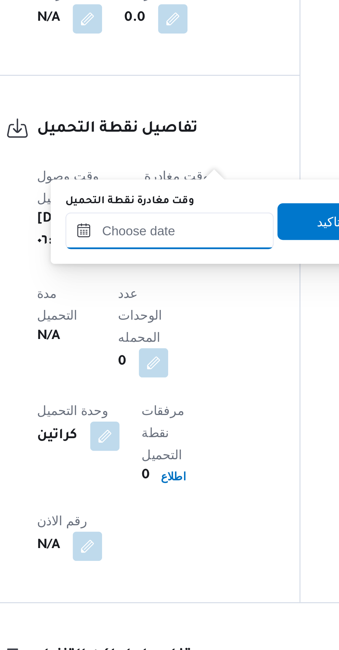
click at [164, 419] on input "وقت مغادرة نقطة التحميل" at bounding box center [167, 417] width 78 height 14
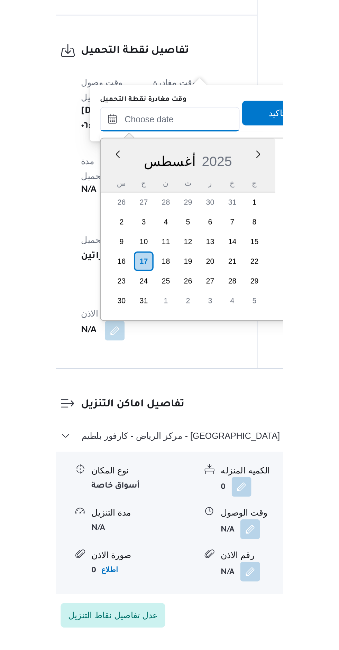
scroll to position [226, 0]
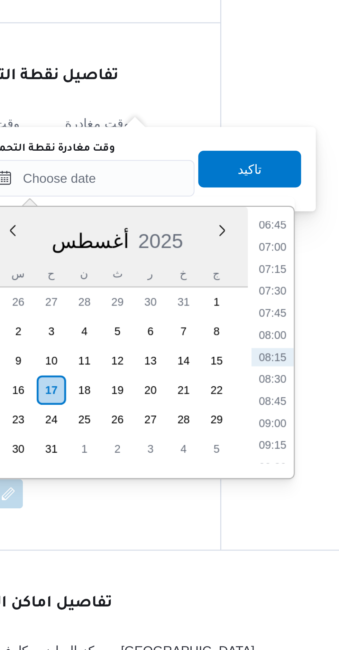
click at [235, 435] on li "06:45" at bounding box center [236, 434] width 16 height 7
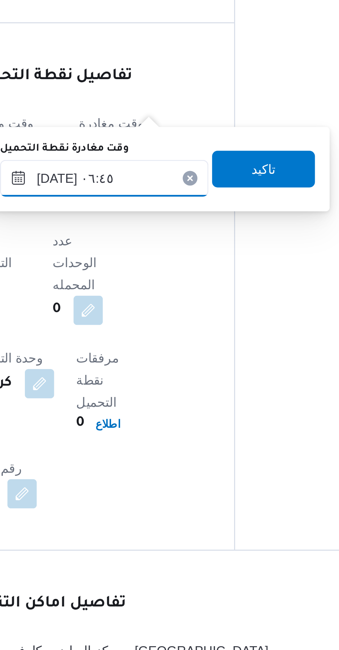
click at [166, 416] on input "[DATE] ٠٦:٤٥" at bounding box center [167, 417] width 78 height 14
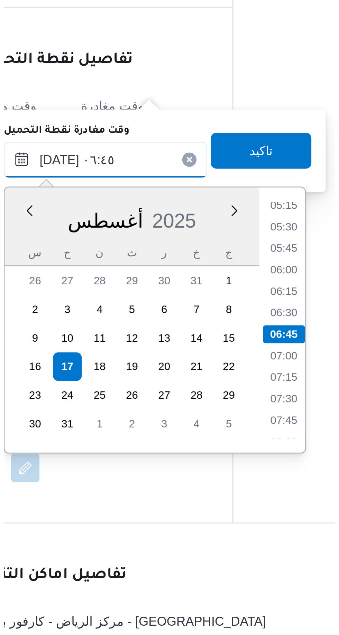
scroll to position [361, 0]
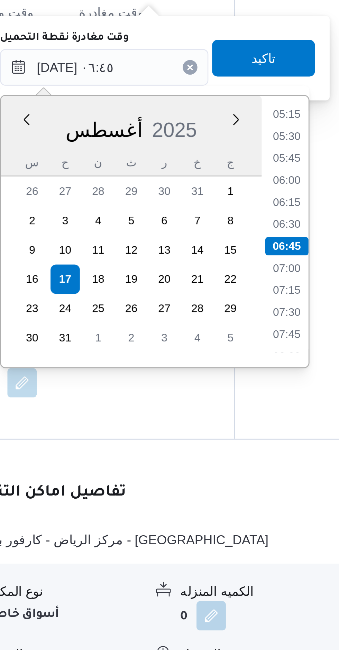
click at [234, 500] on li "07:15" at bounding box center [236, 501] width 16 height 7
type input "[DATE] ٠٧:١٥"
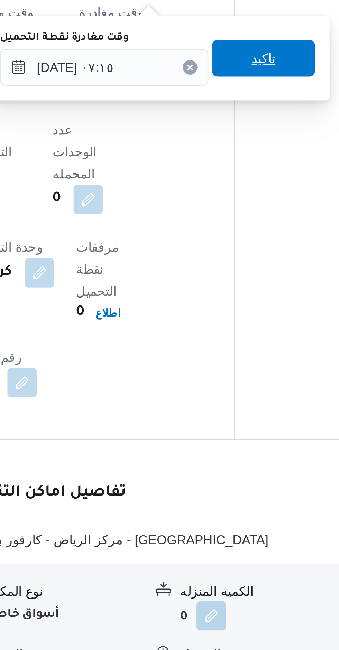
click at [222, 415] on span "تاكيد" at bounding box center [226, 414] width 9 height 8
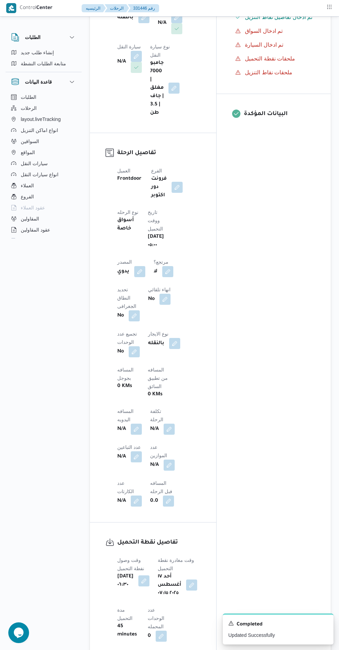
scroll to position [0, 0]
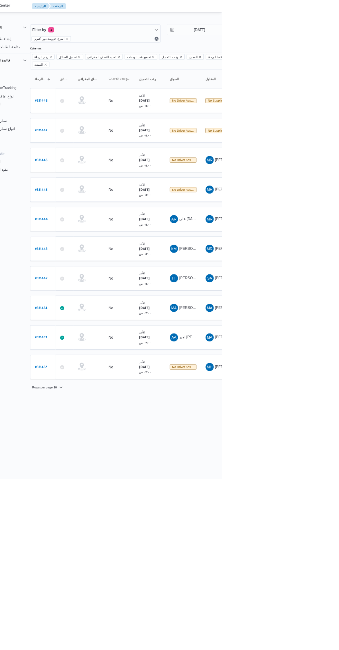
scroll to position [0, 11]
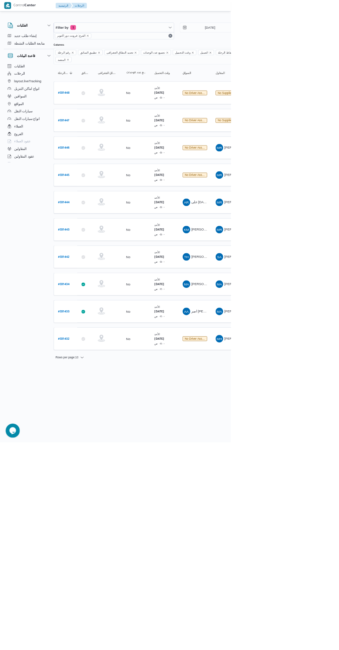
click at [95, 456] on b "# 331433" at bounding box center [93, 458] width 17 height 5
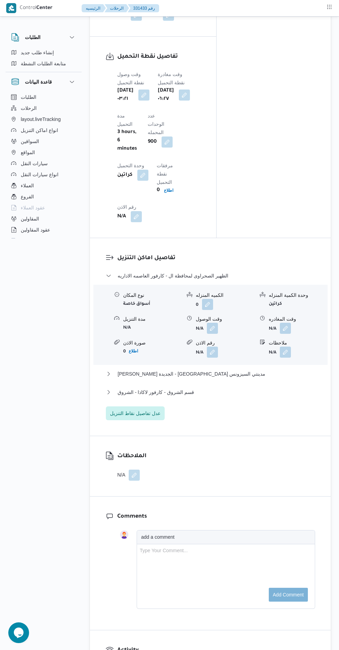
scroll to position [798, 0]
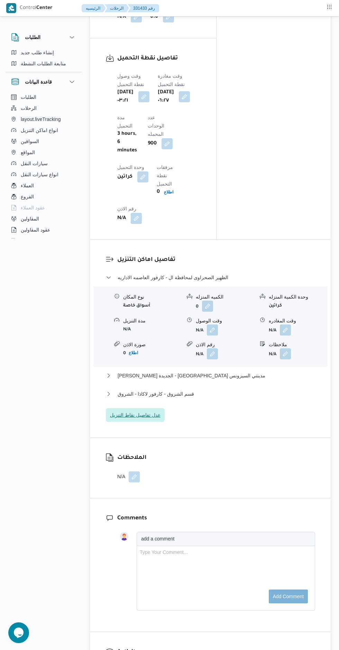
click at [124, 411] on span "عدل تفاصيل نقاط التنزيل" at bounding box center [135, 415] width 50 height 8
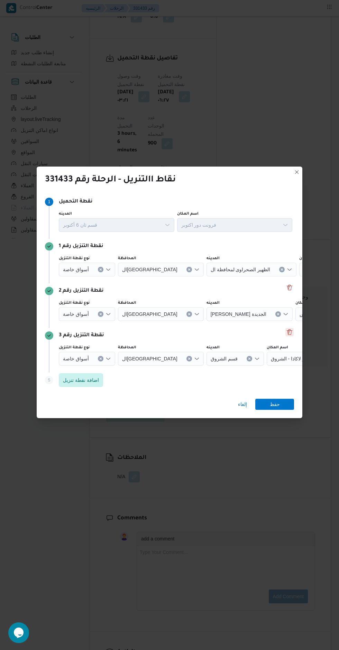
click at [289, 329] on button "Delete" at bounding box center [289, 332] width 8 height 8
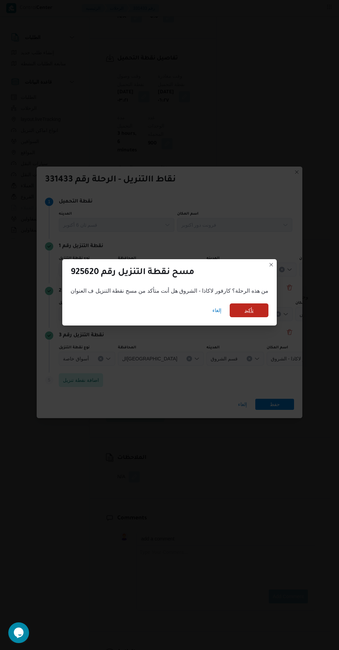
click at [246, 311] on span "تأكيد" at bounding box center [248, 310] width 39 height 14
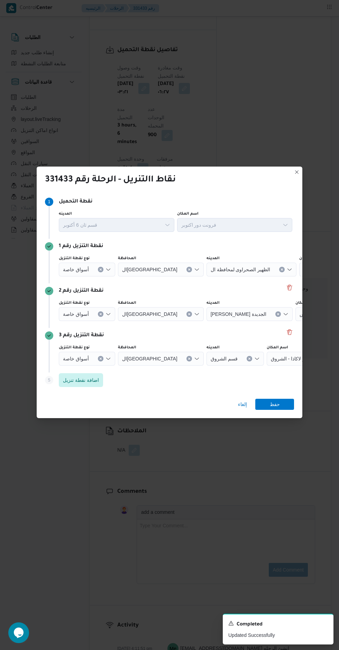
scroll to position [789, 0]
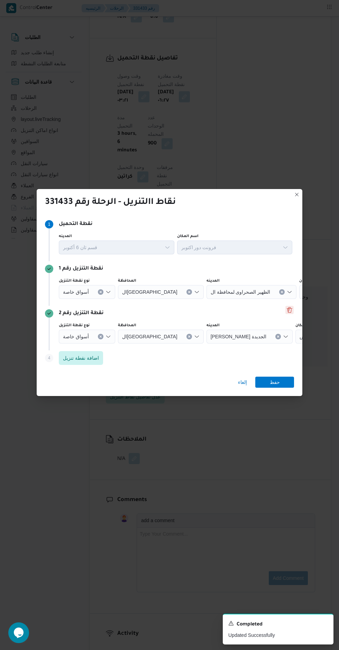
click at [289, 310] on button "Delete" at bounding box center [289, 310] width 8 height 8
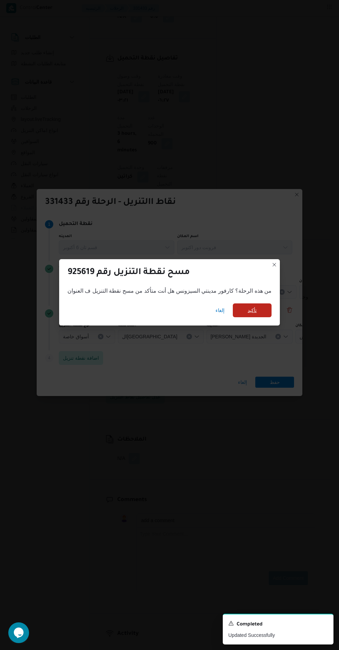
click at [249, 312] on span "تأكيد" at bounding box center [251, 310] width 39 height 14
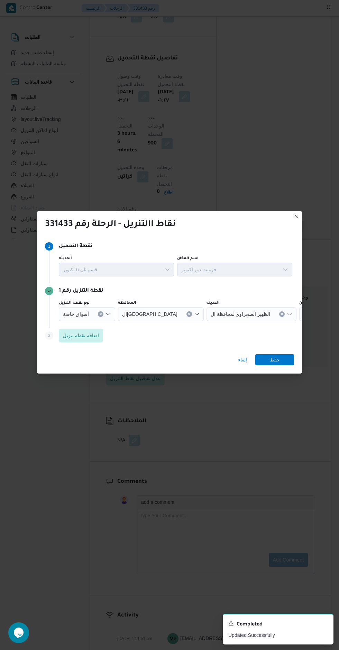
click at [92, 311] on input "نوع نقطة التنزيل" at bounding box center [92, 314] width 1 height 8
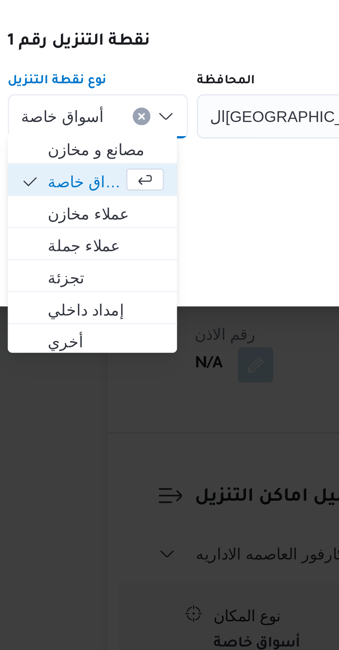
scroll to position [616, 0]
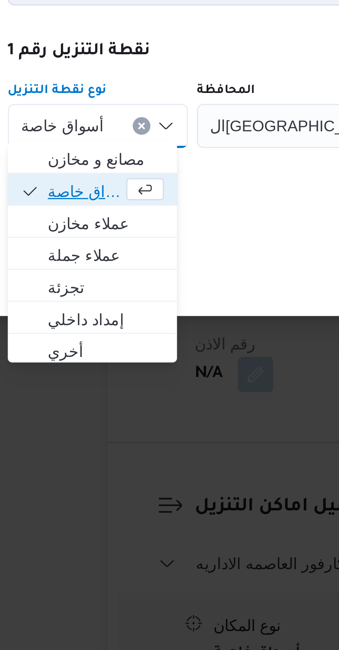
click at [84, 335] on span "أسواق خاصة" at bounding box center [82, 334] width 23 height 8
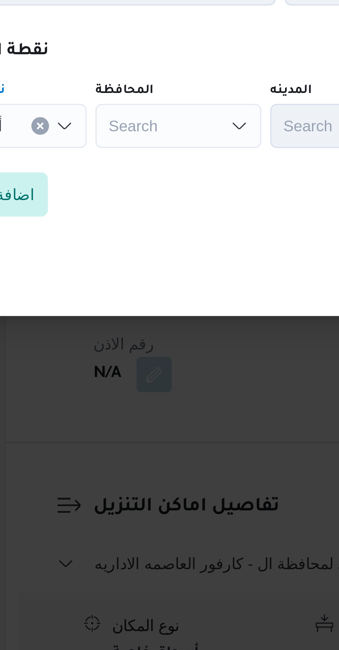
click at [132, 309] on div "Search" at bounding box center [144, 314] width 52 height 14
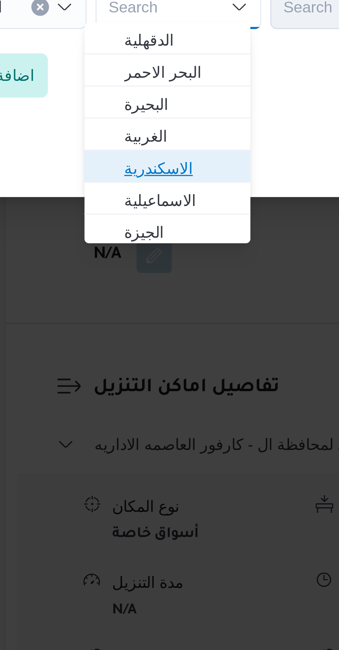
click at [135, 362] on span "الاسكندرية" at bounding box center [144, 364] width 35 height 8
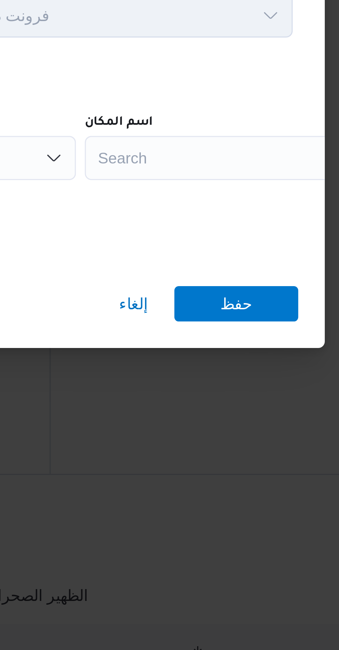
click at [244, 311] on div "Search" at bounding box center [270, 314] width 86 height 14
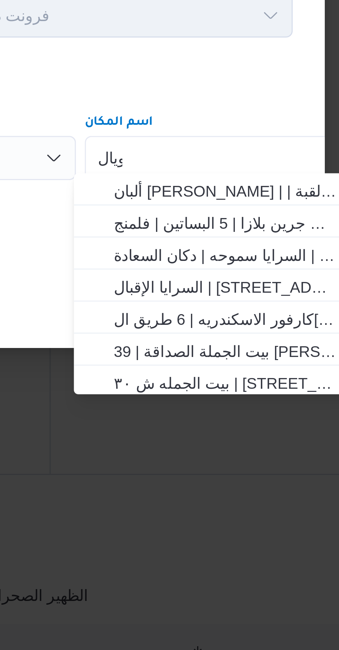
scroll to position [0, 0]
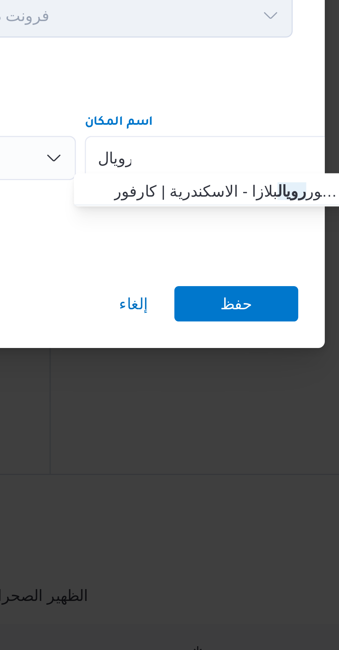
type input "رويال"
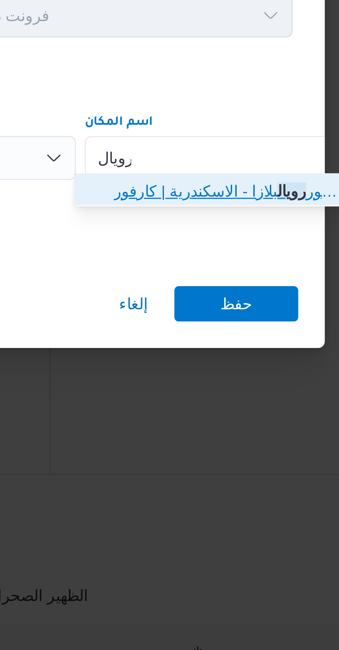
click at [237, 323] on span "كارفور رويال بلازا - الاسكندرية | كارفور ماركت [PERSON_NAME] | [PERSON_NAME]" at bounding box center [271, 324] width 70 height 8
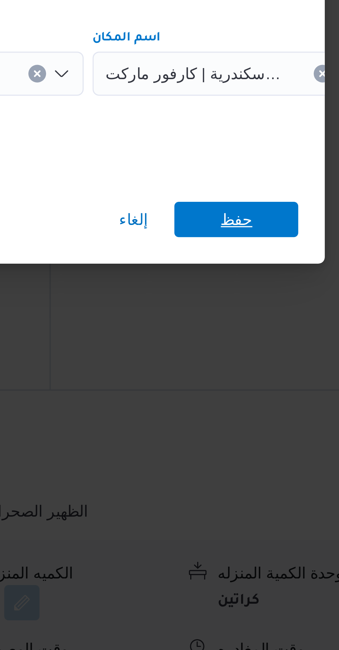
click at [266, 359] on span "حفظ" at bounding box center [274, 359] width 39 height 11
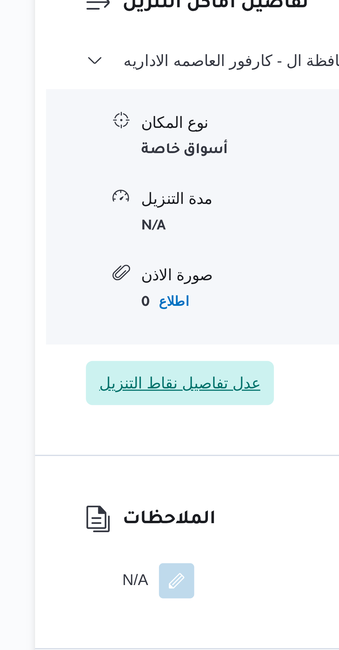
scroll to position [616, 0]
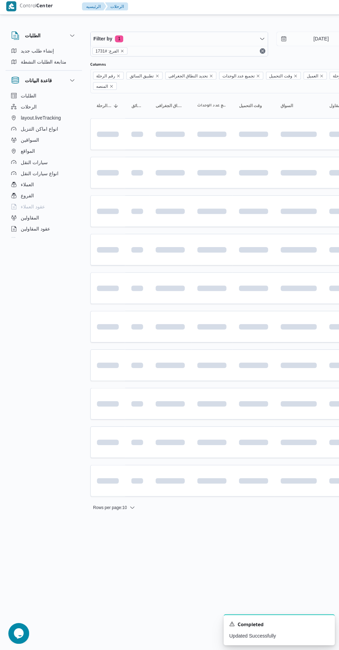
scroll to position [0, 11]
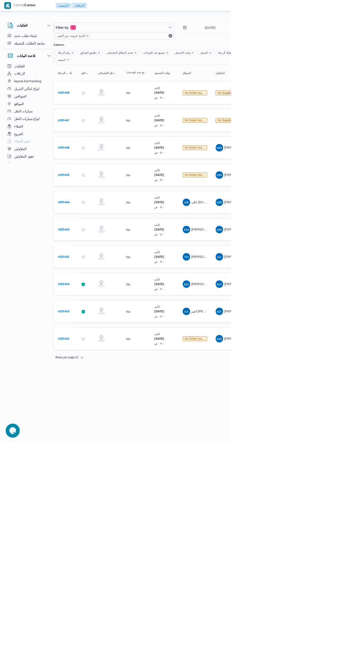
click at [95, 416] on b "# 331434" at bounding box center [93, 418] width 17 height 5
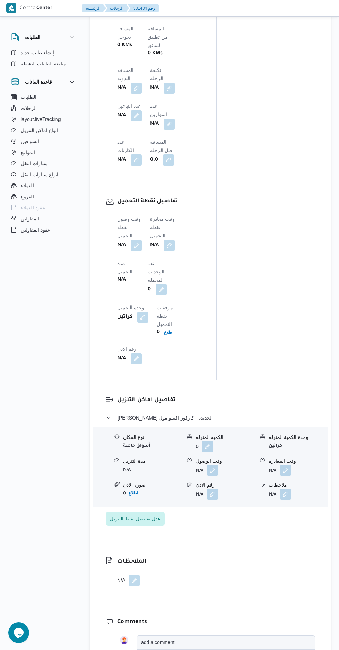
scroll to position [609, 0]
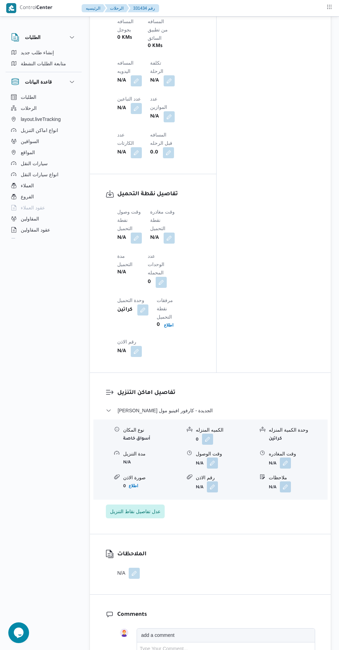
click at [140, 232] on button "button" at bounding box center [136, 237] width 11 height 11
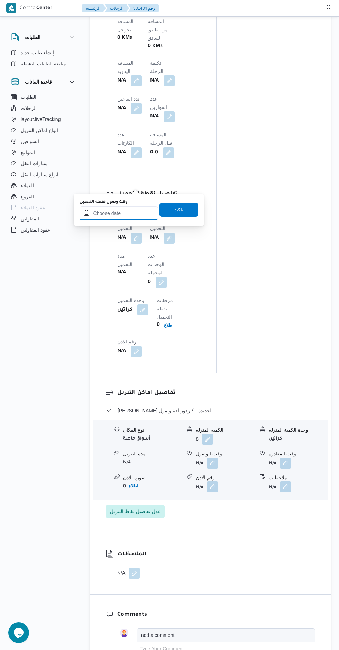
click at [124, 212] on input "وقت وصول نفطة التحميل" at bounding box center [118, 213] width 78 height 14
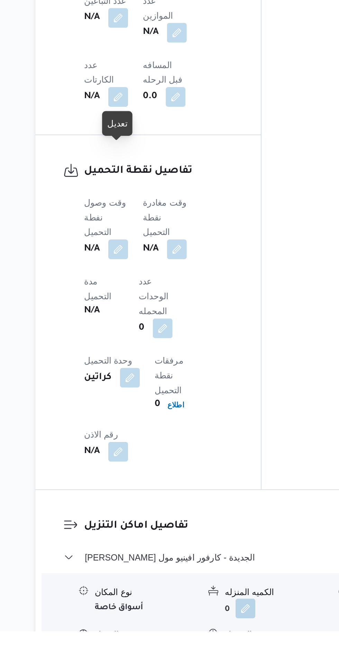
scroll to position [411, 0]
click at [135, 430] on button "button" at bounding box center [136, 435] width 11 height 11
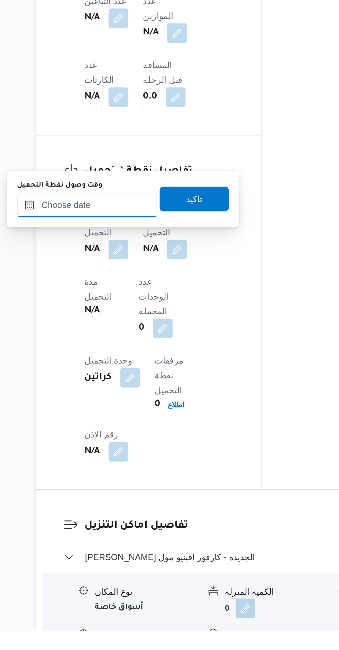
click at [120, 410] on input "وقت وصول نفطة التحميل" at bounding box center [118, 411] width 78 height 14
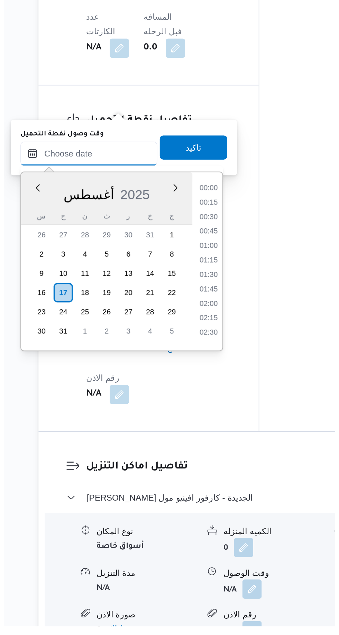
scroll to position [226, 0]
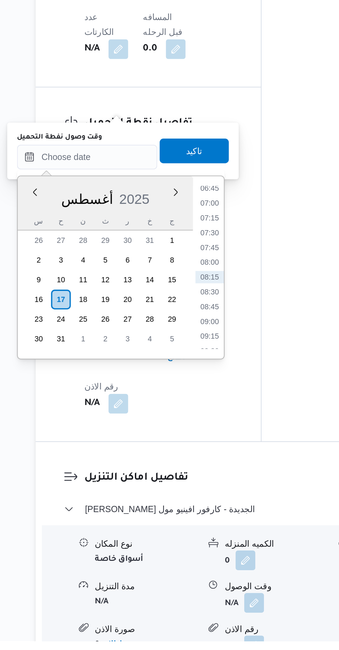
click at [182, 401] on li "07:00" at bounding box center [187, 404] width 16 height 7
type input "[DATE] ٠٧:٠٠"
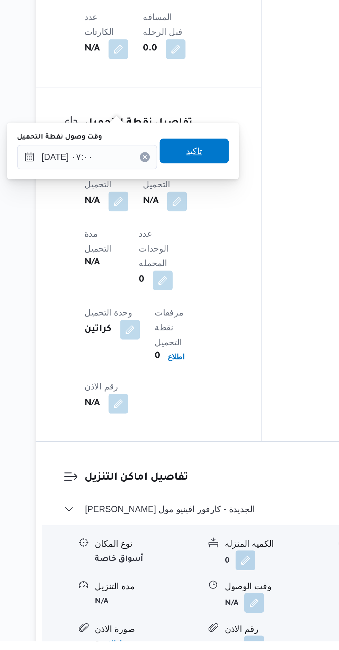
click at [167, 376] on span "تاكيد" at bounding box center [178, 375] width 39 height 14
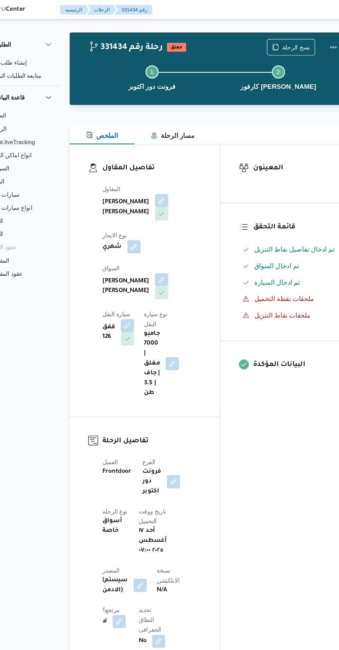
scroll to position [0, 0]
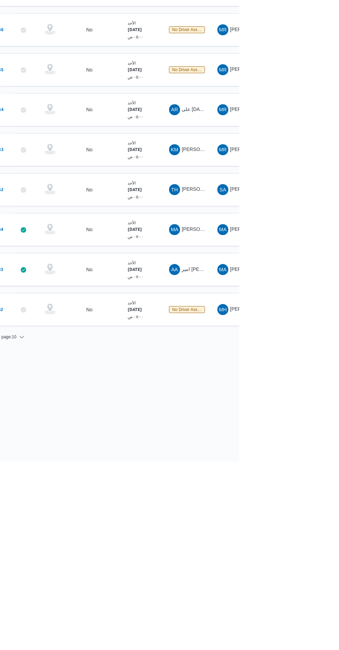
scroll to position [0, 11]
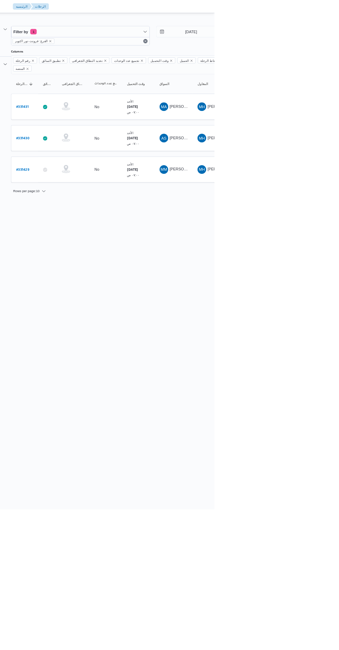
scroll to position [0, 11]
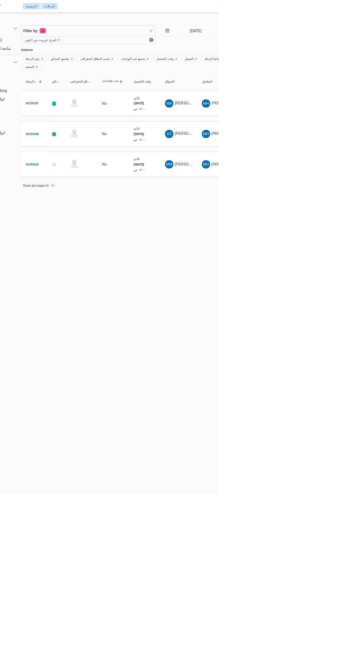
click at [98, 215] on b "# 331429" at bounding box center [94, 217] width 17 height 5
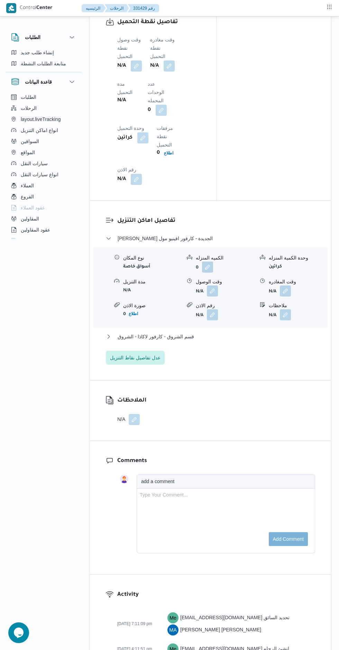
scroll to position [654, 0]
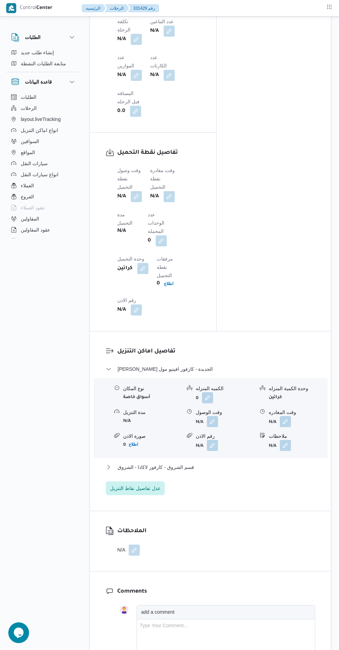
click at [135, 191] on button "button" at bounding box center [136, 196] width 11 height 11
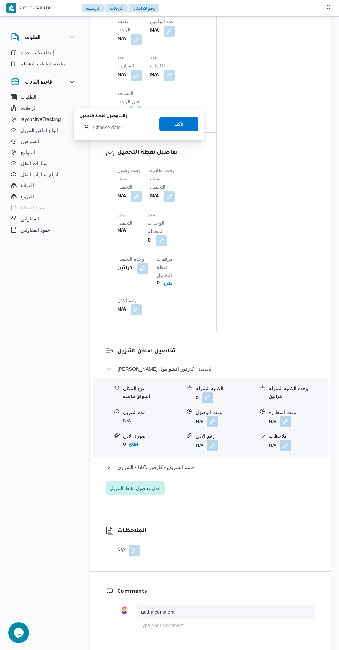
click at [122, 125] on input "وقت وصول نفطة التحميل" at bounding box center [118, 128] width 78 height 14
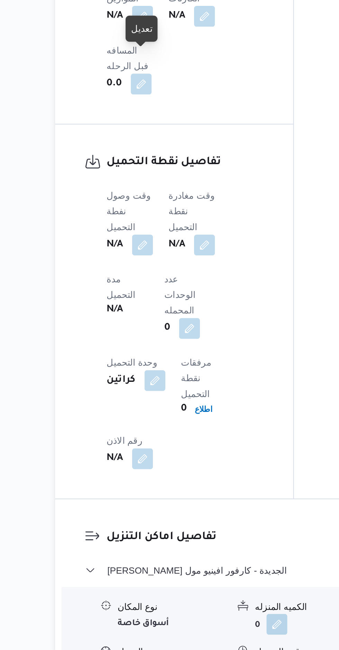
scroll to position [422, 0]
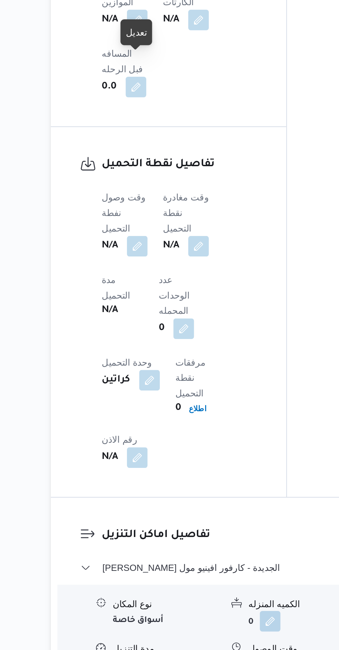
click at [134, 422] on button "button" at bounding box center [136, 427] width 11 height 11
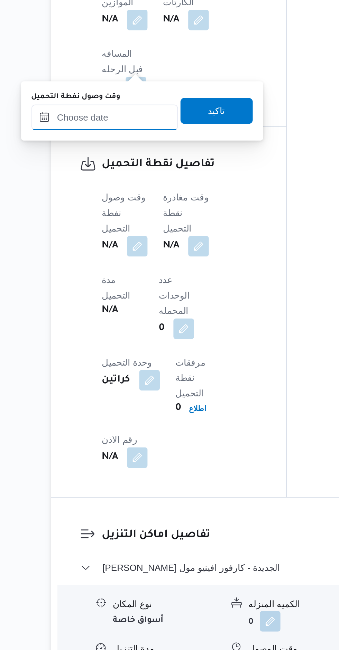
click at [118, 357] on input "وقت وصول نفطة التحميل" at bounding box center [118, 359] width 78 height 14
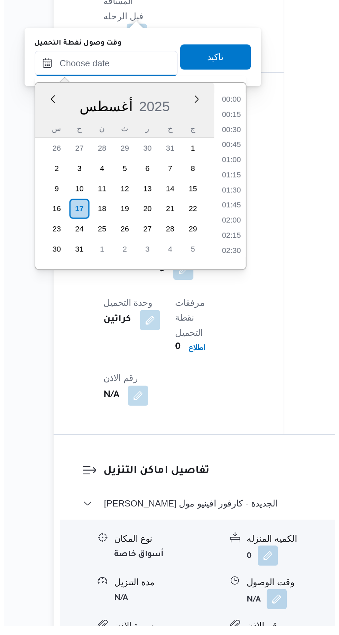
scroll to position [226, 0]
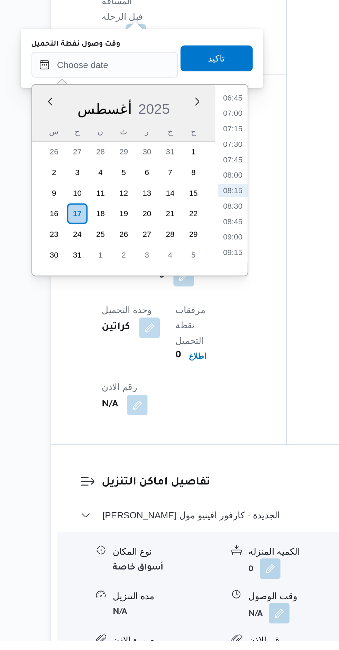
click at [188, 368] on li "07:00" at bounding box center [187, 366] width 16 height 7
type input "[DATE] ٠٧:٠٠"
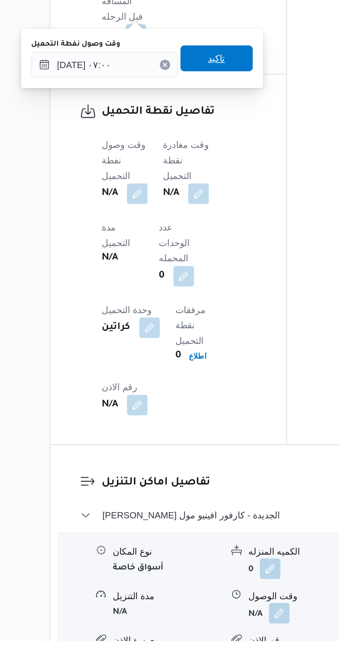
click at [174, 336] on span "تاكيد" at bounding box center [178, 337] width 9 height 8
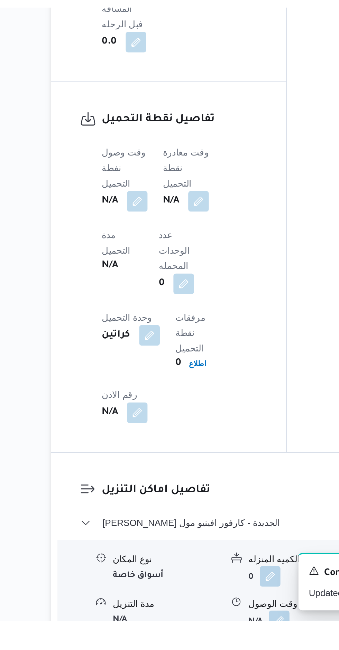
scroll to position [440, 0]
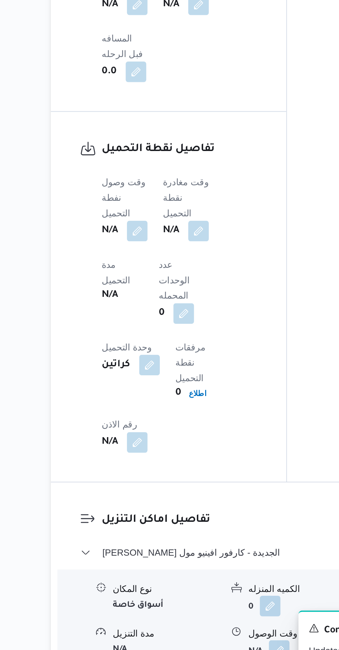
click at [159, 406] on b "N/A" at bounding box center [154, 410] width 9 height 8
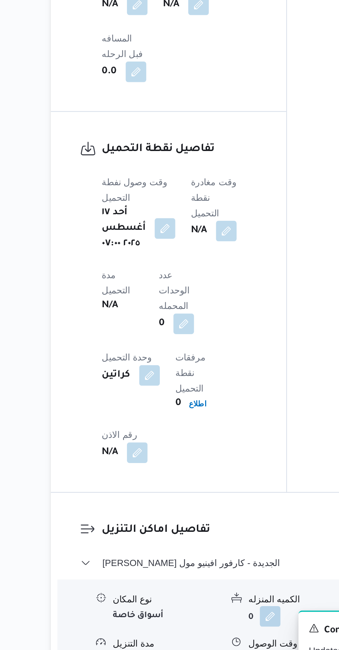
click at [183, 405] on button "button" at bounding box center [183, 410] width 11 height 11
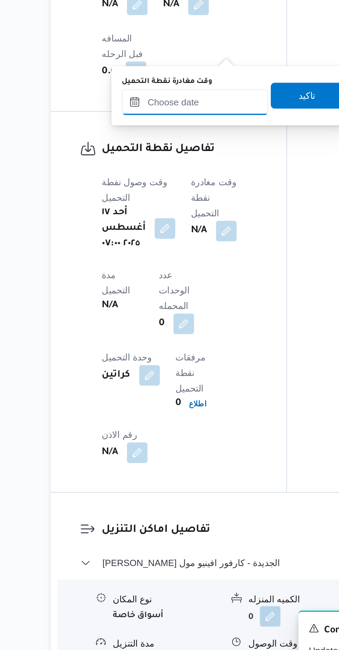
click at [161, 340] on input "وقت مغادرة نقطة التحميل" at bounding box center [167, 341] width 78 height 14
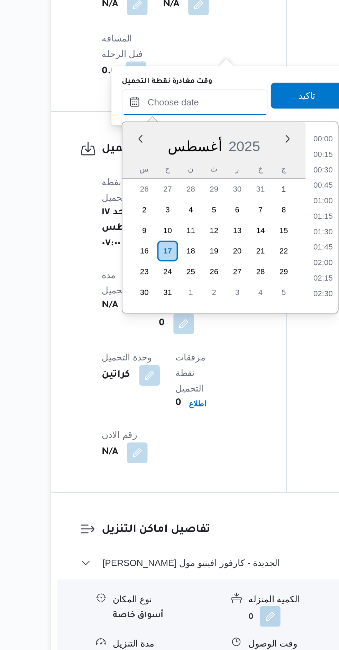
scroll to position [226, 0]
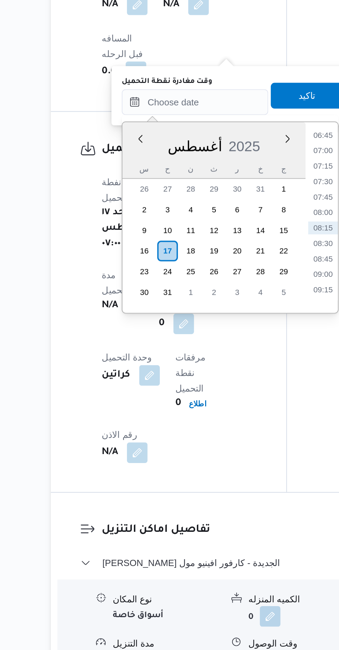
click at [230, 399] on li "08:00" at bounding box center [236, 400] width 16 height 7
type input "[DATE] ٠٨:٠٠"
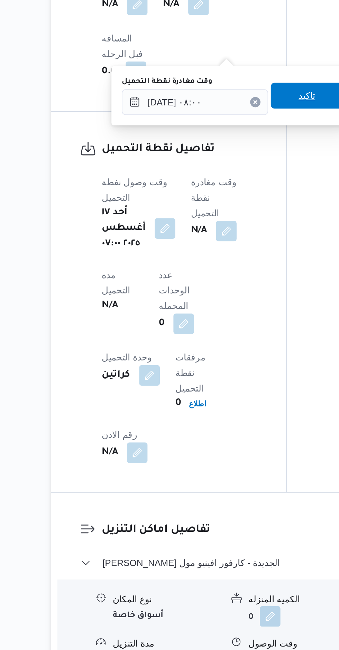
click at [211, 340] on span "تاكيد" at bounding box center [227, 338] width 39 height 14
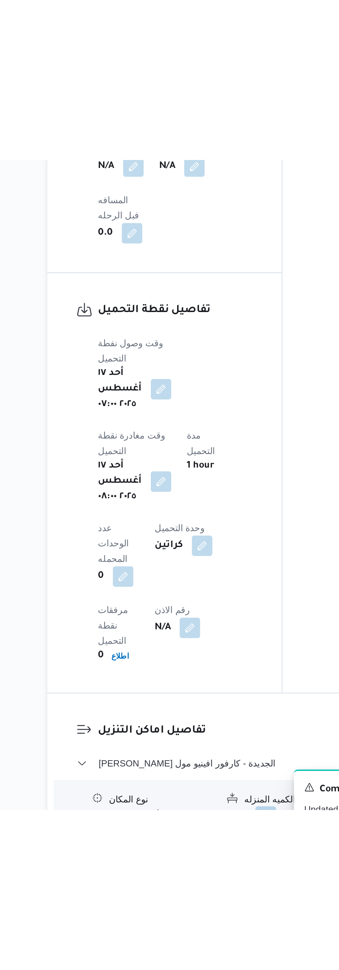
scroll to position [440, 0]
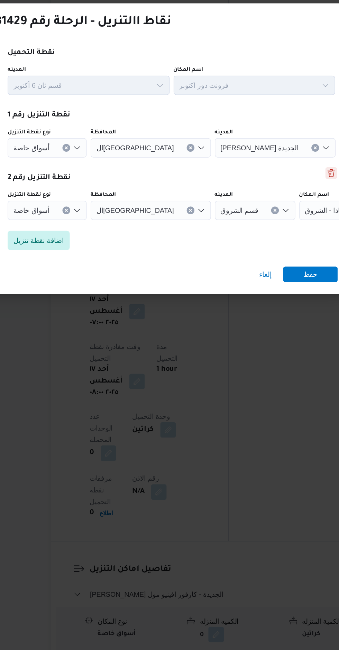
click at [288, 306] on button "Delete" at bounding box center [289, 310] width 8 height 8
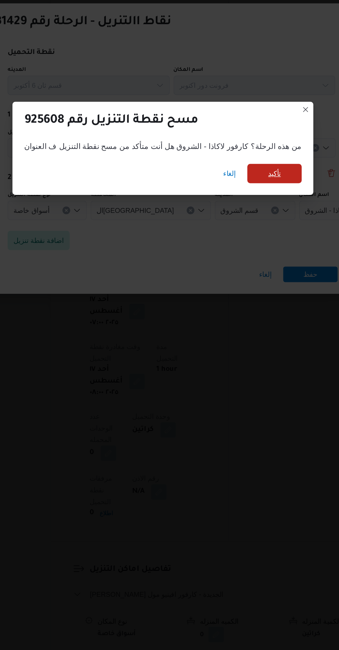
click at [253, 314] on span "تأكيد" at bounding box center [248, 310] width 39 height 14
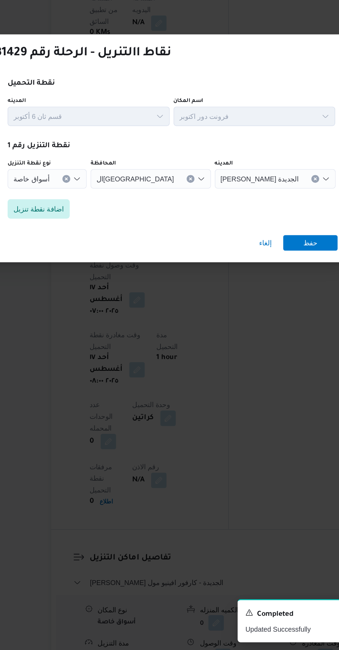
click at [92, 311] on input "نوع نقطة التنزيل" at bounding box center [92, 314] width 1 height 8
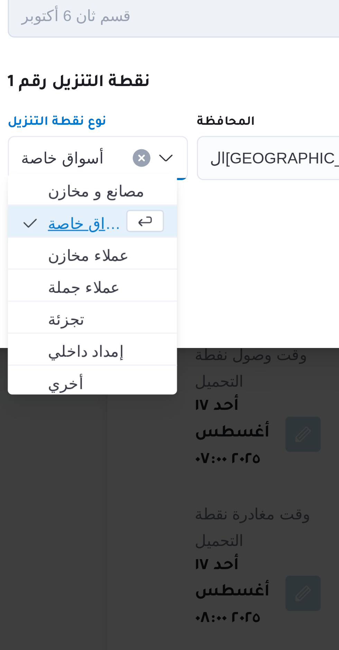
click at [80, 332] on span "أسواق خاصة" at bounding box center [82, 334] width 23 height 8
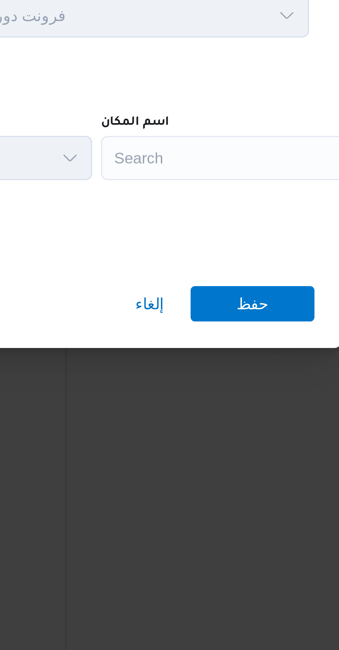
click at [242, 312] on div "Search" at bounding box center [270, 314] width 86 height 14
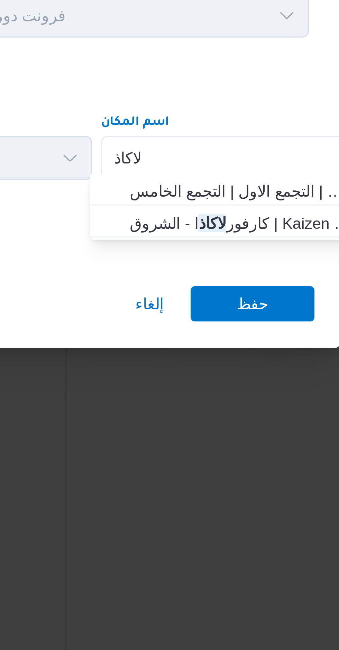
scroll to position [0, 0]
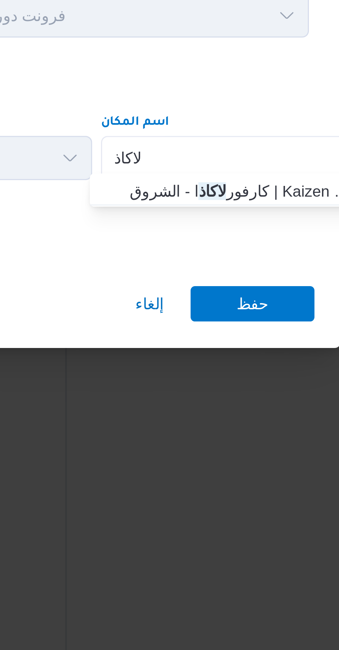
type input "لاكاذ"
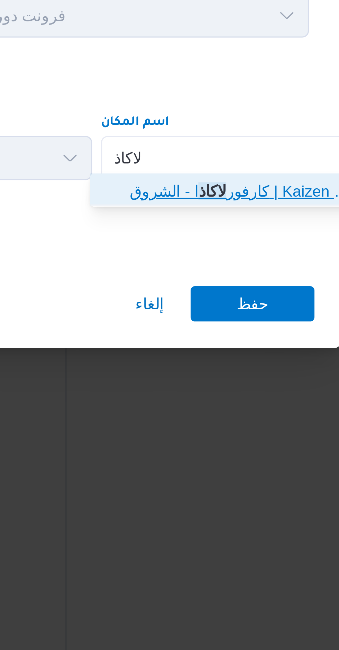
click at [238, 324] on span "كارفور لاكاذ ا - الشروق | Kaizen Hyper Market - كايزن هايبر ماركت | null" at bounding box center [271, 324] width 70 height 8
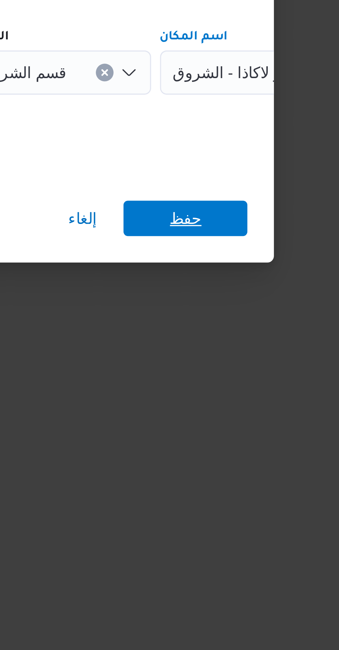
click at [267, 357] on span "حفظ" at bounding box center [274, 359] width 39 height 11
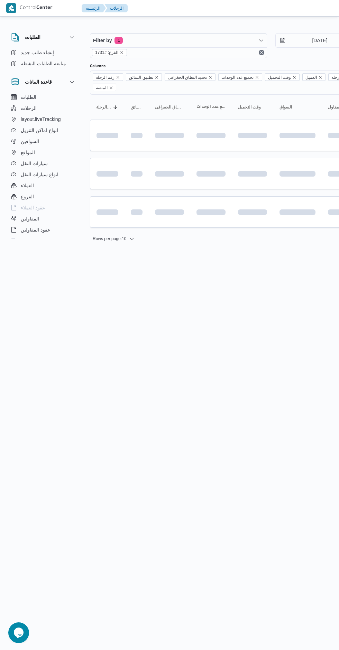
scroll to position [0, 11]
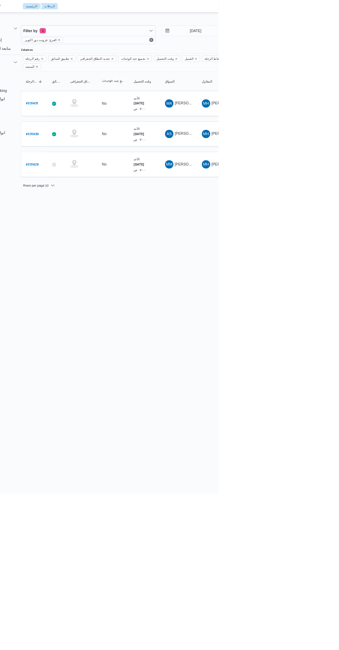
click at [95, 174] on b "# 331430" at bounding box center [94, 176] width 17 height 5
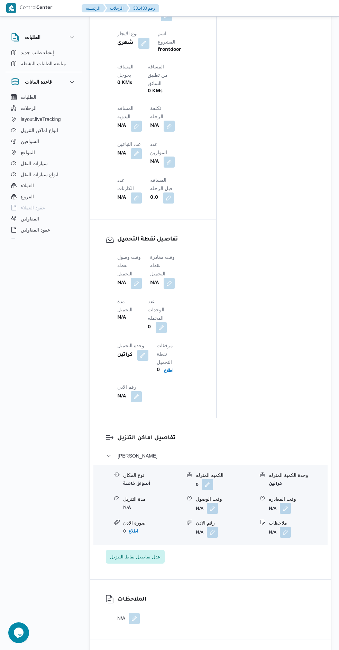
scroll to position [572, 0]
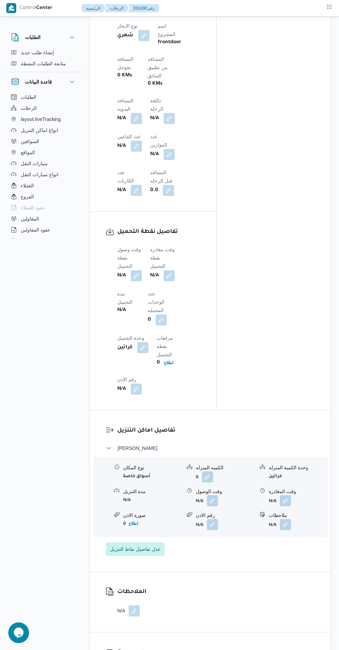
click at [133, 270] on button "button" at bounding box center [136, 275] width 11 height 11
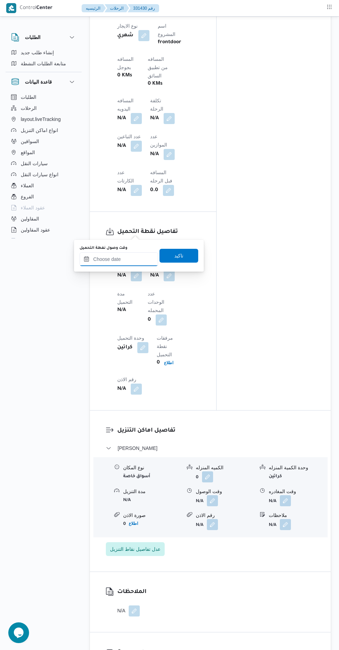
click at [117, 259] on input "وقت وصول نفطة التحميل" at bounding box center [118, 259] width 78 height 14
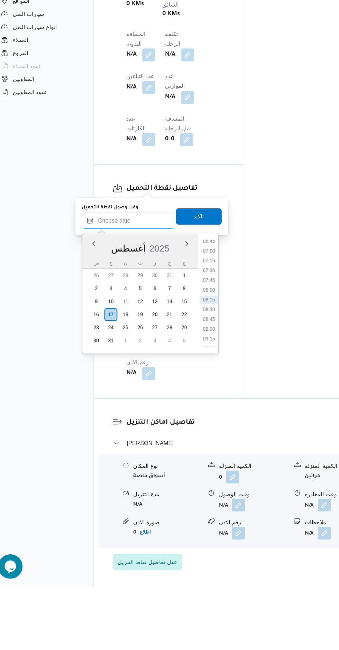
scroll to position [492, 0]
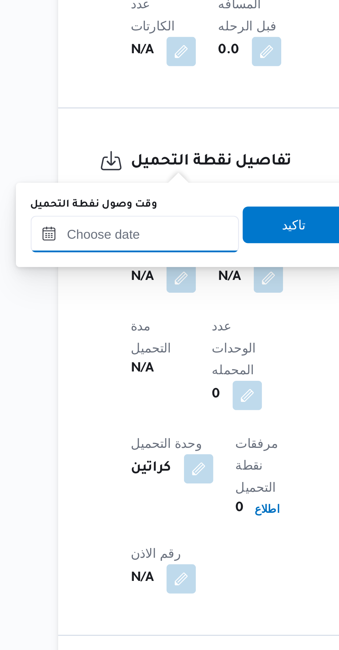
click at [121, 336] on input "وقت وصول نفطة التحميل" at bounding box center [118, 339] width 78 height 14
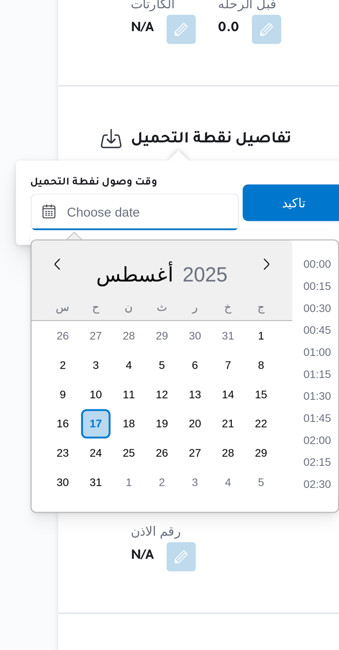
scroll to position [226, 0]
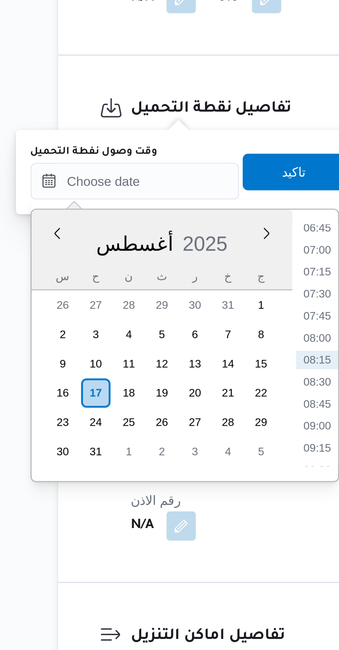
click at [187, 358] on li "06:45" at bounding box center [187, 356] width 16 height 7
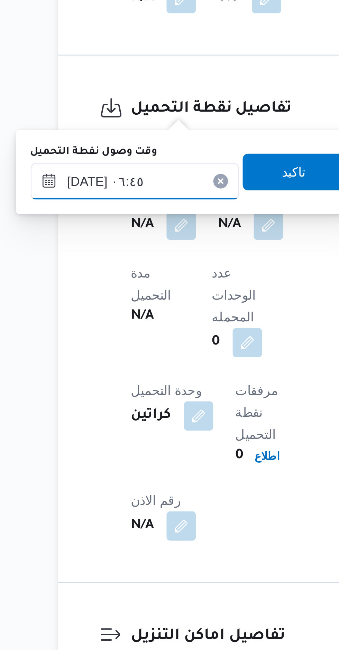
click at [118, 341] on input "[DATE] ٠٦:٤٥" at bounding box center [118, 339] width 78 height 14
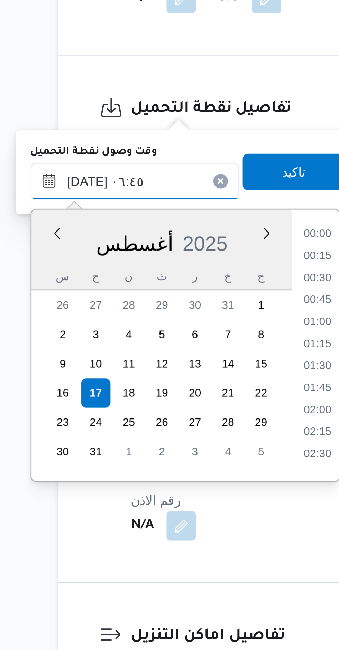
scroll to position [176, 0]
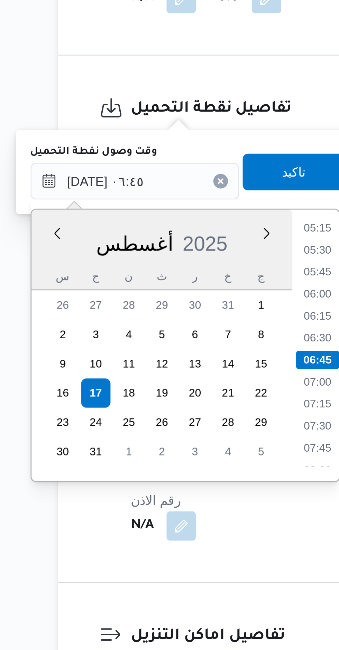
click at [185, 357] on li "05:15" at bounding box center [187, 356] width 16 height 7
type input "[DATE] ٠٥:١٥"
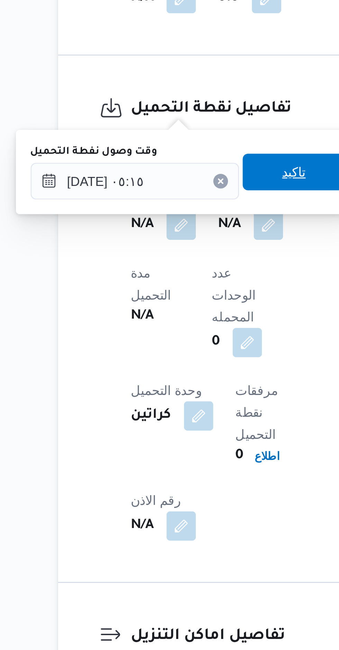
click at [182, 336] on span "تاكيد" at bounding box center [178, 336] width 39 height 14
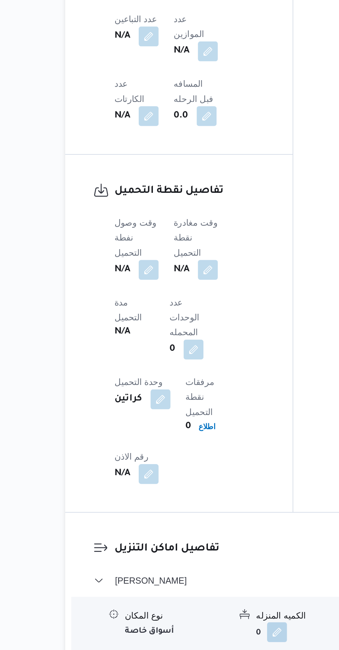
scroll to position [492, 0]
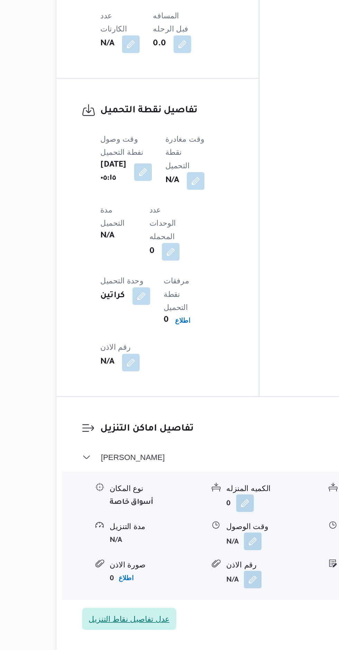
click at [150, 622] on span "عدل تفاصيل نقاط التنزيل" at bounding box center [135, 629] width 59 height 14
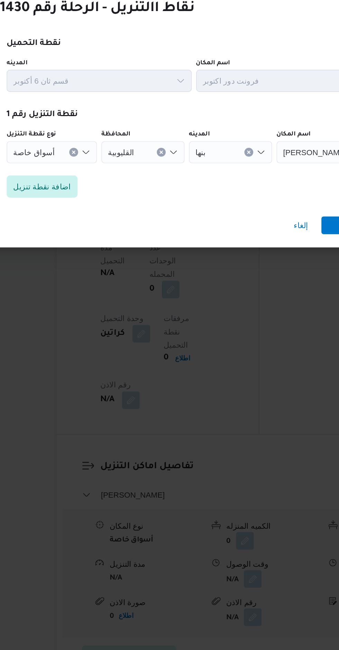
click at [92, 311] on input "نوع نقطة التنزيل" at bounding box center [92, 314] width 1 height 8
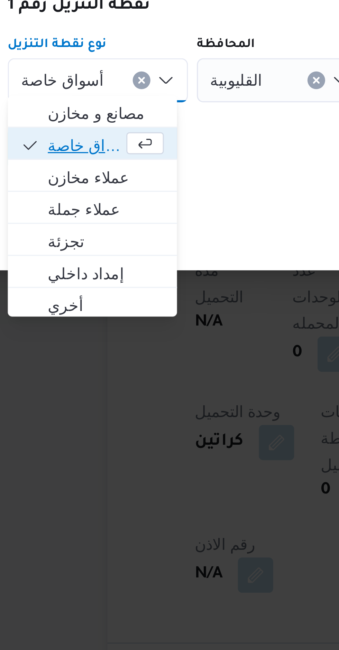
click at [77, 332] on span "أسواق خاصة" at bounding box center [82, 334] width 23 height 8
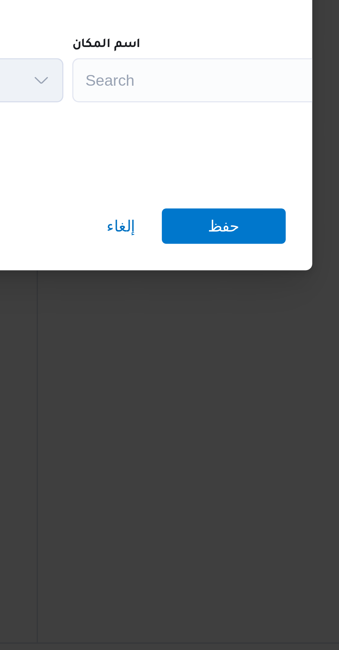
click at [246, 315] on div "Search" at bounding box center [270, 314] width 86 height 14
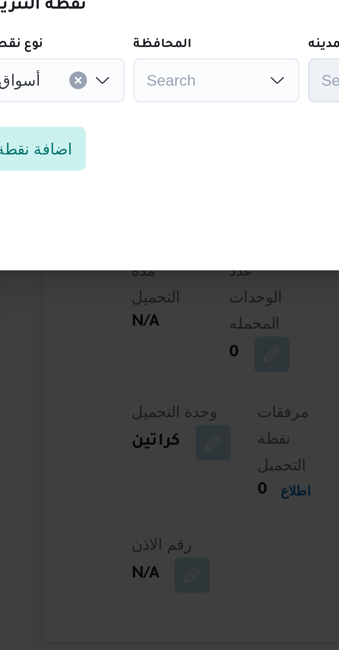
click at [130, 310] on div "Search" at bounding box center [144, 314] width 52 height 14
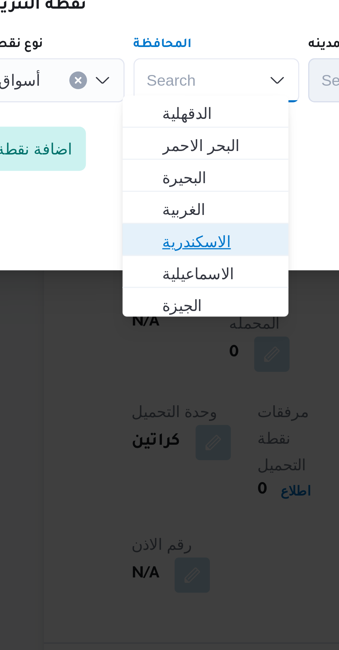
click at [132, 363] on span "الاسكندرية" at bounding box center [144, 364] width 35 height 8
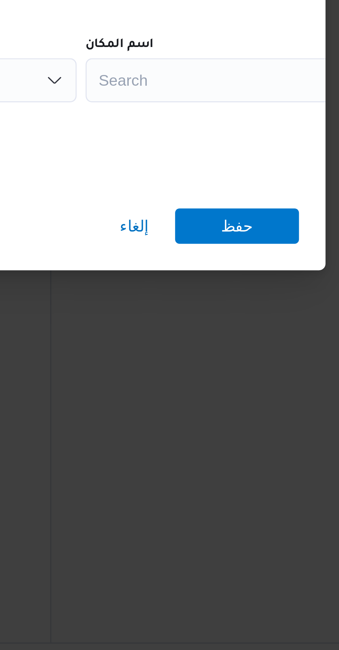
click at [244, 312] on div "Search" at bounding box center [270, 314] width 86 height 14
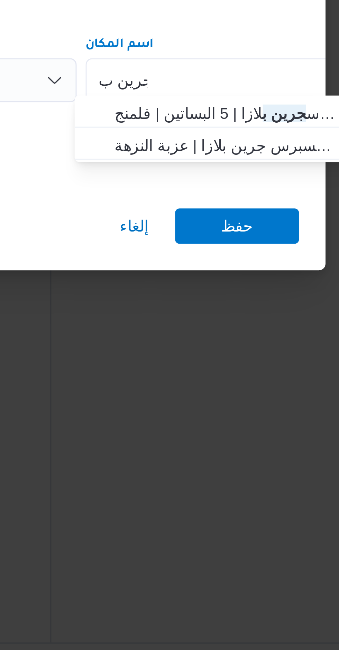
scroll to position [0, 0]
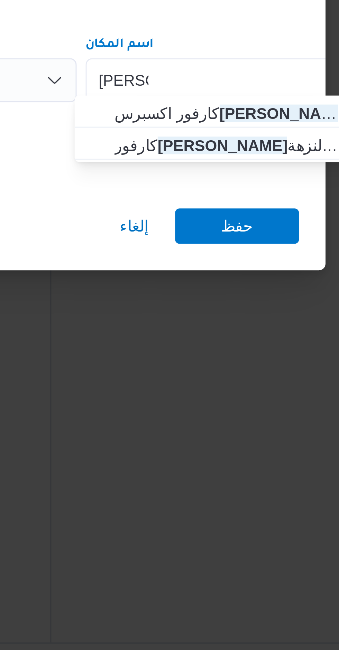
type input "[PERSON_NAME]"
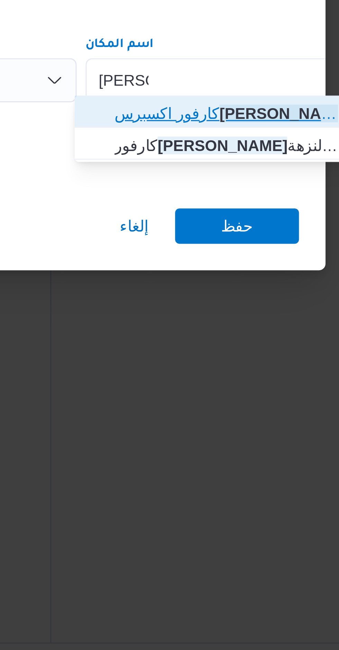
click at [244, 323] on span "كارفور اكسبرس جرين بلا زا | 5 البساتين | فلمنج" at bounding box center [271, 324] width 70 height 8
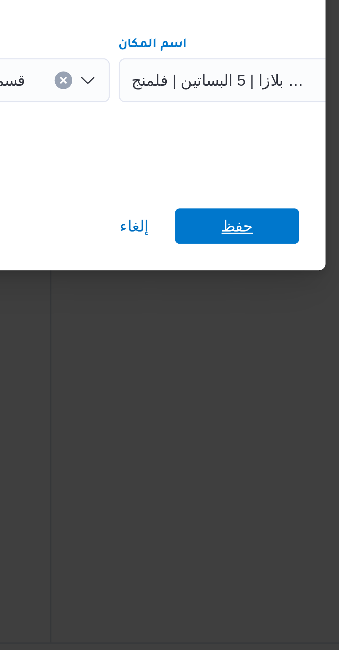
click at [262, 359] on span "حفظ" at bounding box center [274, 359] width 39 height 11
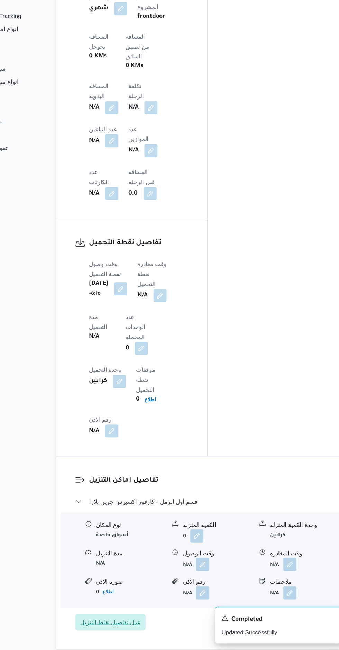
scroll to position [494, 0]
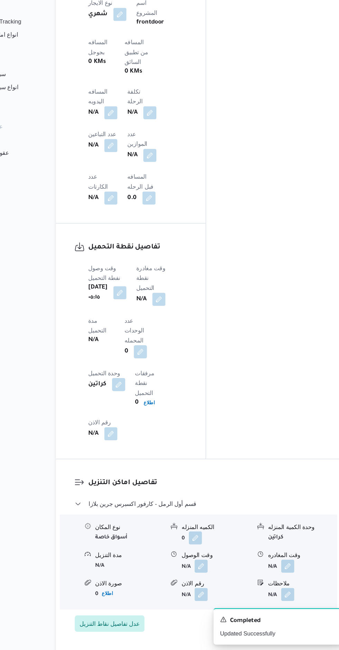
click at [182, 348] on button "button" at bounding box center [176, 353] width 11 height 11
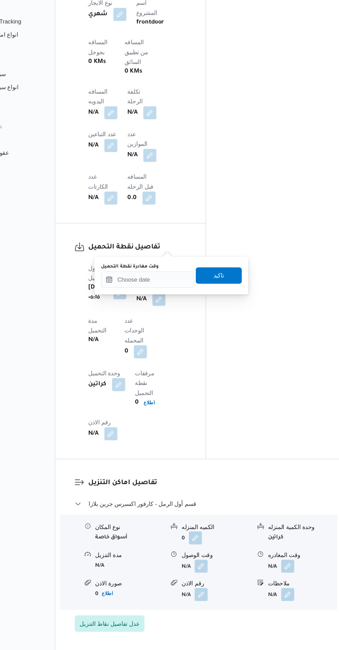
click at [162, 325] on label "وقت مغادرة نقطة التحميل" at bounding box center [152, 326] width 48 height 6
click at [162, 330] on input "وقت مغادرة نقطة التحميل" at bounding box center [167, 337] width 78 height 14
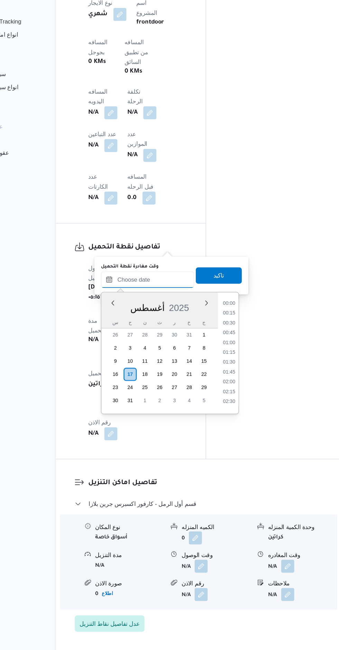
scroll to position [226, 0]
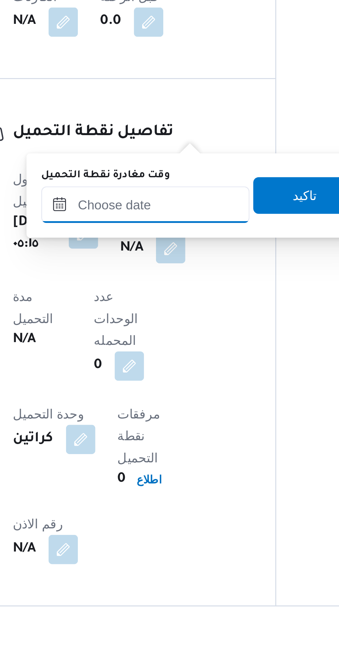
click at [168, 339] on input "وقت مغادرة نقطة التحميل" at bounding box center [167, 337] width 78 height 14
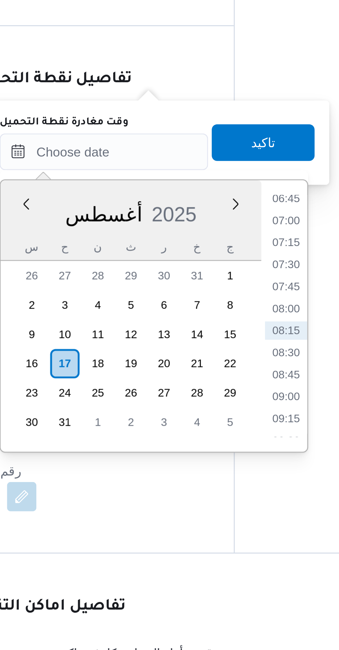
click at [235, 354] on li "06:45" at bounding box center [236, 354] width 16 height 7
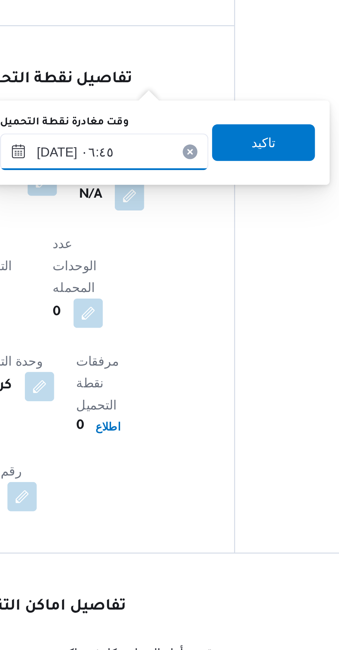
click at [169, 336] on input "[DATE] ٠٦:٤٥" at bounding box center [167, 337] width 78 height 14
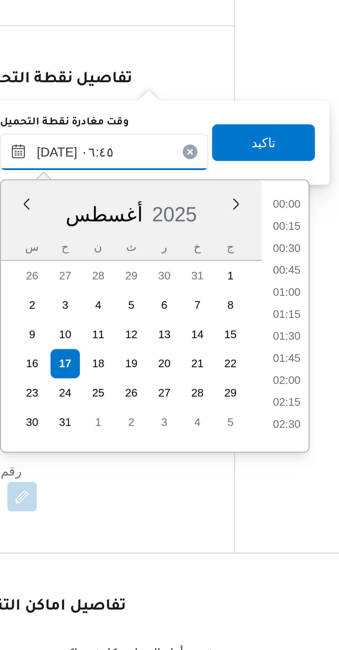
scroll to position [176, 0]
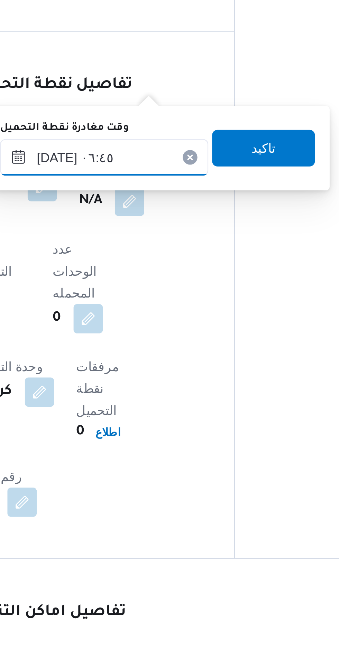
click at [167, 335] on input "[DATE] ٠٦:٤٥" at bounding box center [167, 337] width 78 height 14
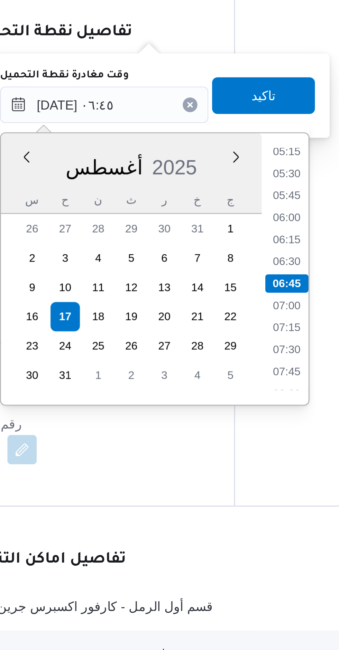
click at [236, 396] on li "06:30" at bounding box center [236, 395] width 16 height 7
type input "[DATE] ٠٦:٣٠"
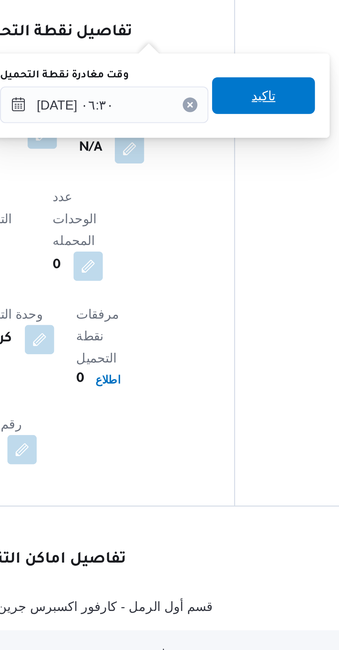
click at [208, 340] on span "تاكيد" at bounding box center [227, 333] width 39 height 14
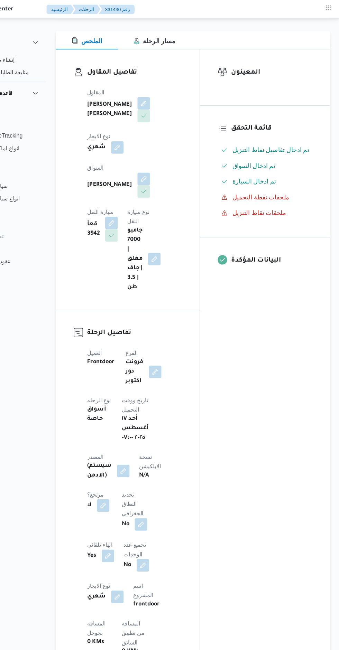
scroll to position [59, 0]
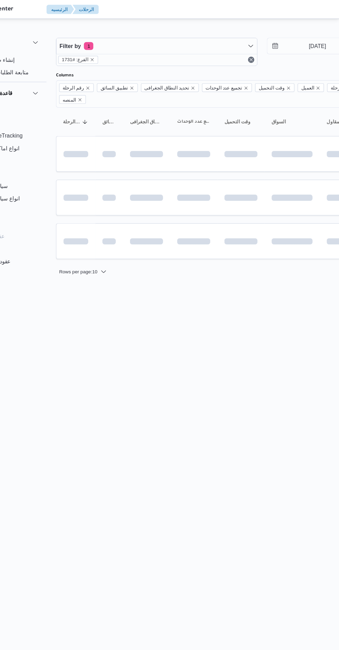
scroll to position [0, 11]
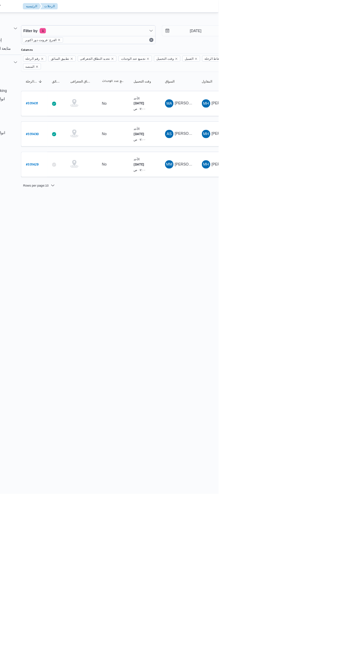
click at [96, 134] on b "# 331431" at bounding box center [94, 136] width 16 height 5
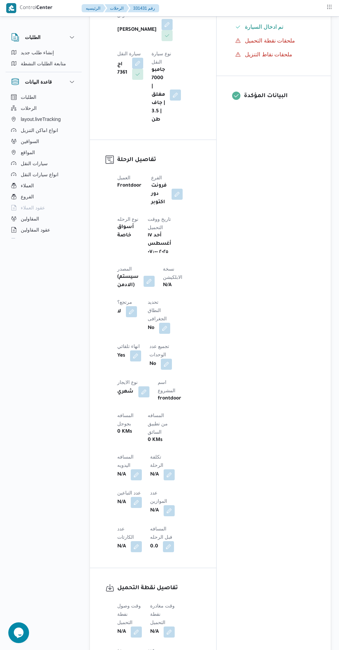
scroll to position [232, 0]
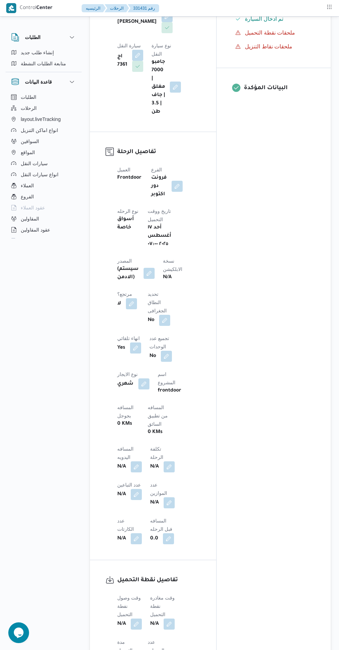
click at [151, 268] on button "button" at bounding box center [148, 273] width 11 height 11
click at [196, 277] on span "تاكيد" at bounding box center [200, 280] width 9 height 8
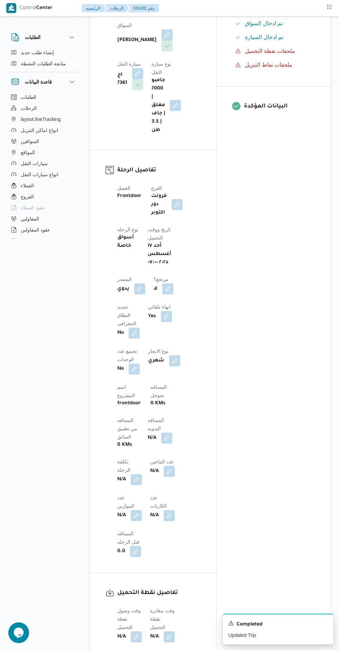
scroll to position [0, 0]
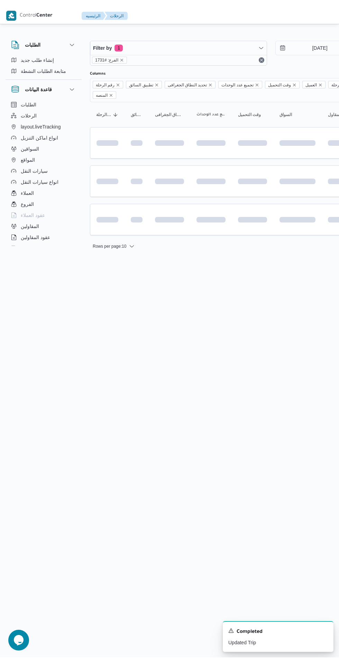
scroll to position [0, 11]
